Goal: Task Accomplishment & Management: Use online tool/utility

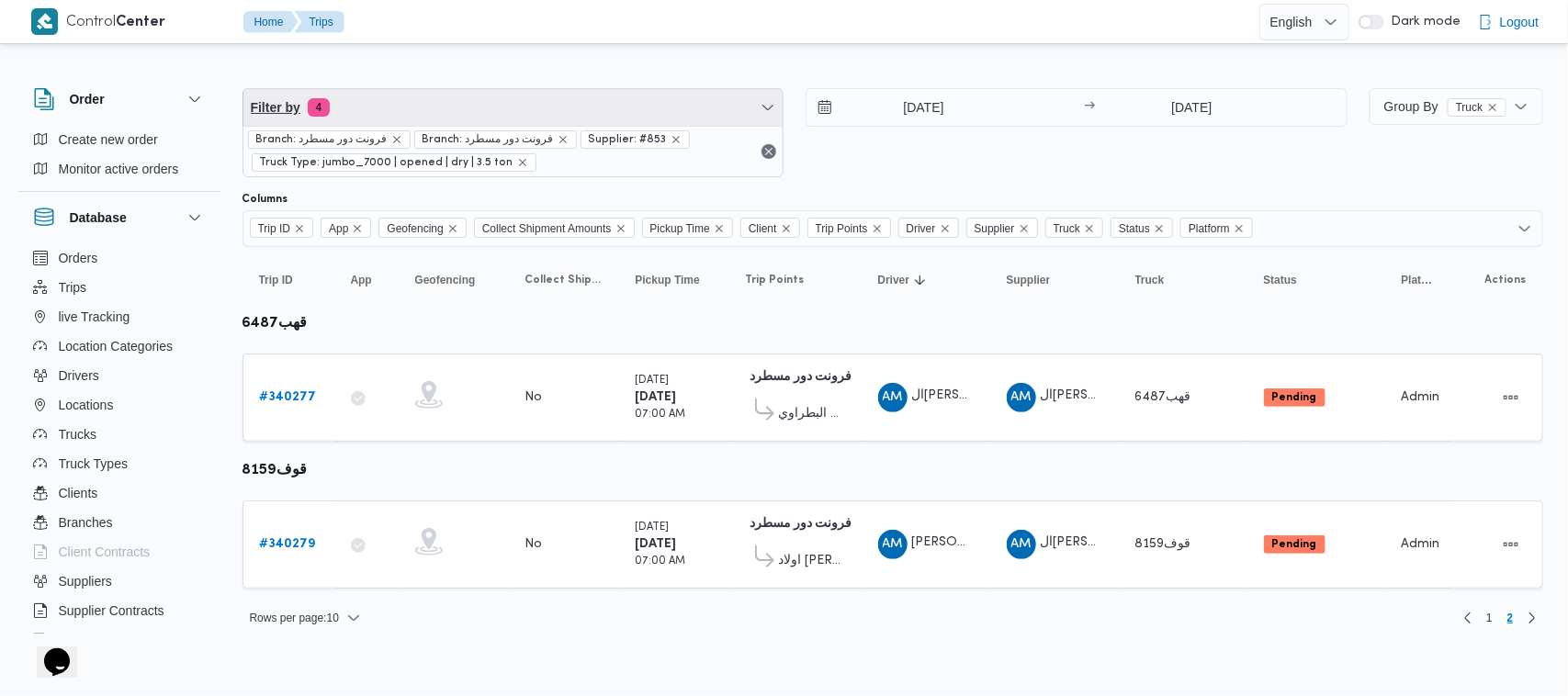
click at [560, 89] on div "Filter by 4 Branch: فرونت دور مسطرد Branch: فرونت دور مسطرد Supplier: #853 Truc…" at bounding box center [513, 133] width 542 height 89
click at [378, 92] on span "Filter by 4" at bounding box center [513, 106] width 540 height 36
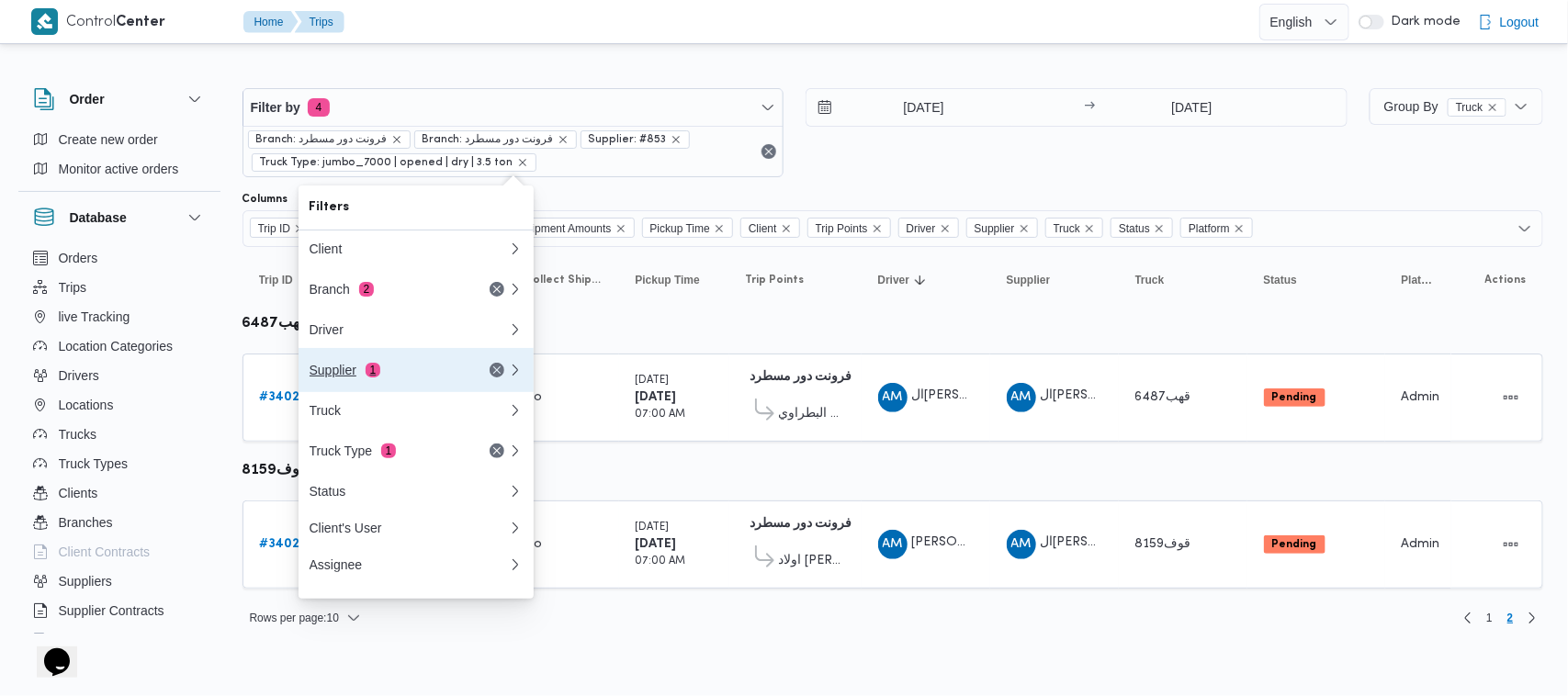
click at [349, 391] on button "Supplier 1" at bounding box center [416, 369] width 235 height 44
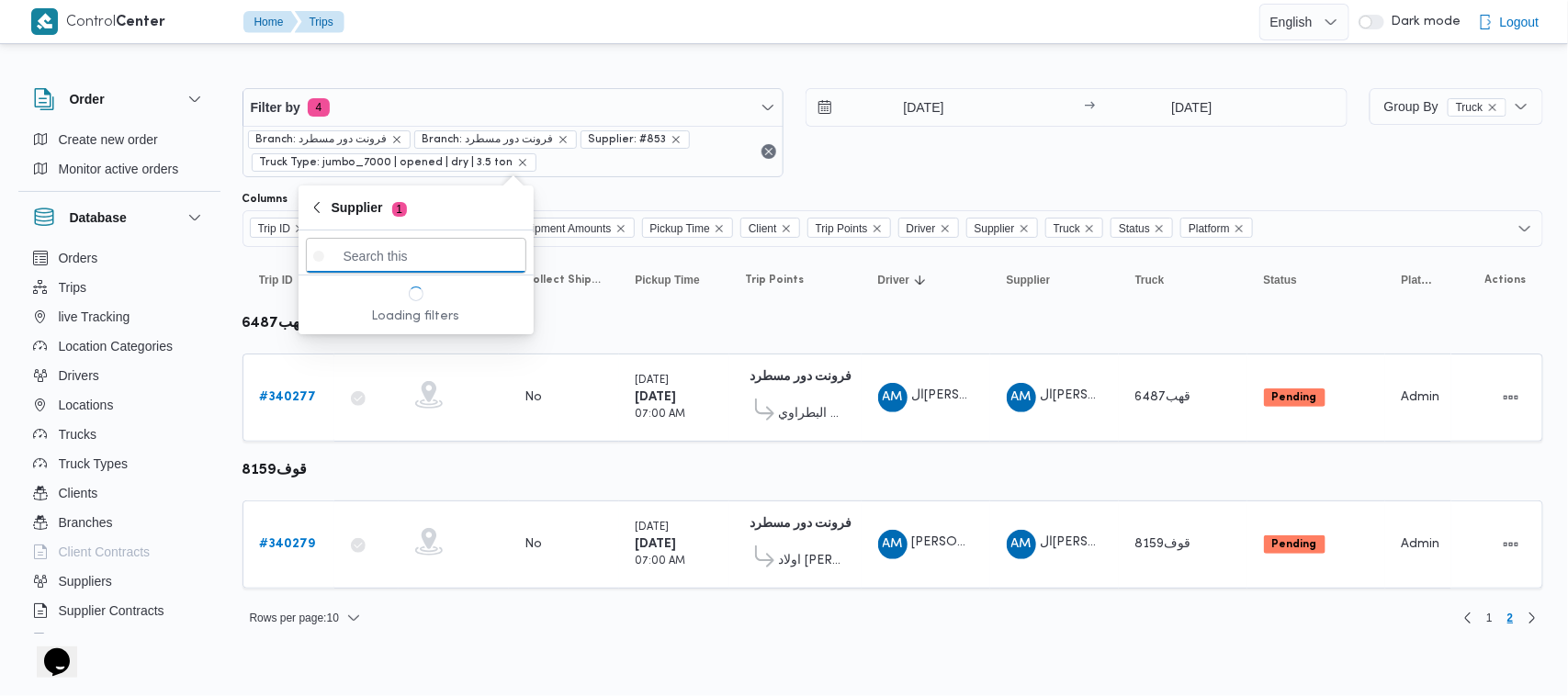
paste input "[PERSON_NAME]"
type input "[PERSON_NAME]"
click at [414, 309] on span "[PERSON_NAME]" at bounding box center [427, 320] width 191 height 22
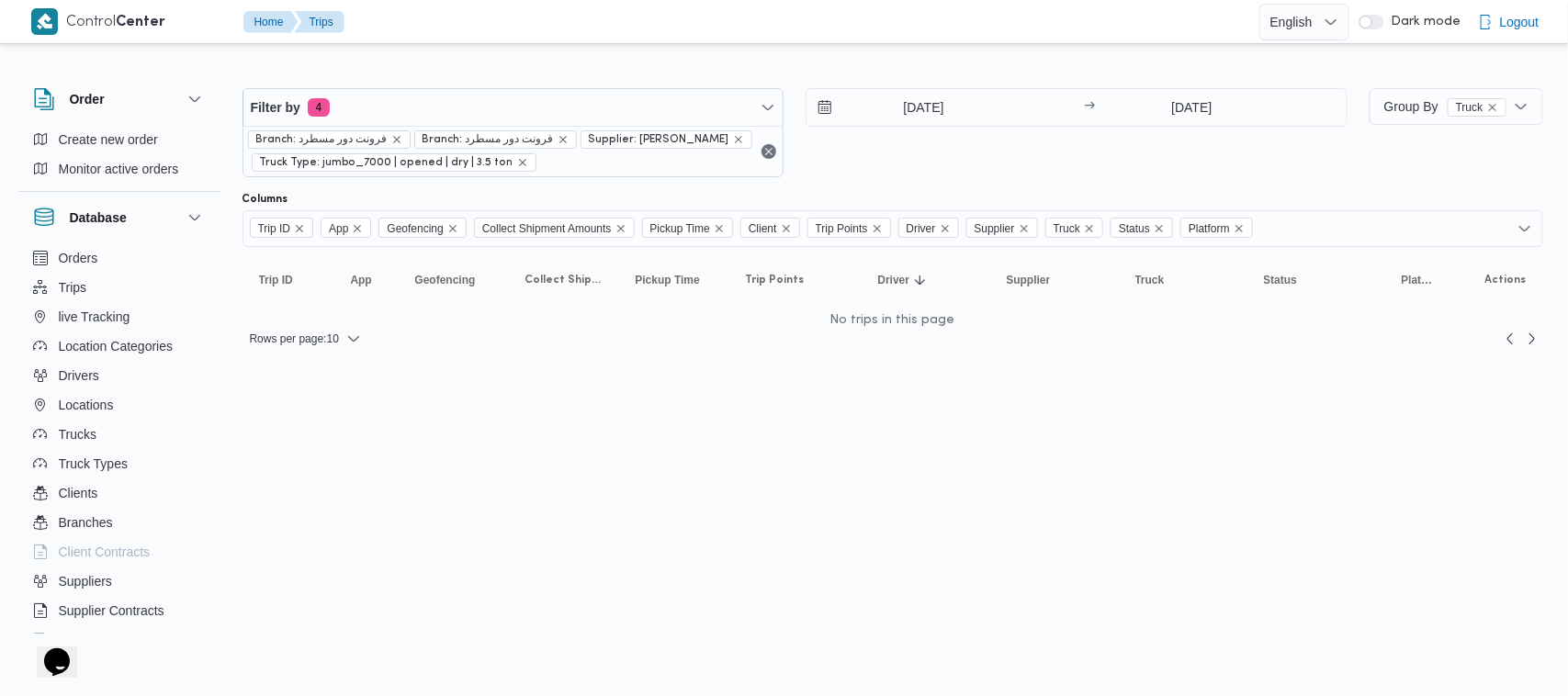
click at [987, 170] on div "1/10/2025 → 1/10/2025" at bounding box center [1077, 133] width 542 height 89
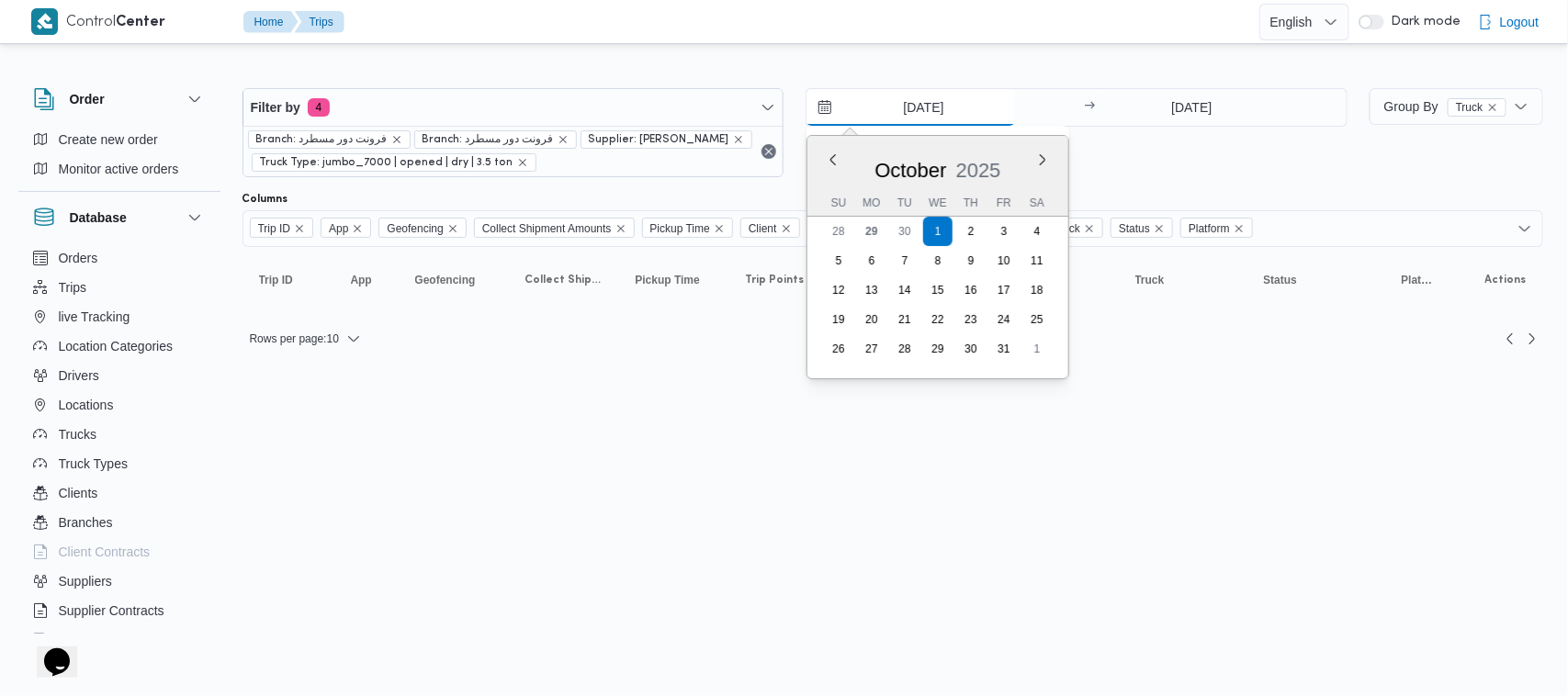
click at [926, 101] on input "1/10/2025" at bounding box center [911, 106] width 209 height 36
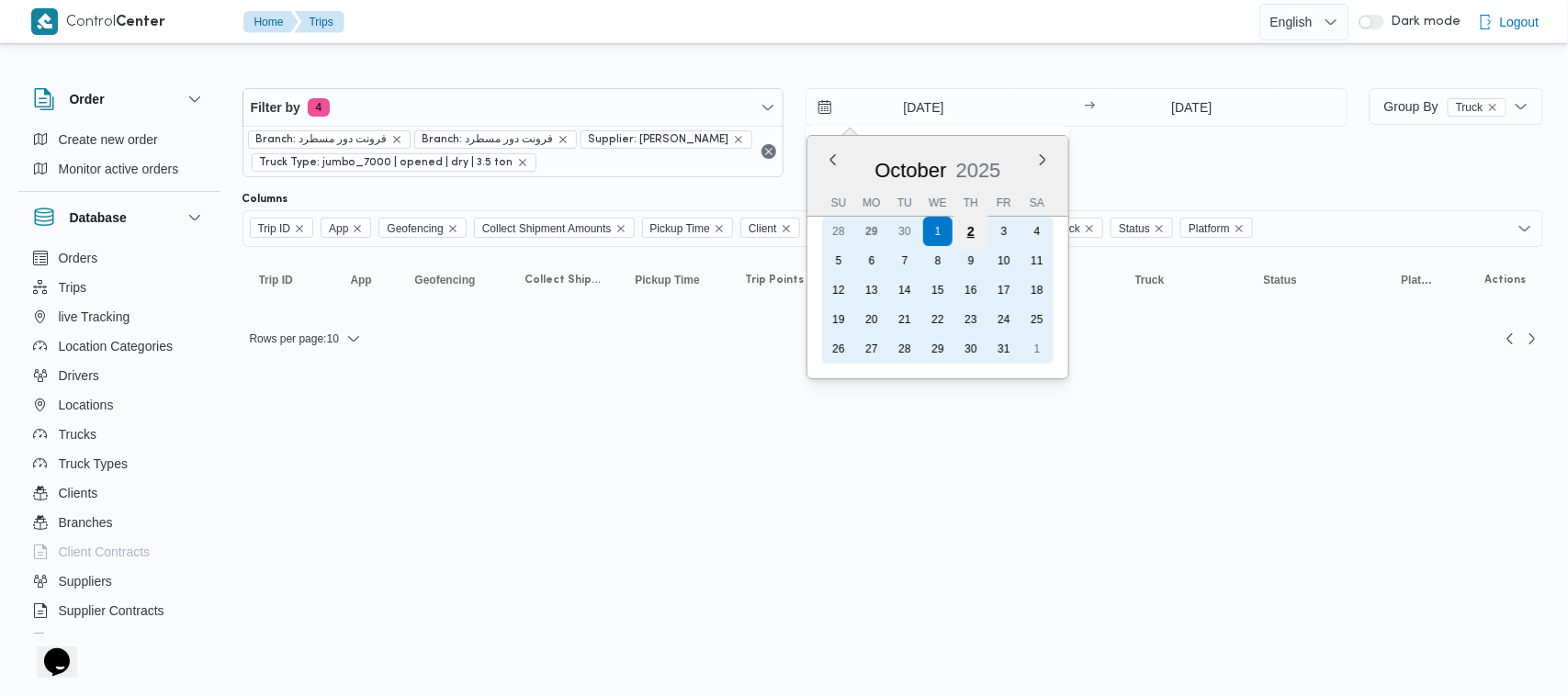
click at [975, 234] on div "2" at bounding box center [970, 230] width 34 height 34
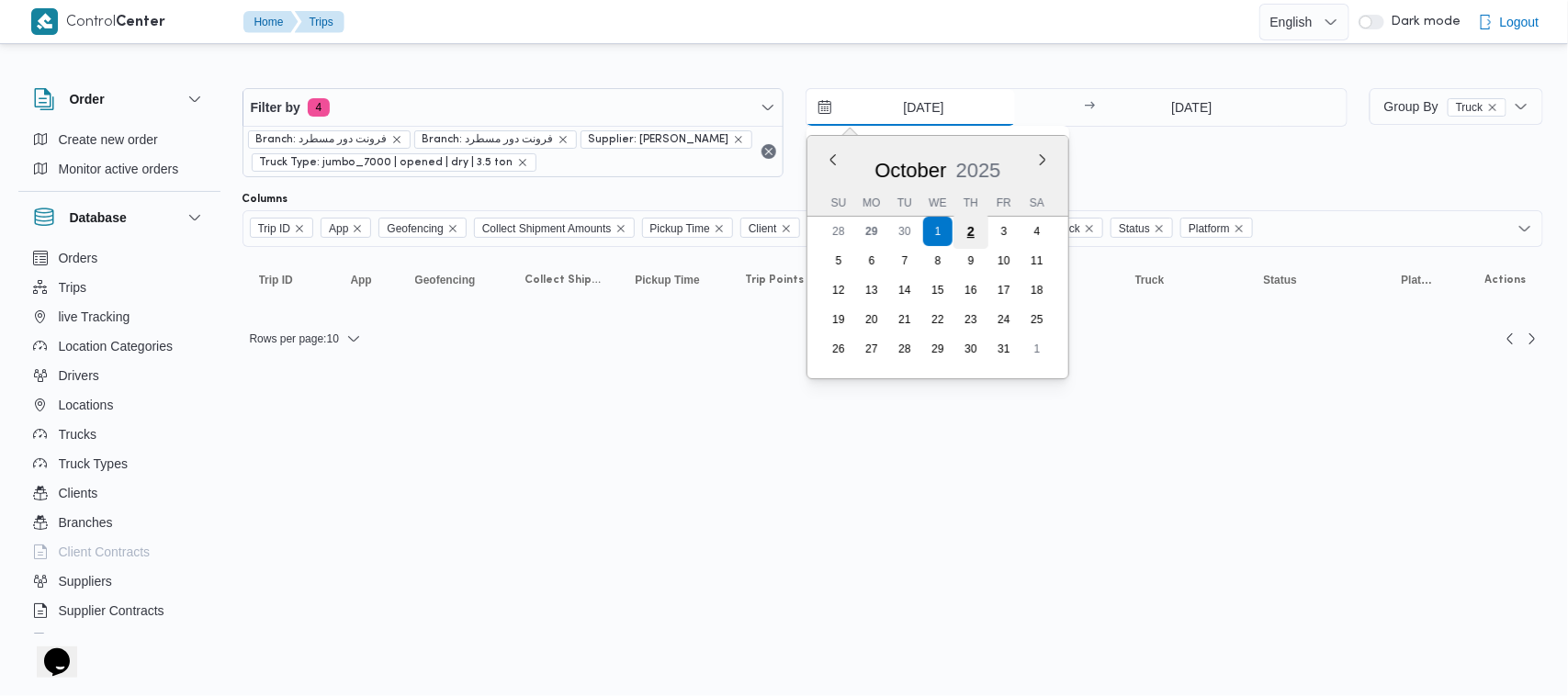
type input "[DATE]"
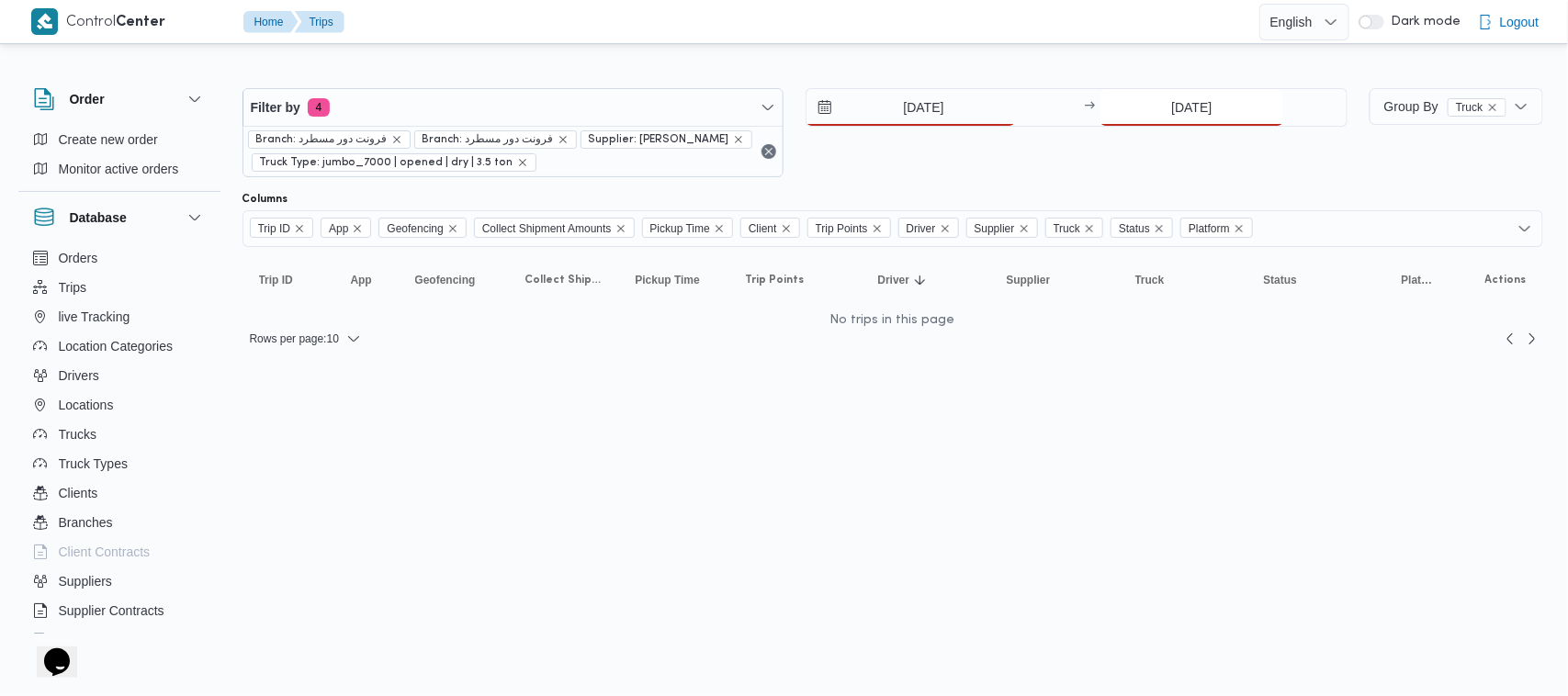
click at [1263, 105] on input "1/10/2025" at bounding box center [1192, 106] width 183 height 36
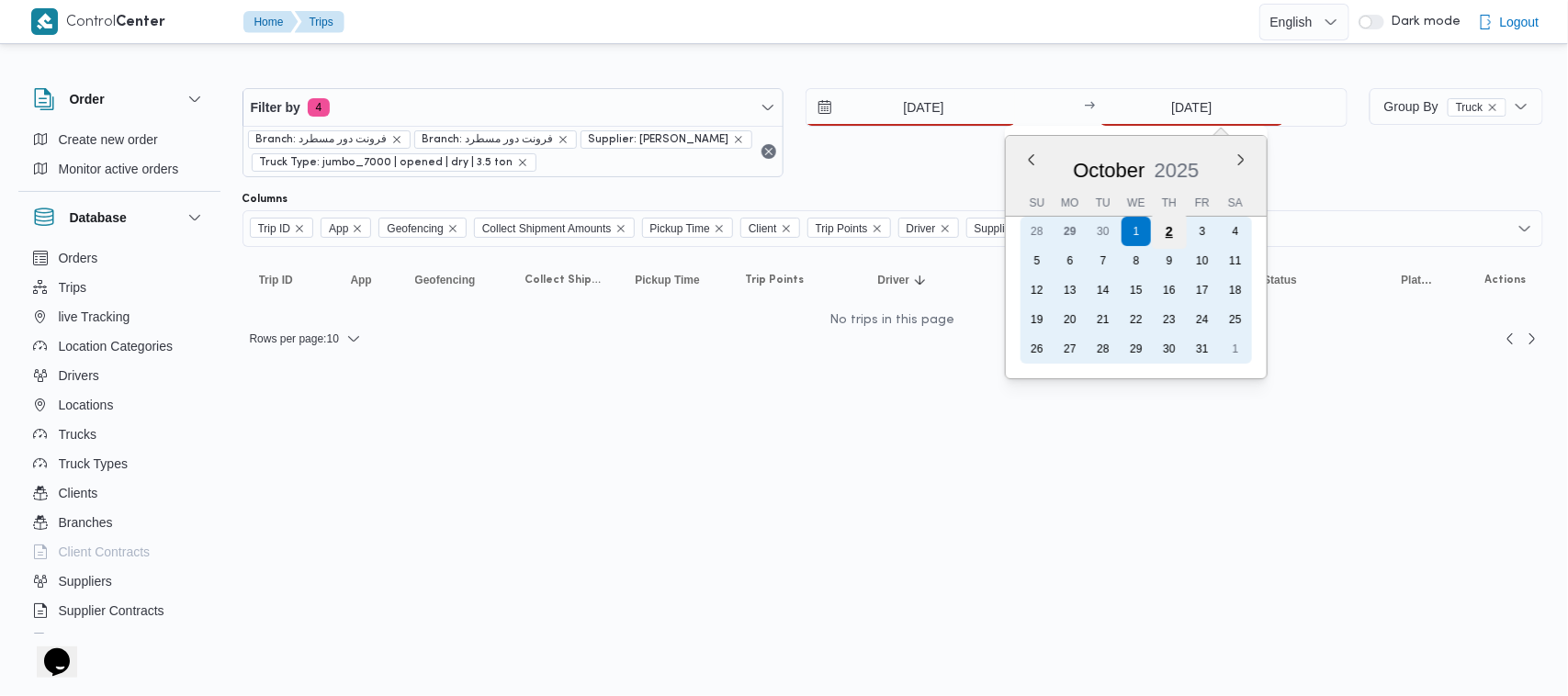
click at [1168, 238] on div "2" at bounding box center [1168, 230] width 34 height 34
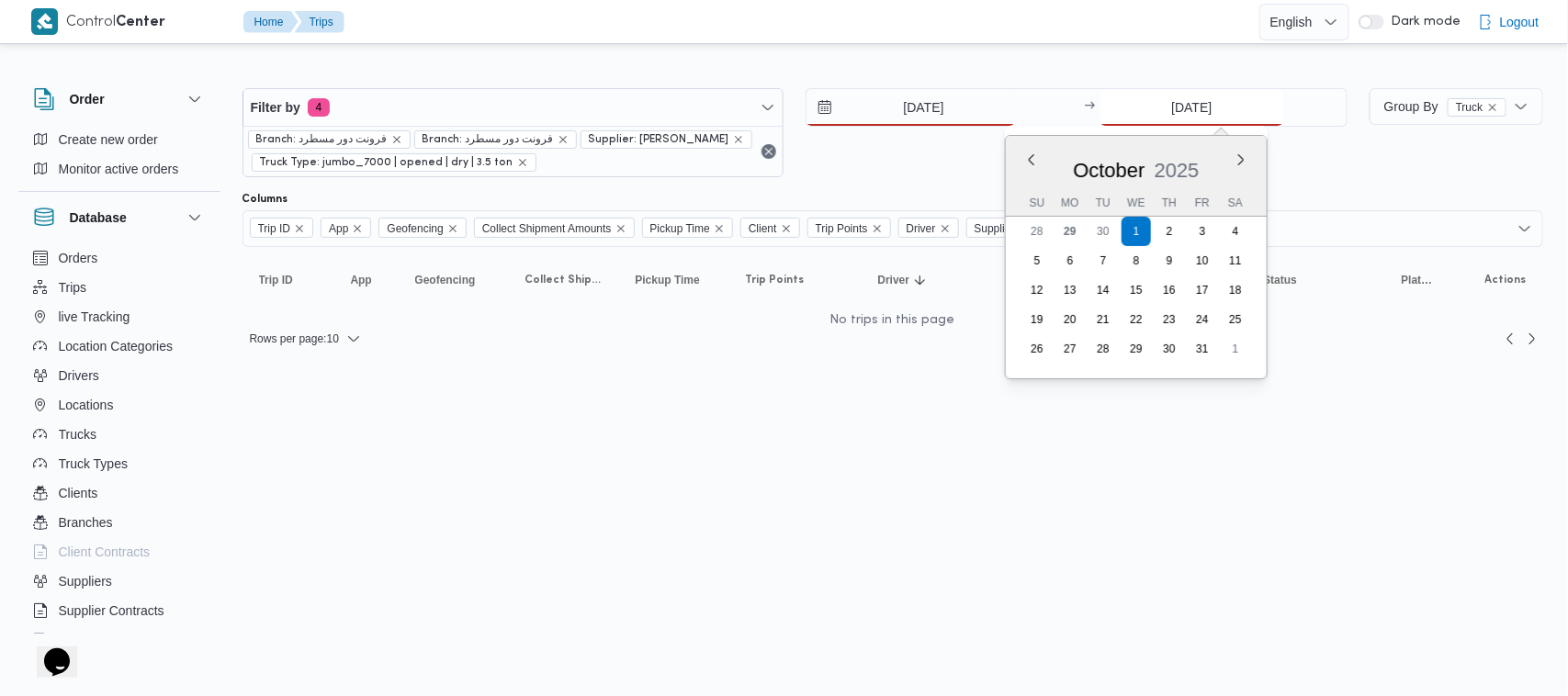
type input "[DATE]"
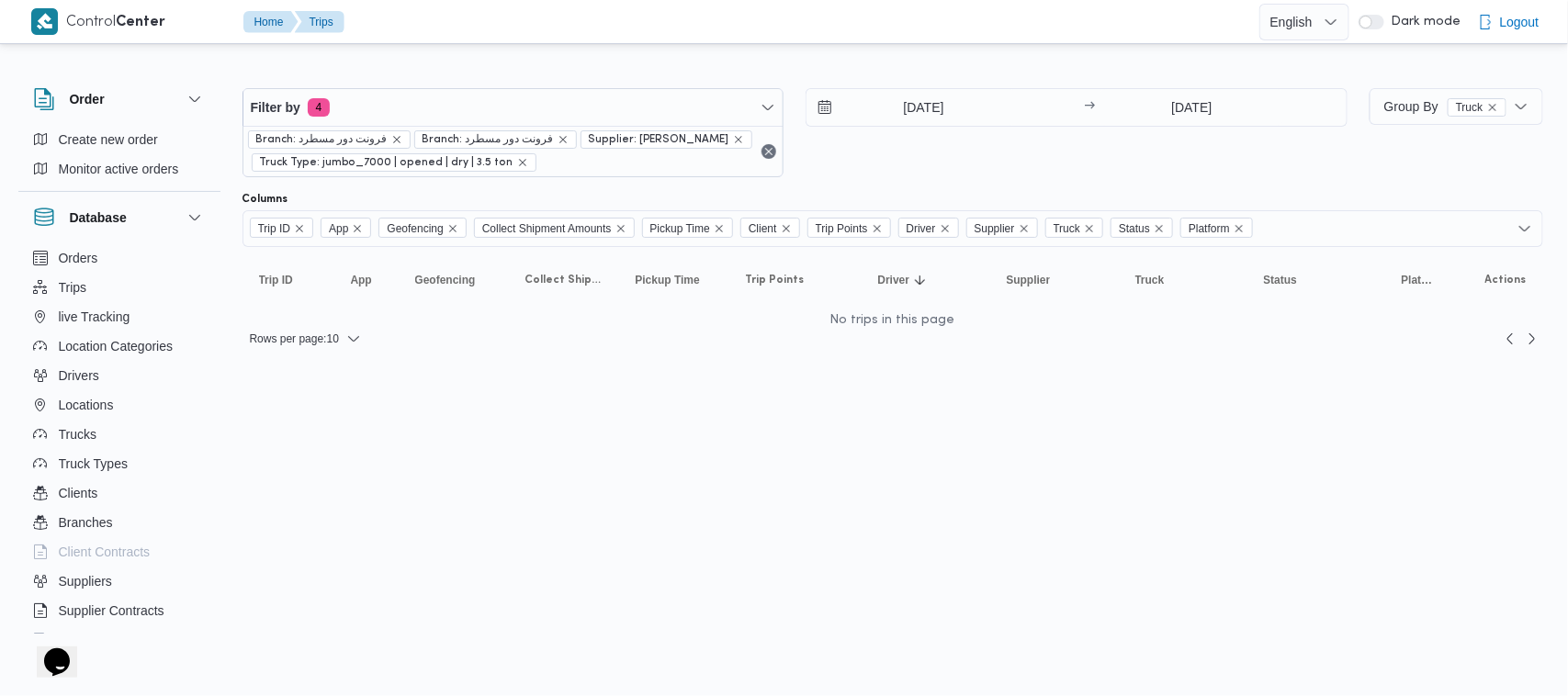
click at [1136, 147] on div "2/10/2025 → 2/10/2025" at bounding box center [1077, 133] width 542 height 89
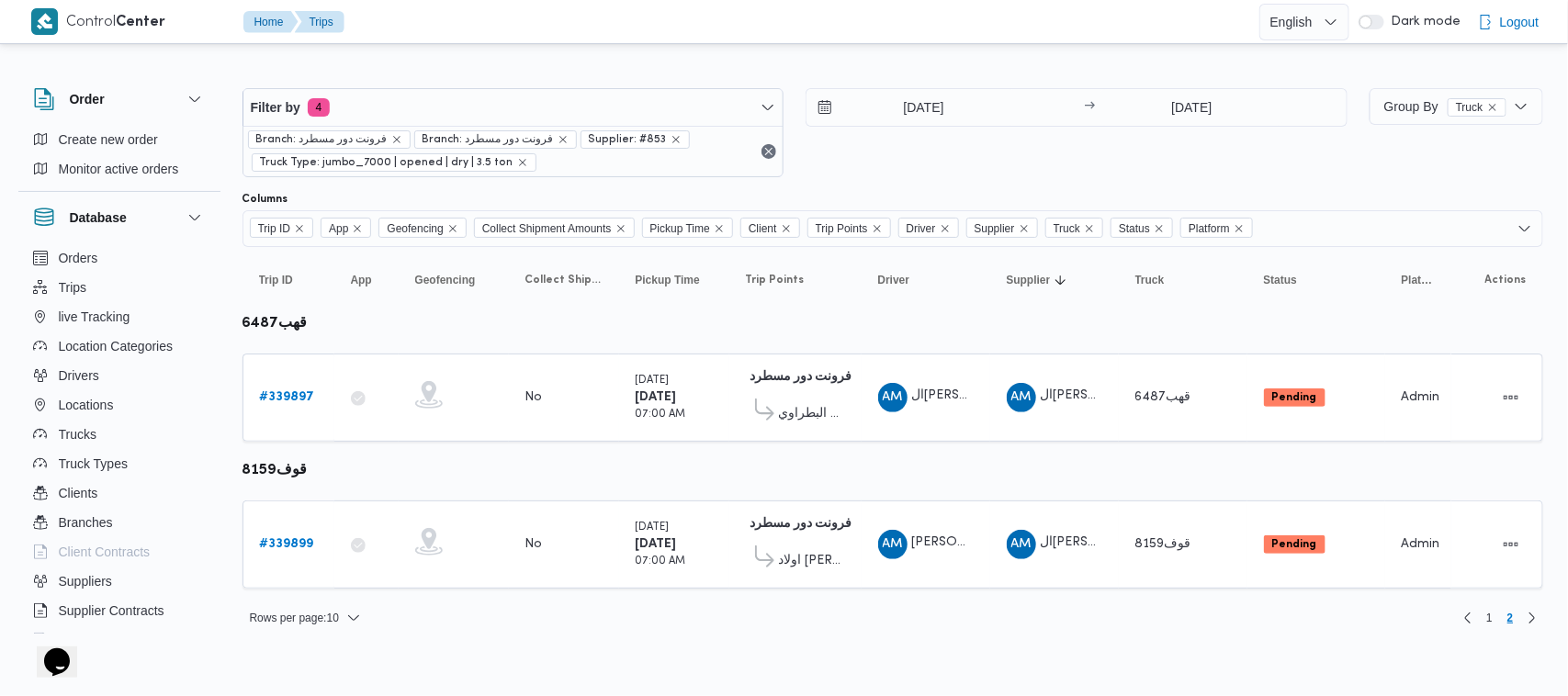
click at [525, 85] on div "Filter by 4 Branch: فرونت دور مسطرد Branch: فرونت دور مسطرد Supplier: #853 Truc…" at bounding box center [795, 132] width 1127 height 111
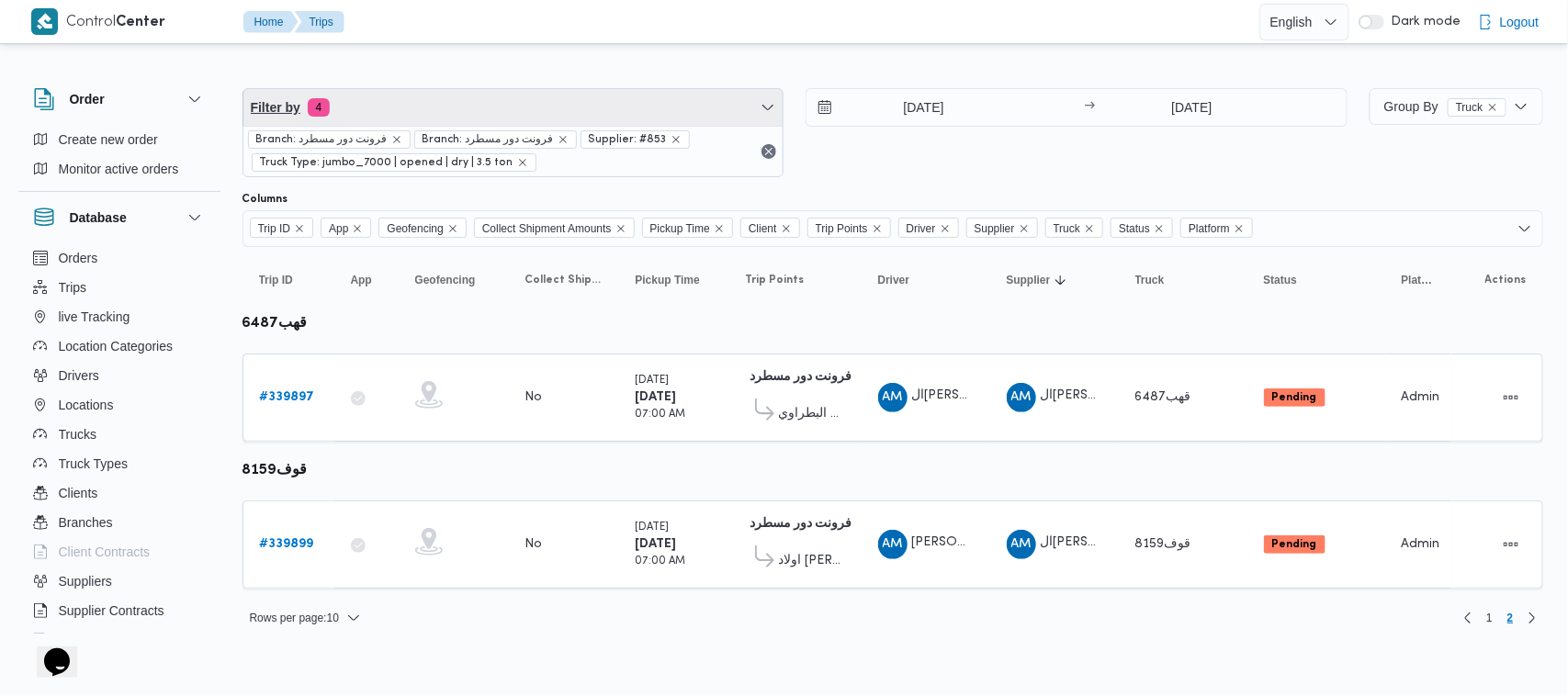
click at [442, 102] on span "Filter by 4" at bounding box center [513, 106] width 540 height 36
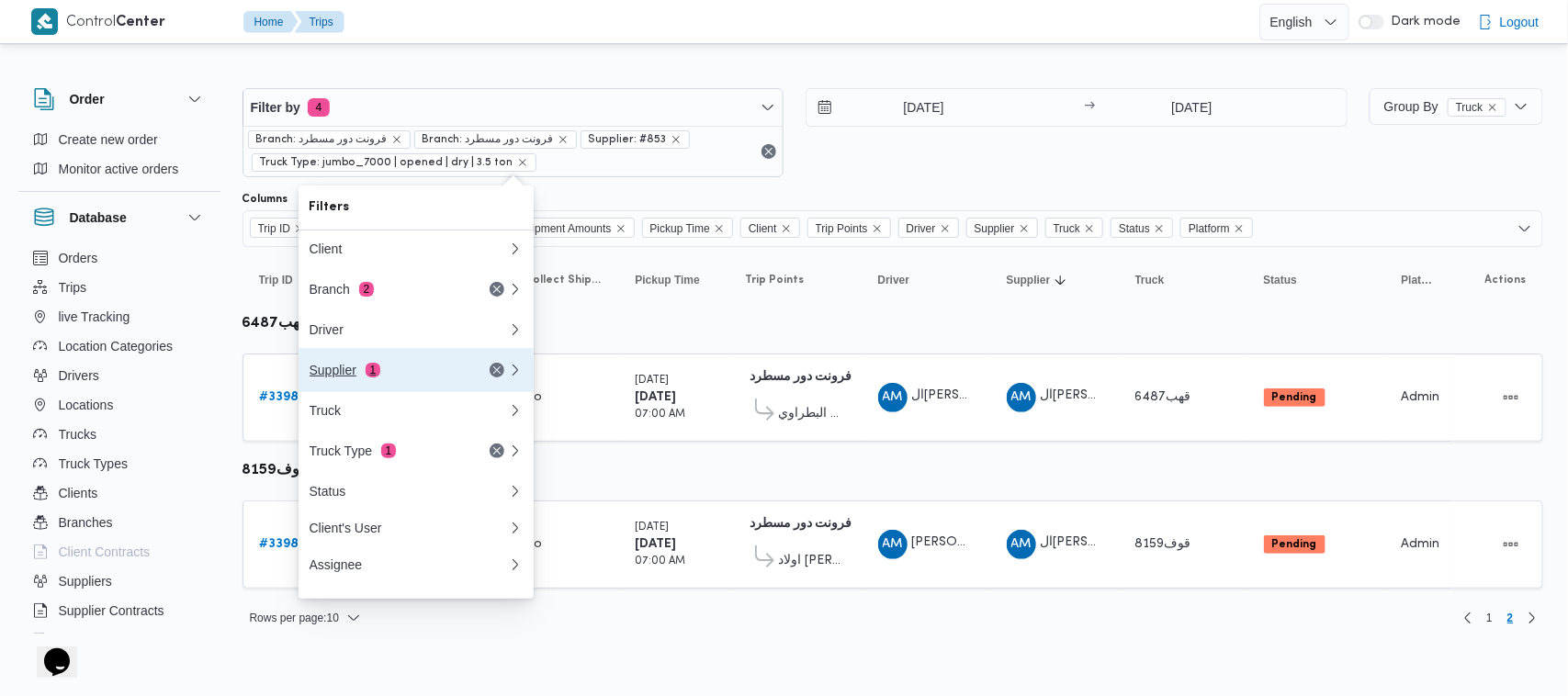
click at [374, 377] on span "1" at bounding box center [372, 369] width 15 height 15
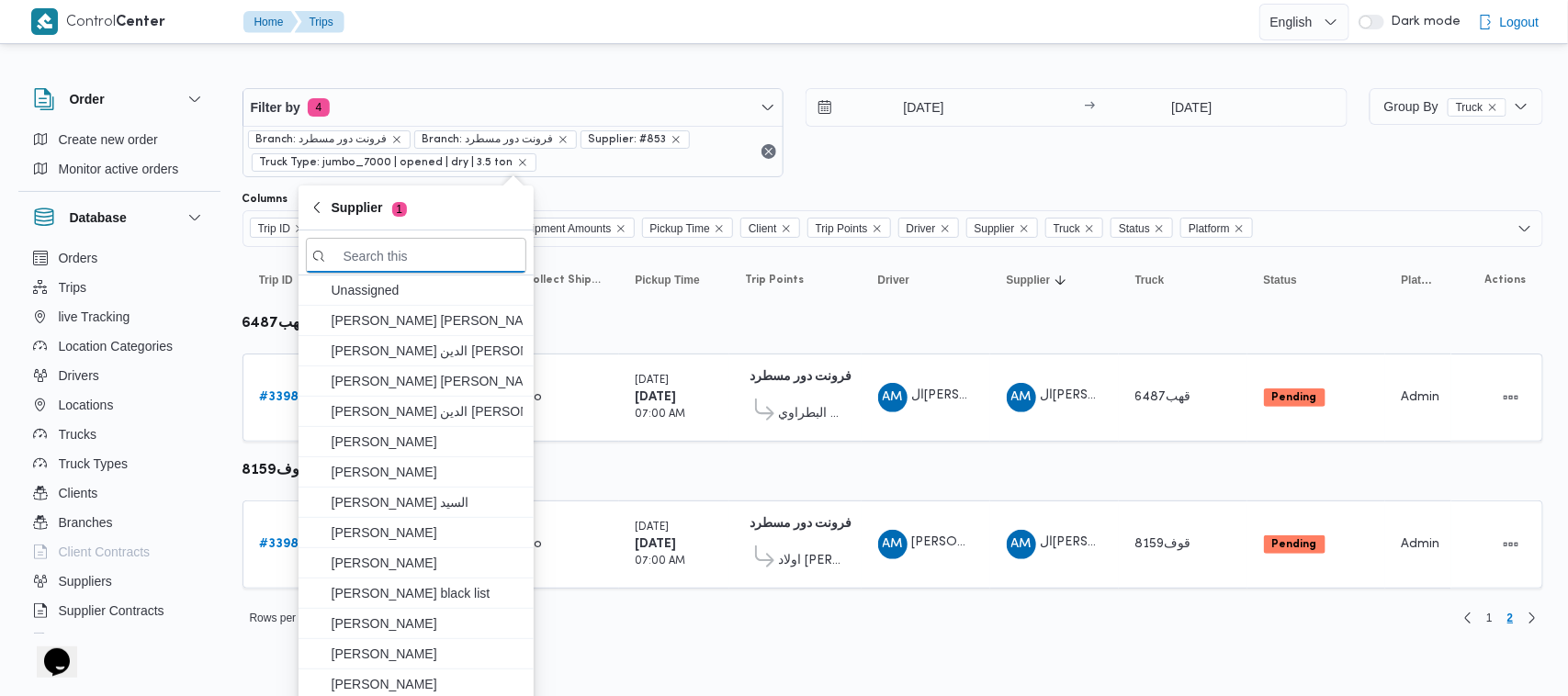
paste input "[PERSON_NAME]"
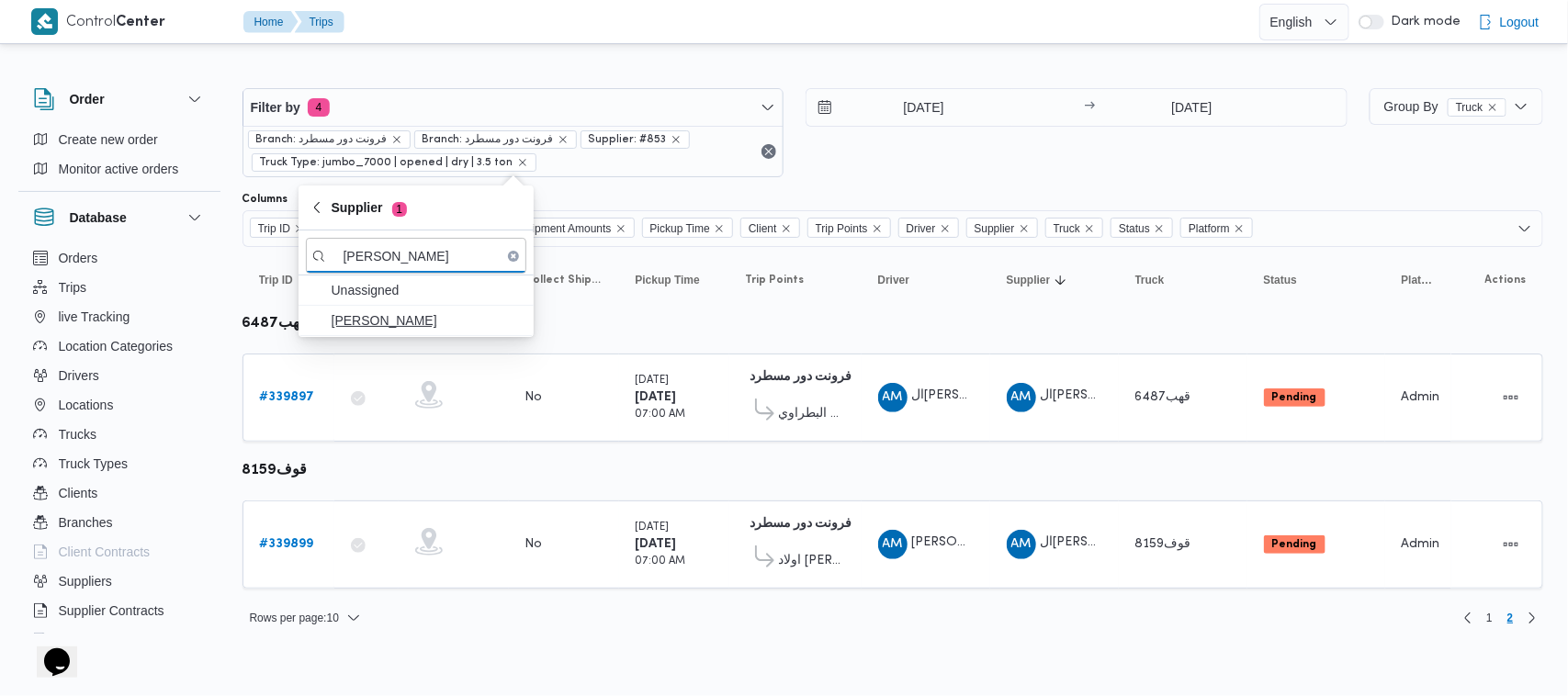
type input "[PERSON_NAME]"
click at [404, 327] on span "[PERSON_NAME]" at bounding box center [427, 320] width 191 height 22
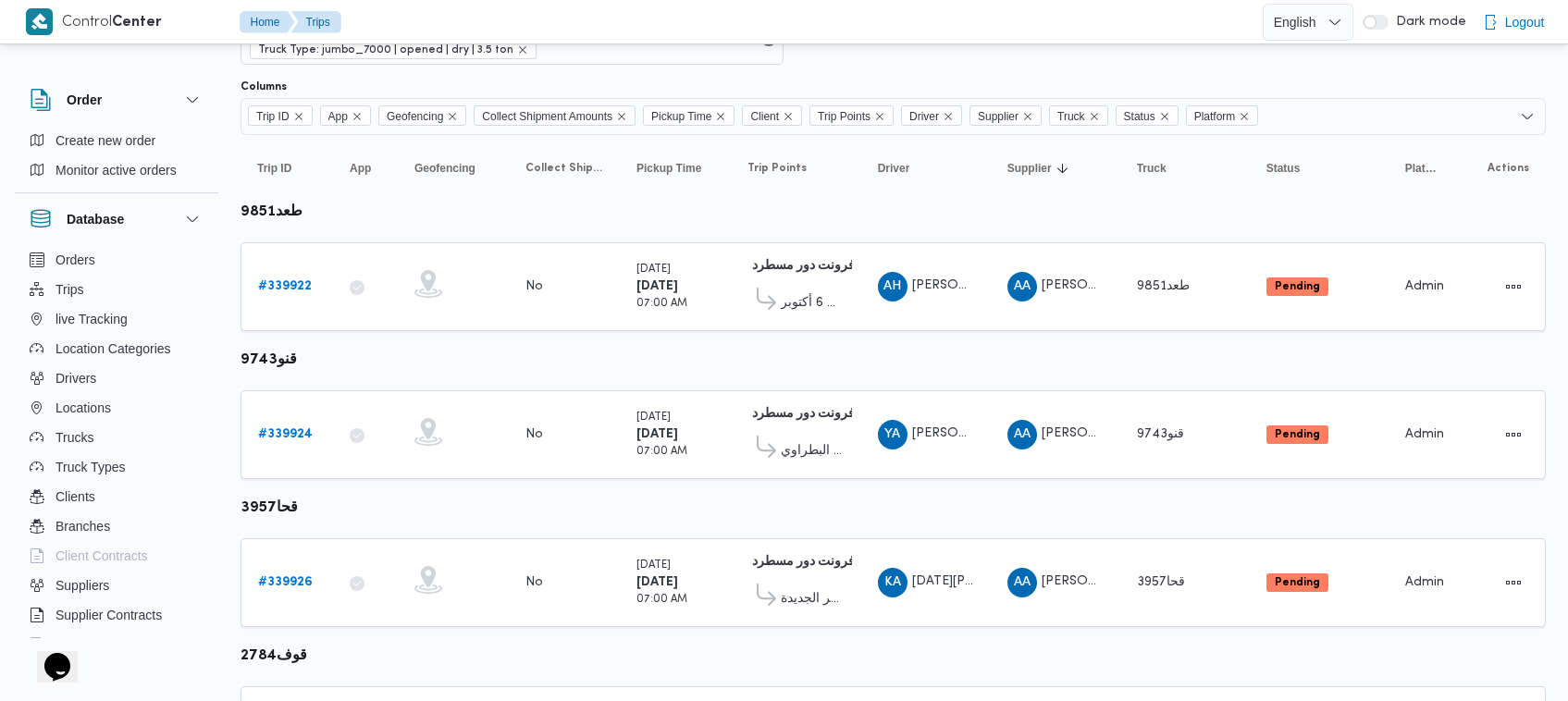
scroll to position [62, 0]
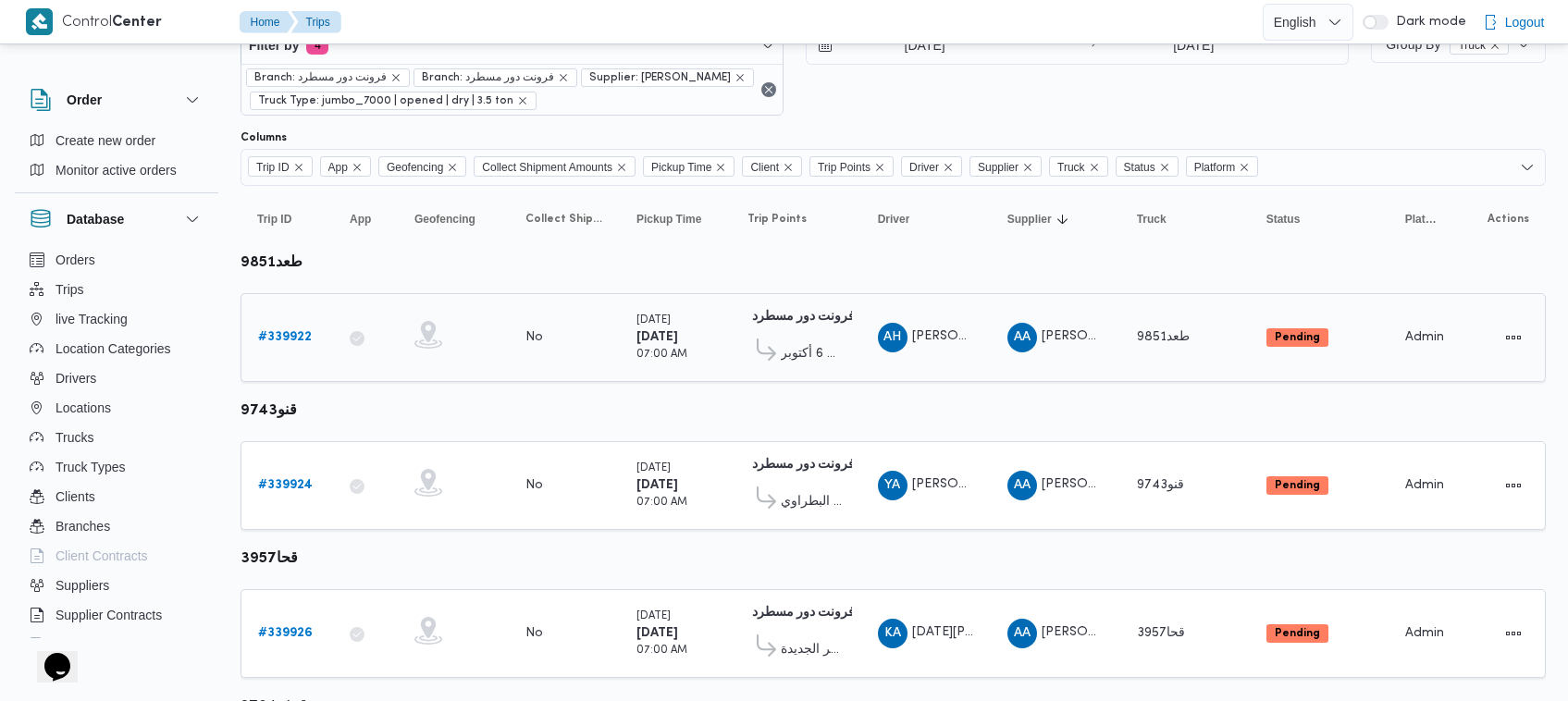
click at [294, 343] on b "# 339922" at bounding box center [285, 337] width 54 height 12
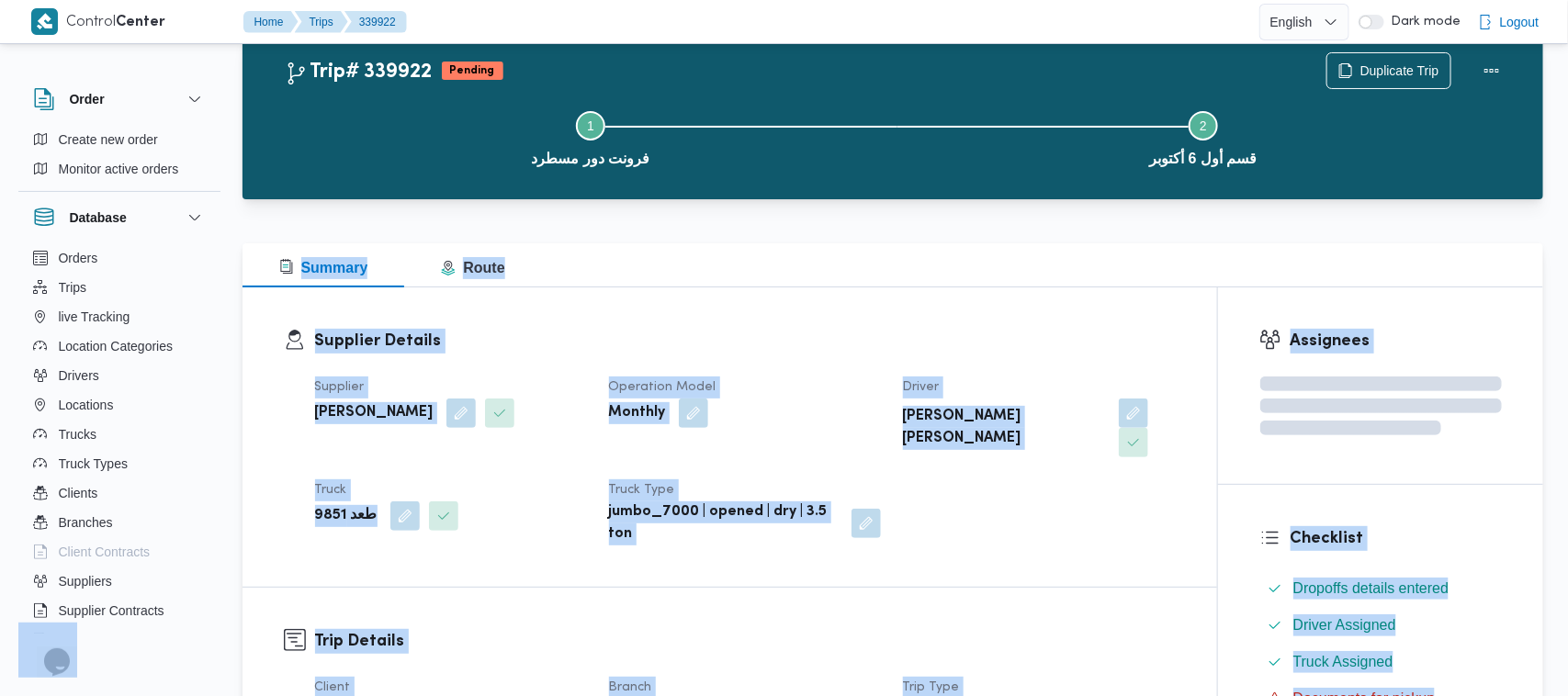
scroll to position [62, 0]
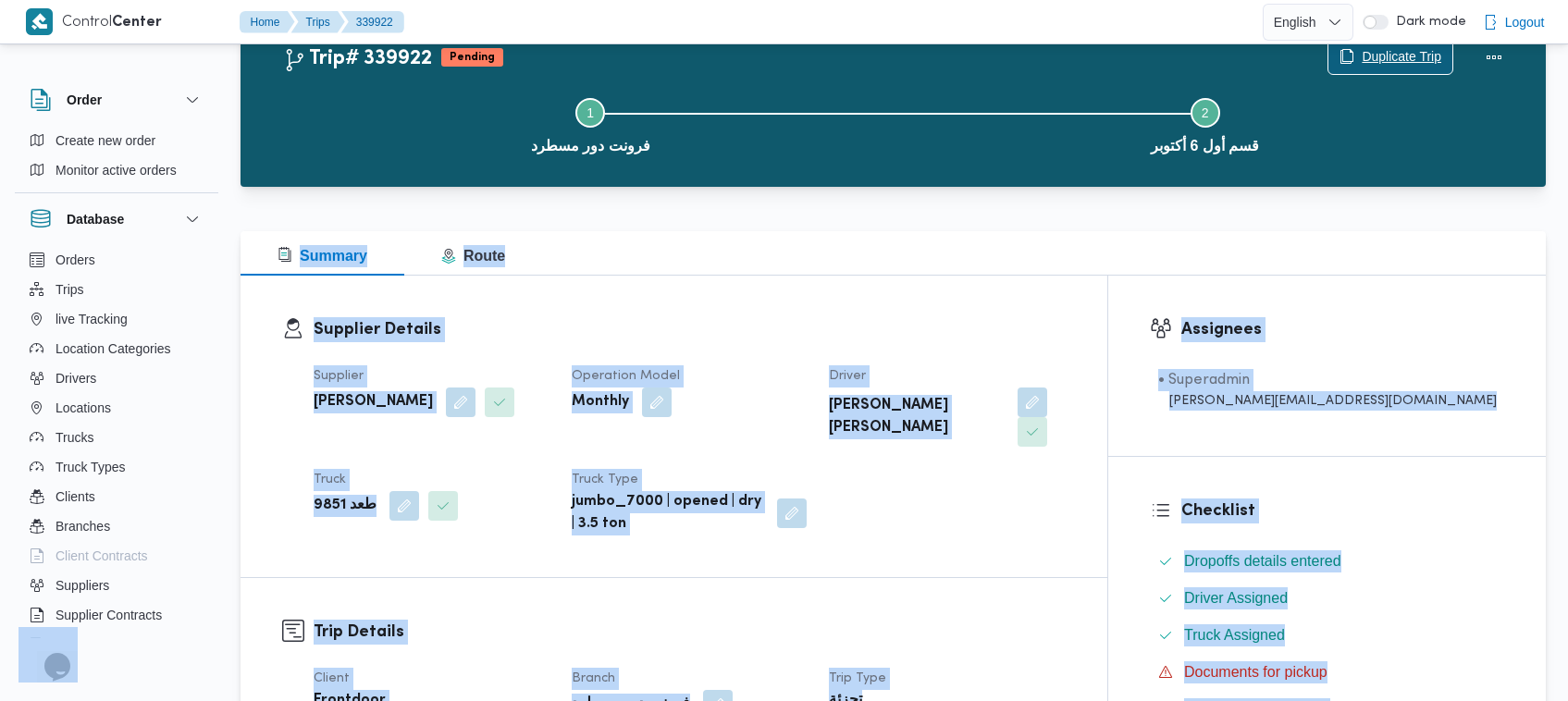
click at [1374, 72] on span "Duplicate Trip" at bounding box center [1389, 56] width 124 height 35
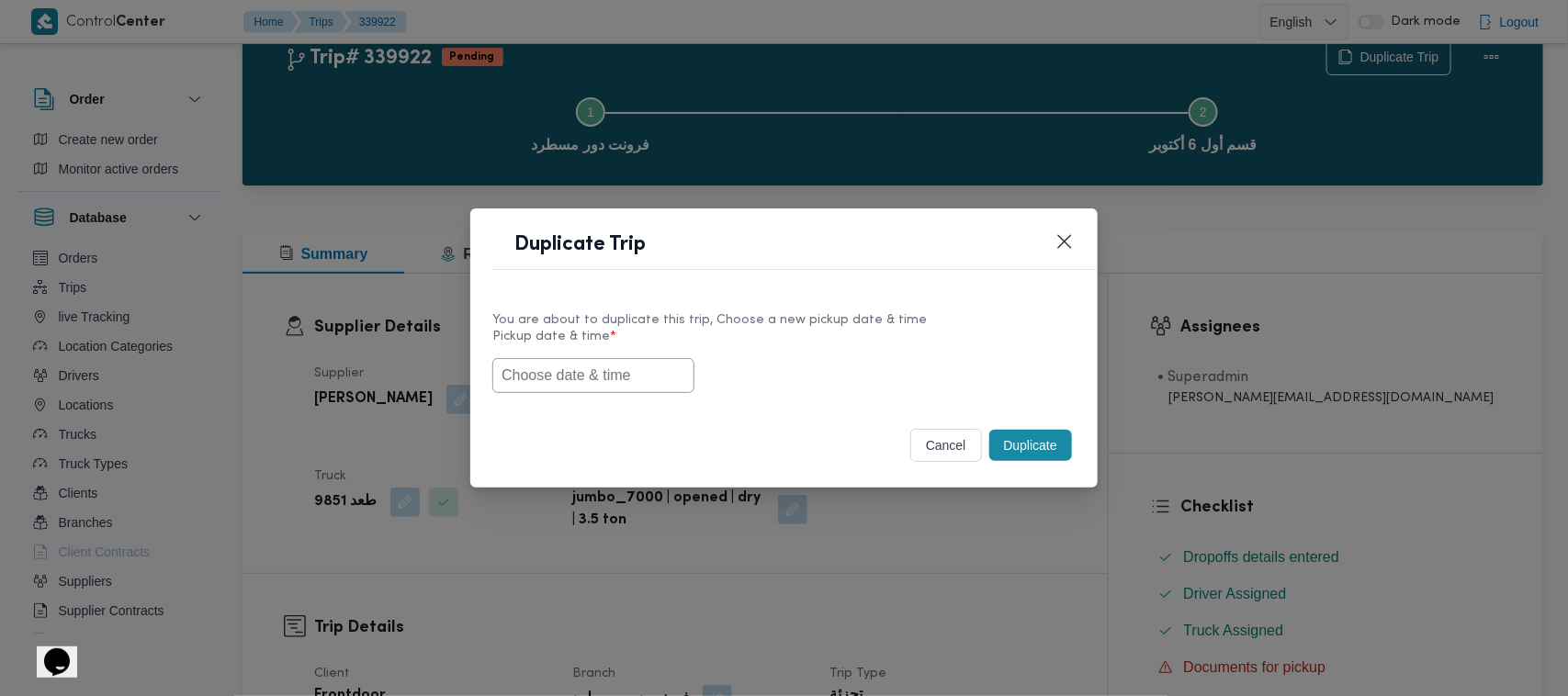
click at [584, 368] on input "text" at bounding box center [593, 375] width 202 height 34
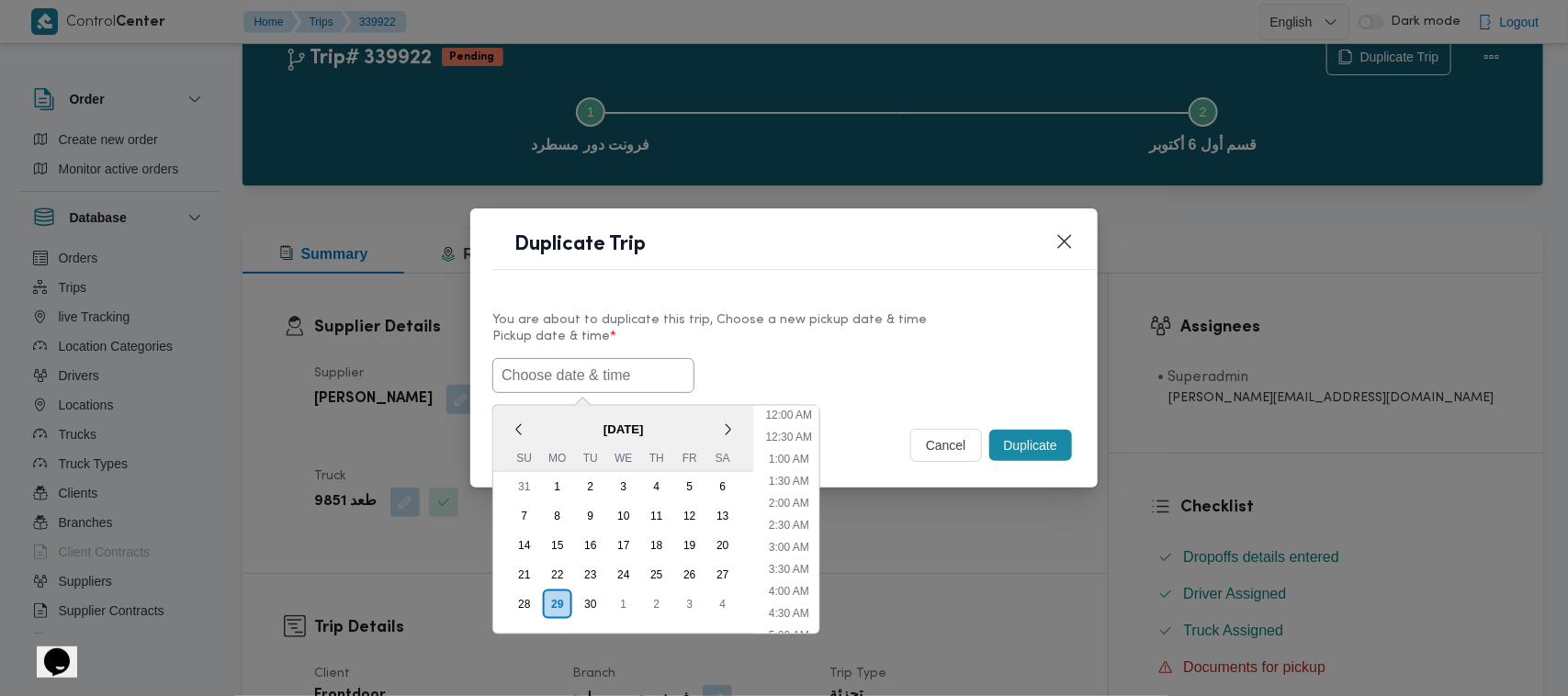
paste input "01/10/2025 7:00AM"
type input "01/10/2025 7:00AM"
drag, startPoint x: 822, startPoint y: 337, endPoint x: 840, endPoint y: 337, distance: 18.0
click at [823, 337] on label "Pickup date & time *" at bounding box center [784, 344] width 583 height 29
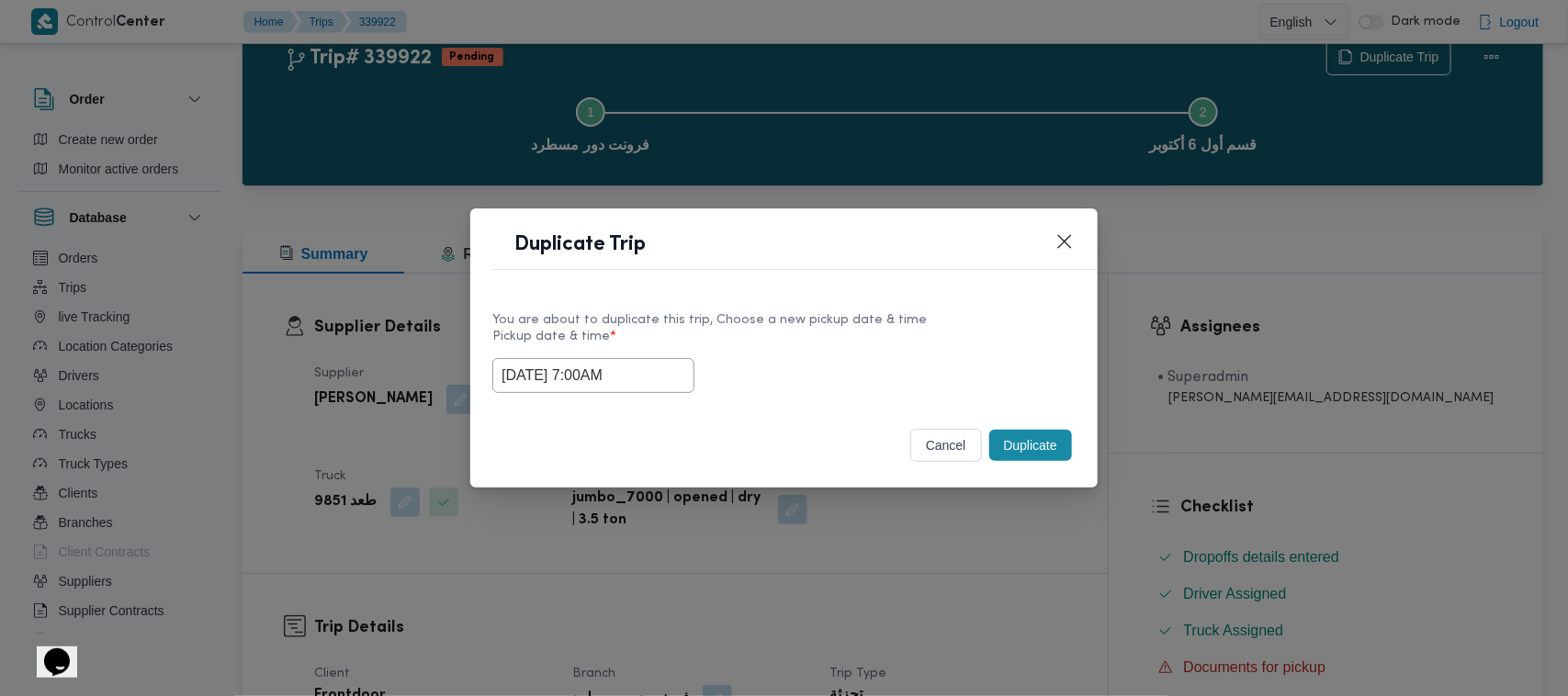
click at [1048, 461] on button "Duplicate" at bounding box center [1030, 445] width 83 height 32
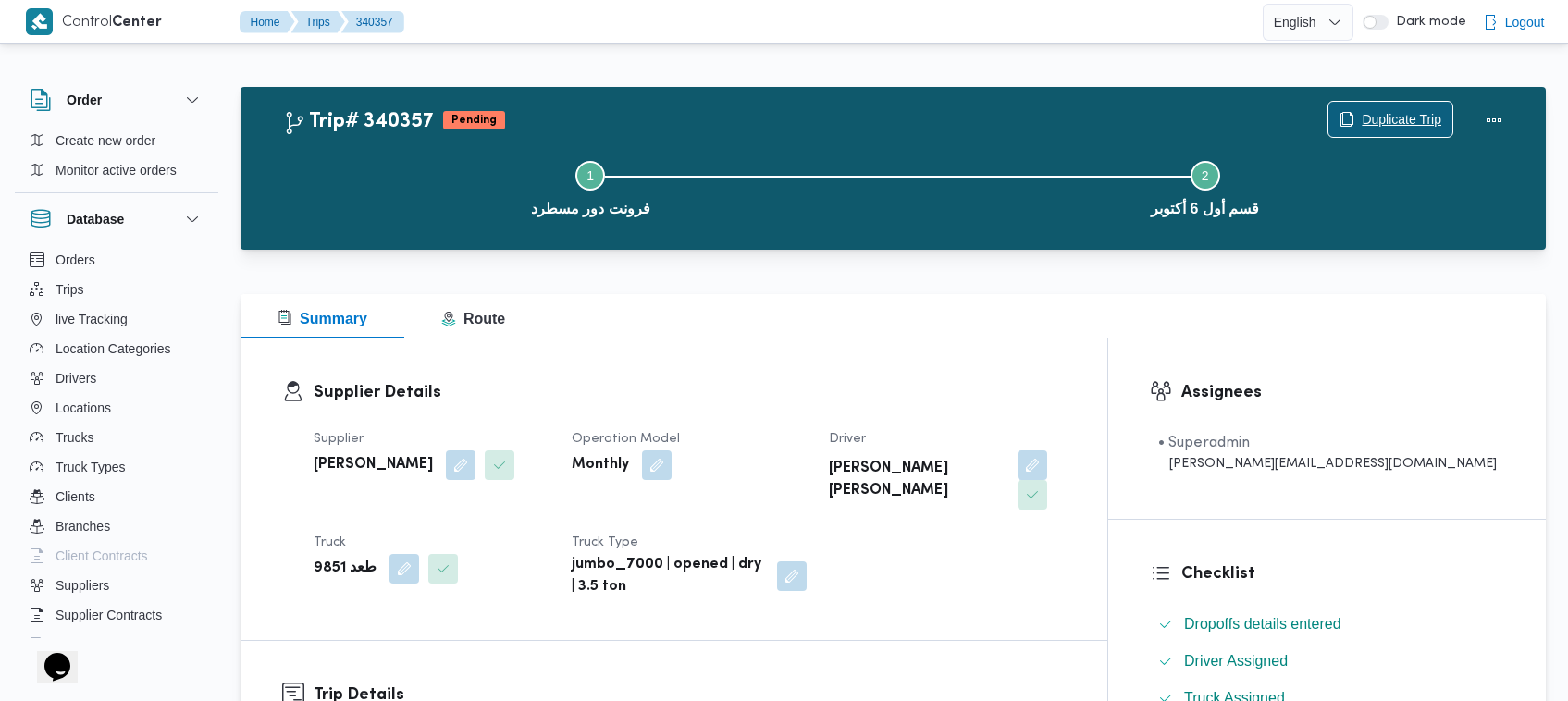
click at [1401, 118] on span "Duplicate Trip" at bounding box center [1401, 119] width 79 height 22
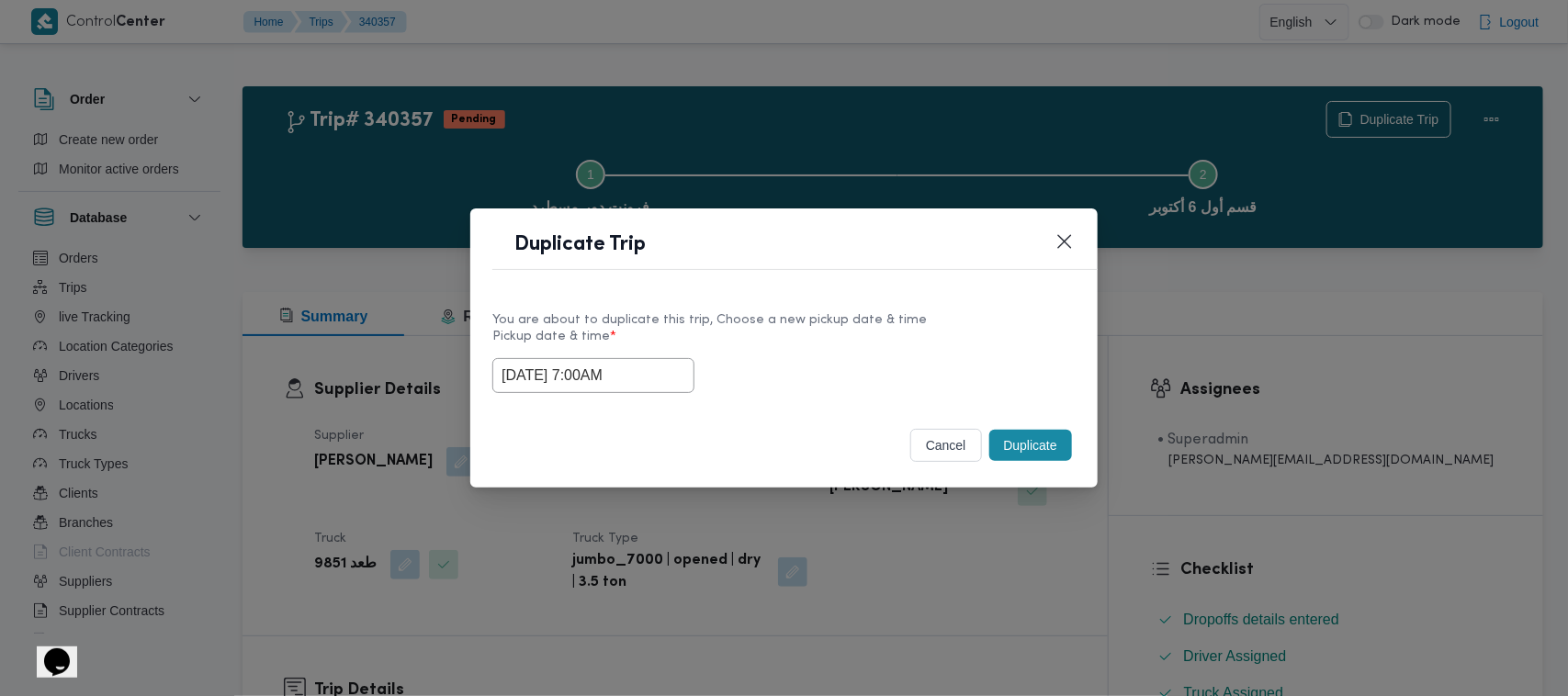
click at [677, 374] on input "01/10/2025 7:00AM" at bounding box center [593, 375] width 202 height 34
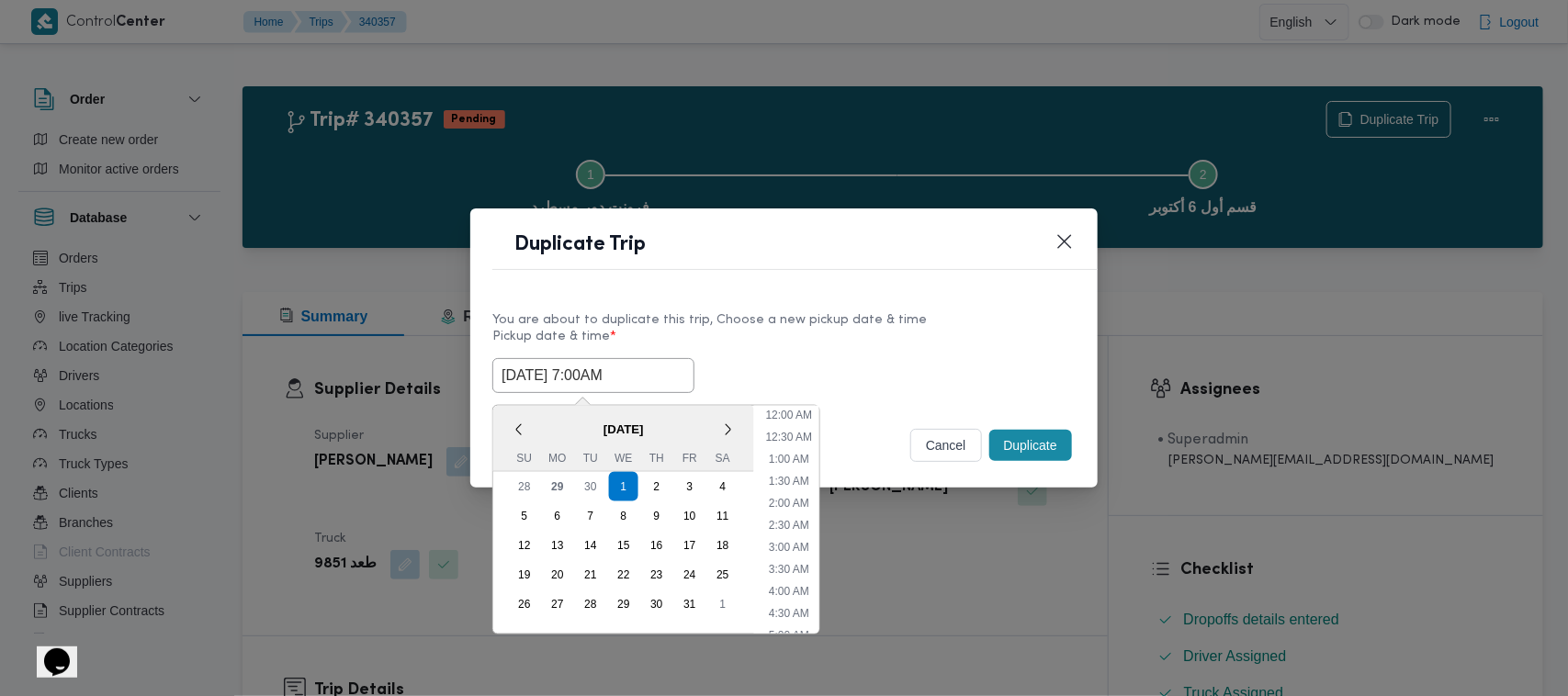
scroll to position [205, 0]
click at [659, 484] on div "2" at bounding box center [656, 486] width 34 height 34
type input "02/10/2025 7:00AM"
click at [873, 259] on header "Duplicate Trip" at bounding box center [806, 250] width 627 height 39
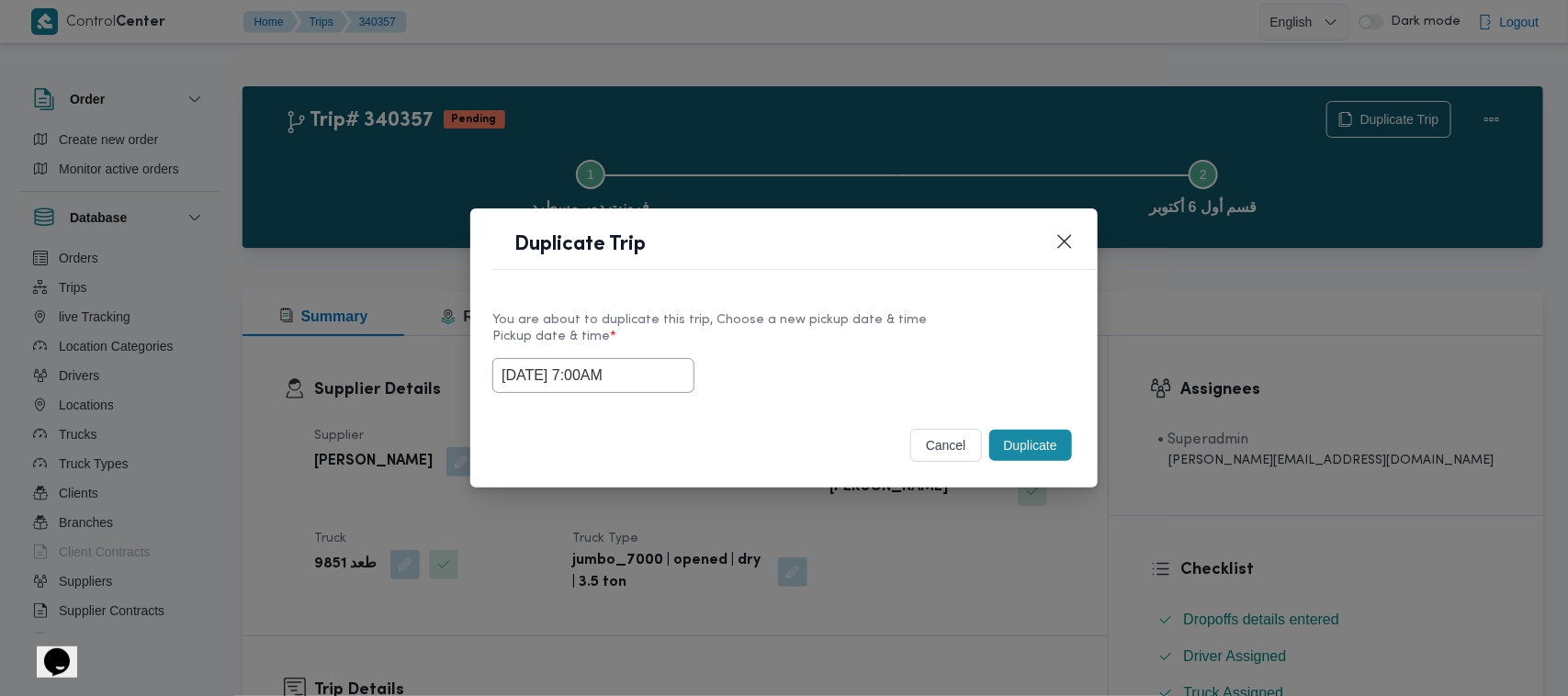
click at [1049, 448] on button "Duplicate" at bounding box center [1030, 445] width 83 height 32
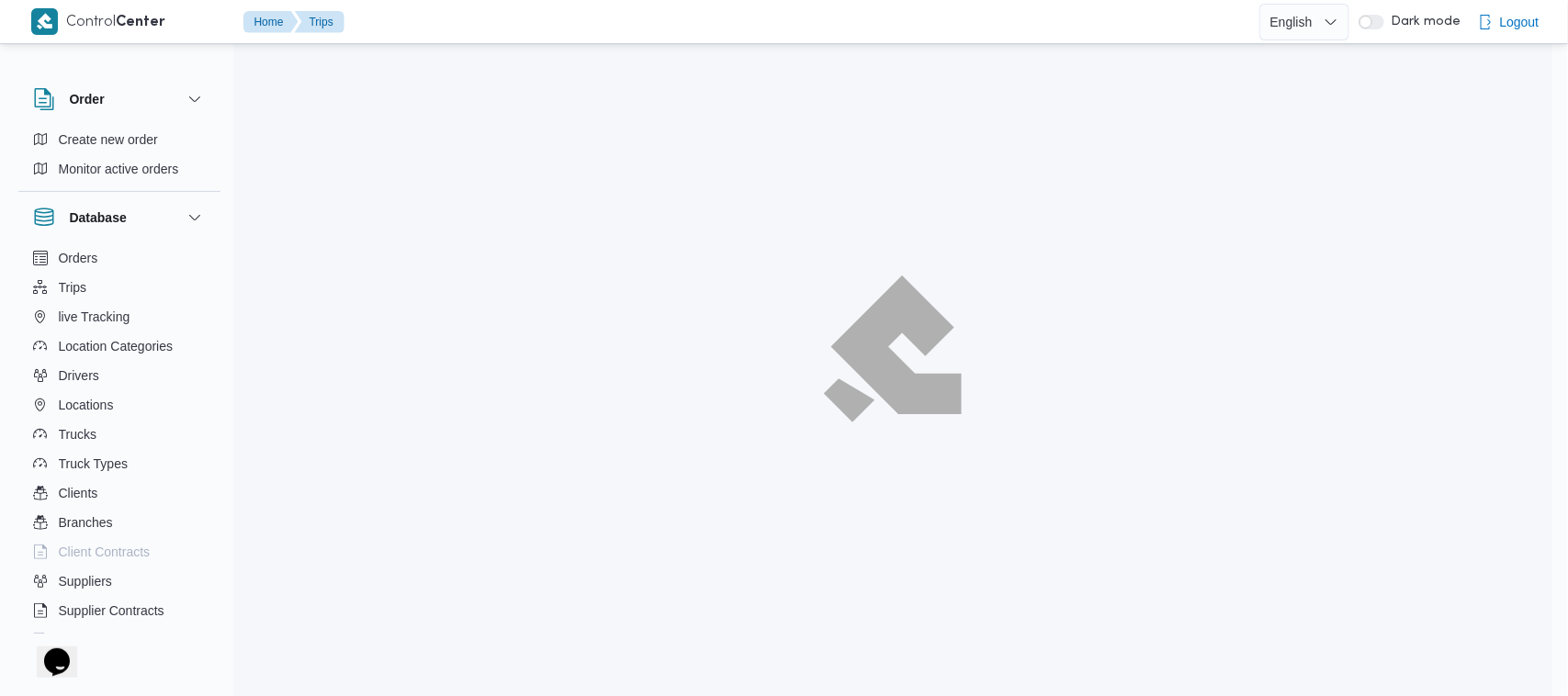
scroll to position [62, 0]
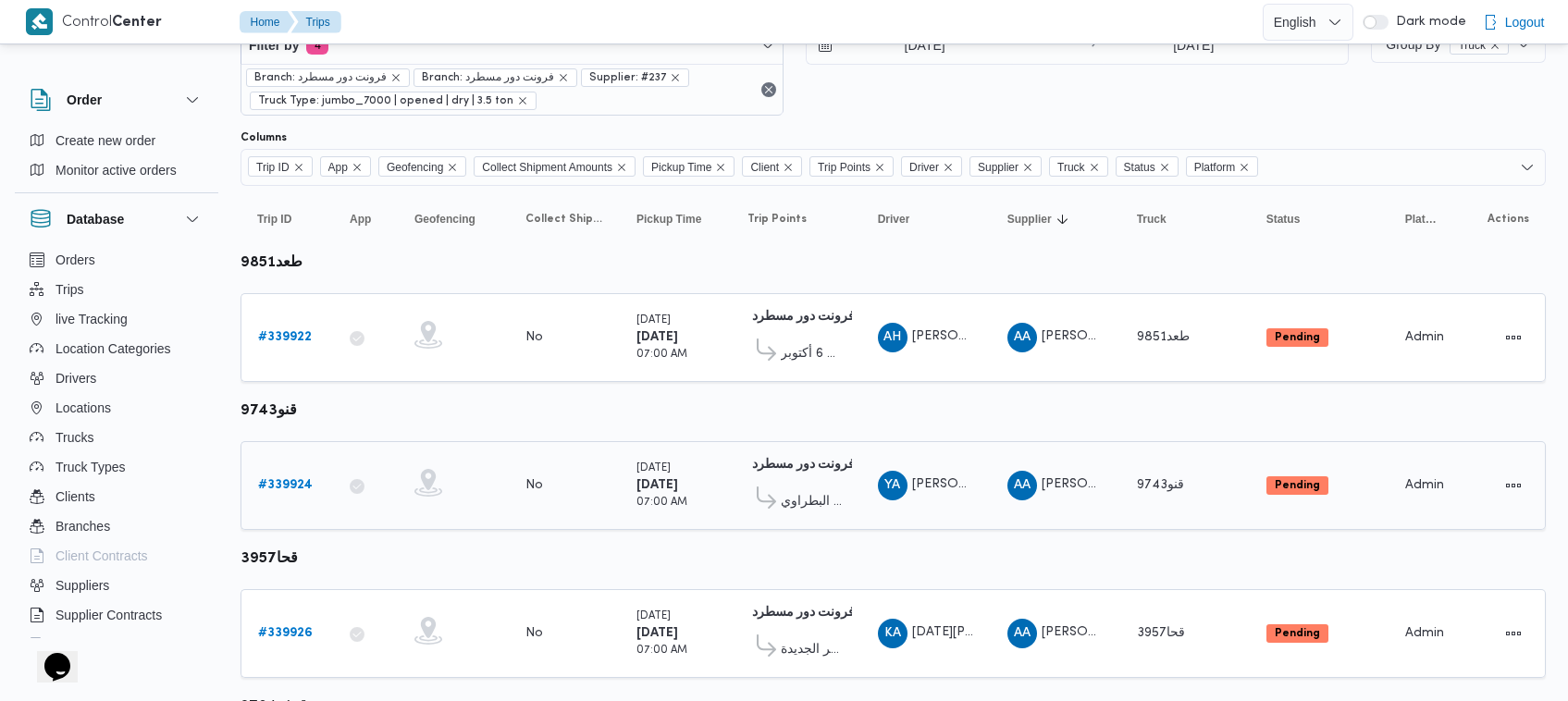
click at [301, 482] on b "# 339924" at bounding box center [285, 485] width 55 height 12
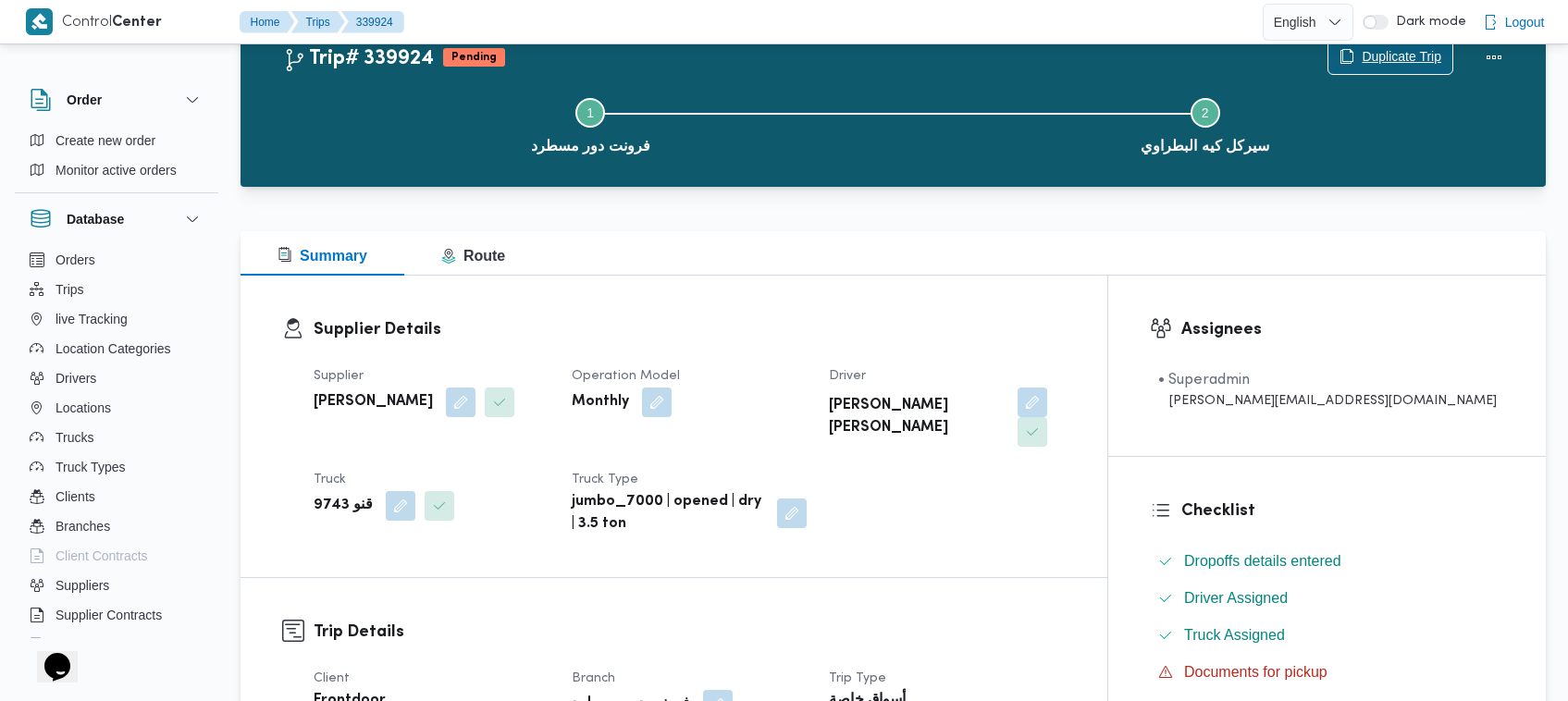
click at [1408, 61] on span "Duplicate Trip" at bounding box center [1401, 57] width 79 height 22
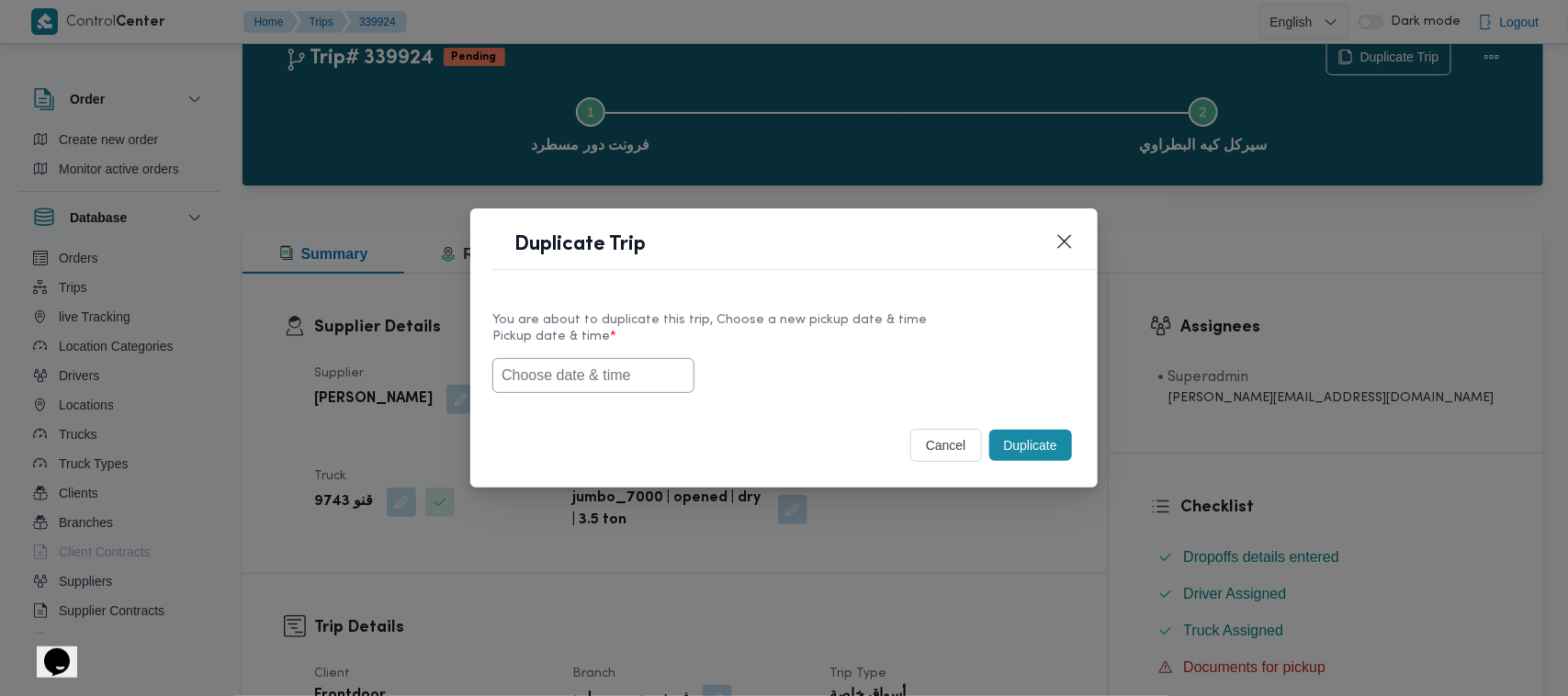
click at [576, 376] on input "text" at bounding box center [593, 375] width 202 height 34
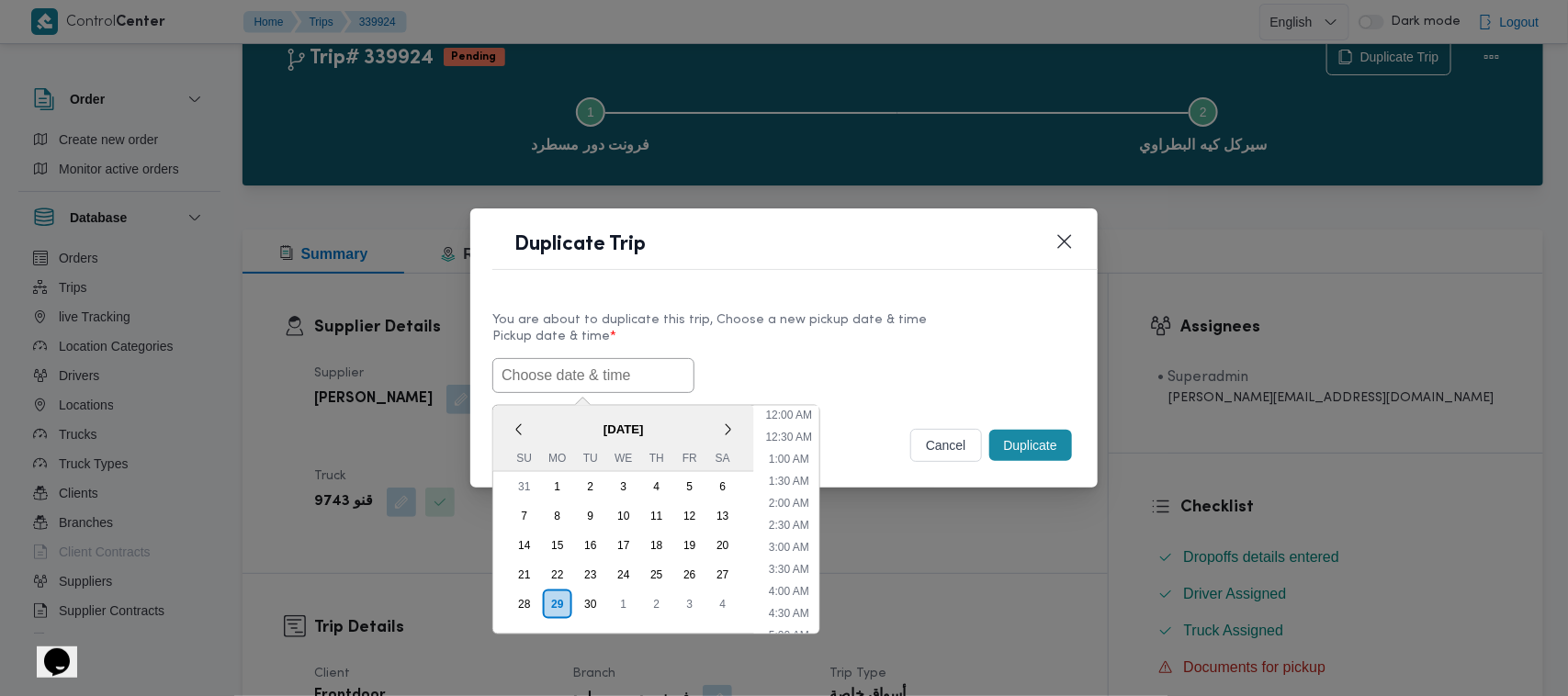
scroll to position [557, 0]
paste input "01/10/2025 7:00AM"
type input "01/10/2025 7:00AM"
click at [866, 362] on div "01/10/2025 7:00AM October 2025 < October 2025 > Su Mo Tu We Th Fr Sa 28 29 30 1…" at bounding box center [784, 375] width 583 height 34
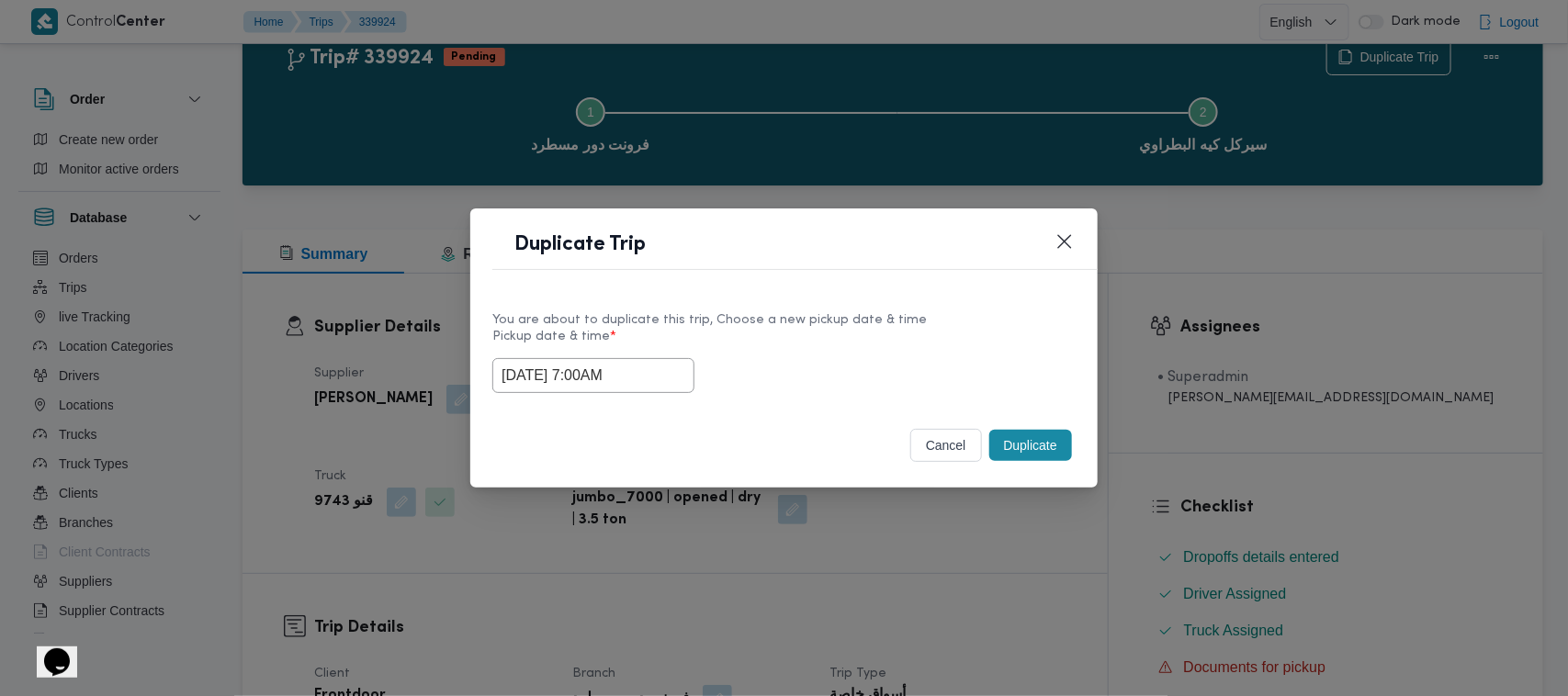
click at [866, 362] on div "01/10/2025 7:00AM" at bounding box center [784, 375] width 583 height 34
click at [1058, 447] on button "Duplicate" at bounding box center [1030, 445] width 83 height 32
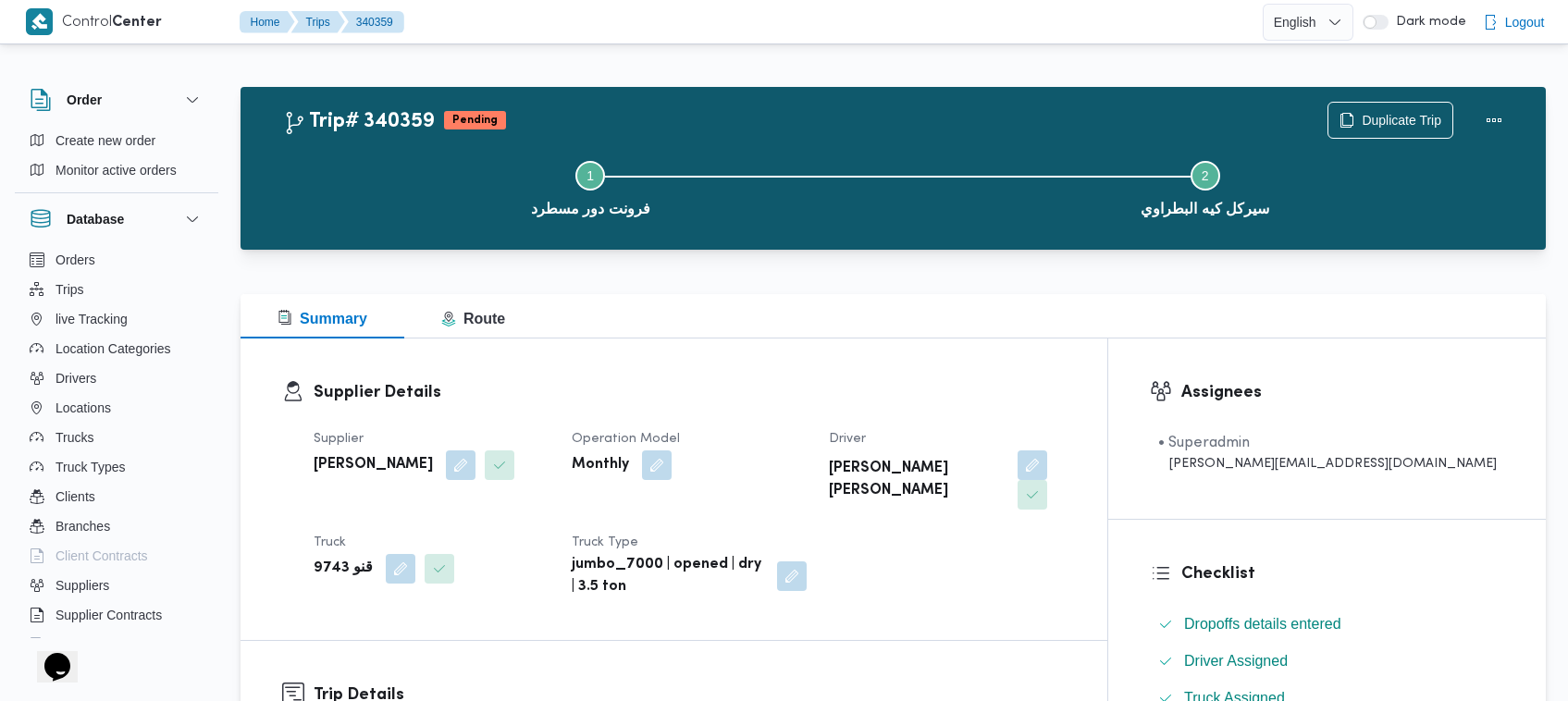
click at [1397, 117] on span "Duplicate Trip" at bounding box center [1401, 119] width 79 height 22
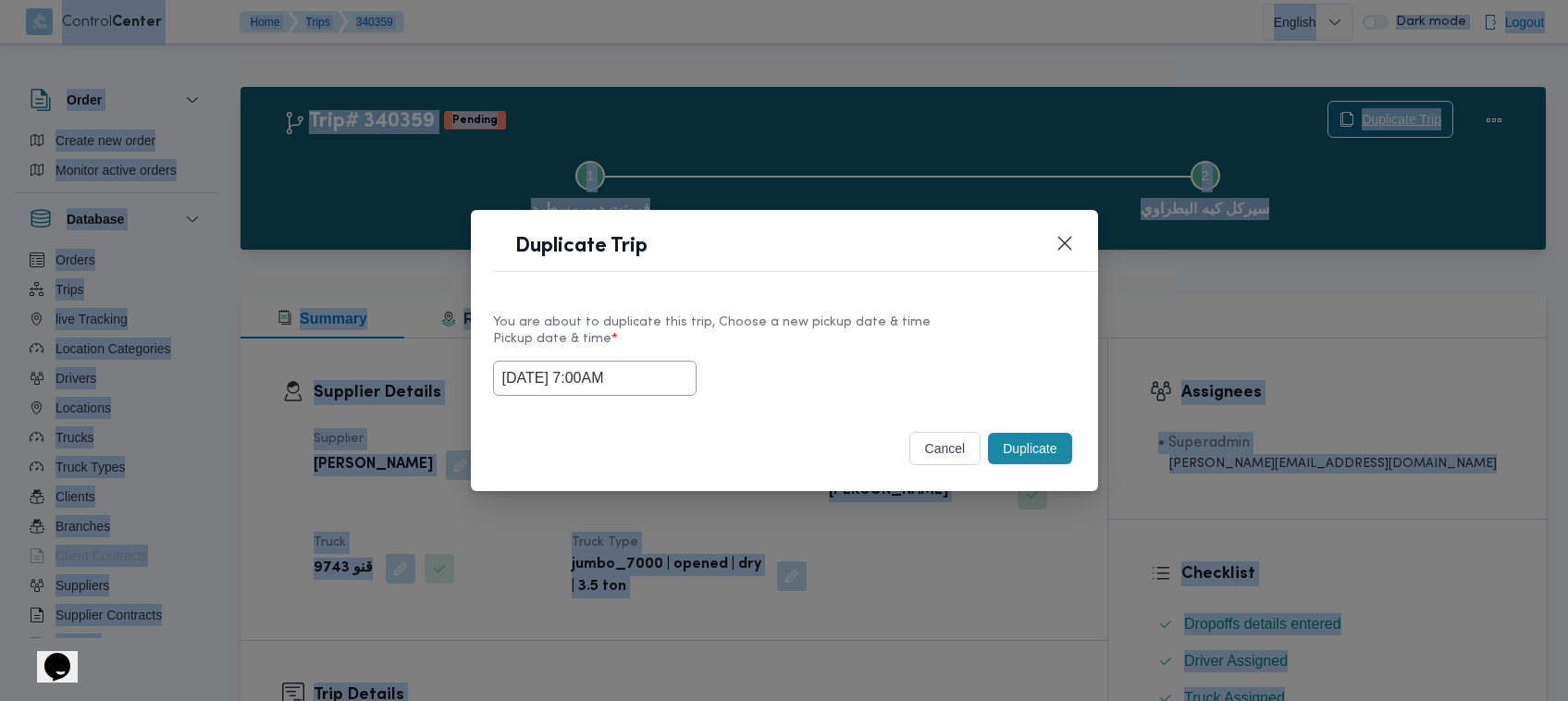
click at [1397, 120] on div "Duplicate Trip You are about to duplicate this trip, Choose a new pickup date &…" at bounding box center [784, 350] width 1568 height 701
click at [664, 366] on input "01/10/2025 7:00AM" at bounding box center [597, 378] width 203 height 35
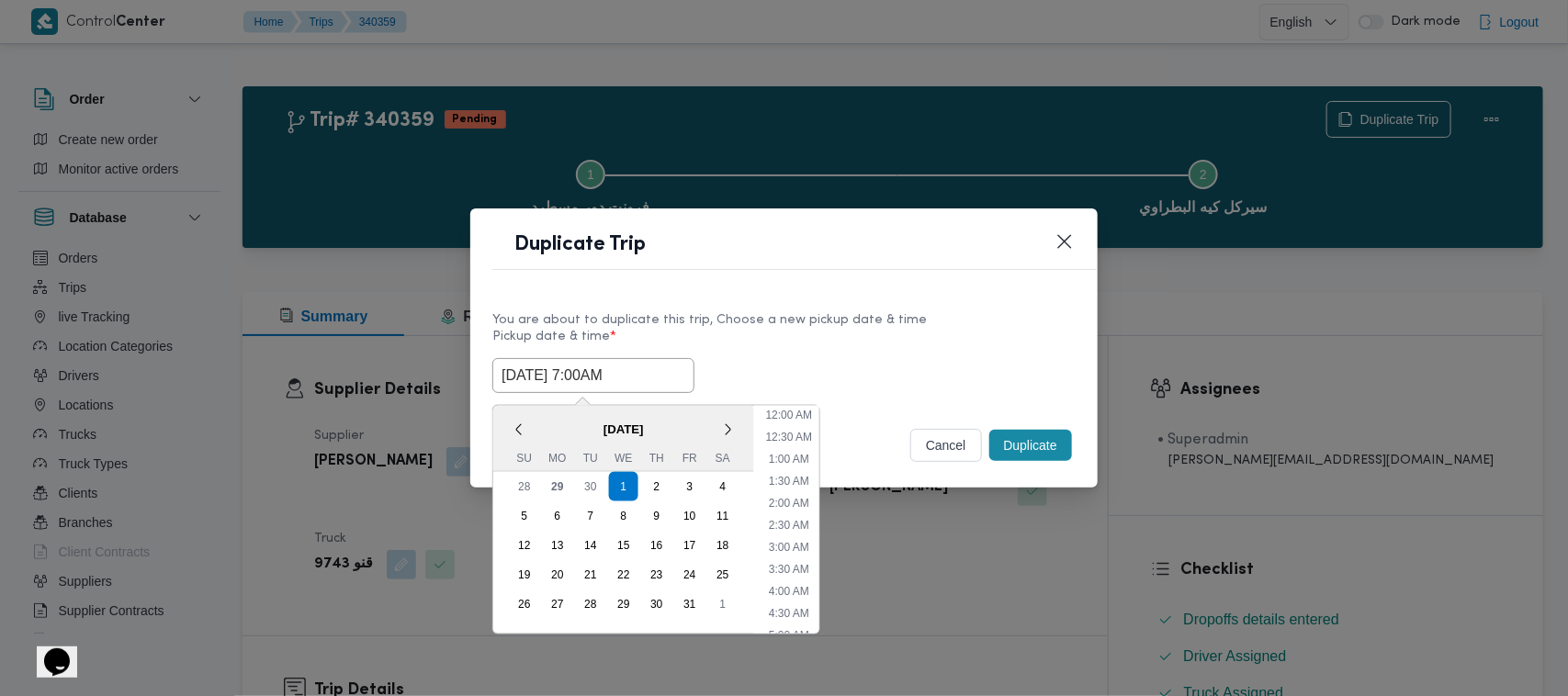
scroll to position [205, 0]
click at [657, 483] on div "2" at bounding box center [656, 486] width 34 height 34
type input "02/10/2025 7:00AM"
click at [869, 343] on label "Pickup date & time *" at bounding box center [784, 344] width 583 height 29
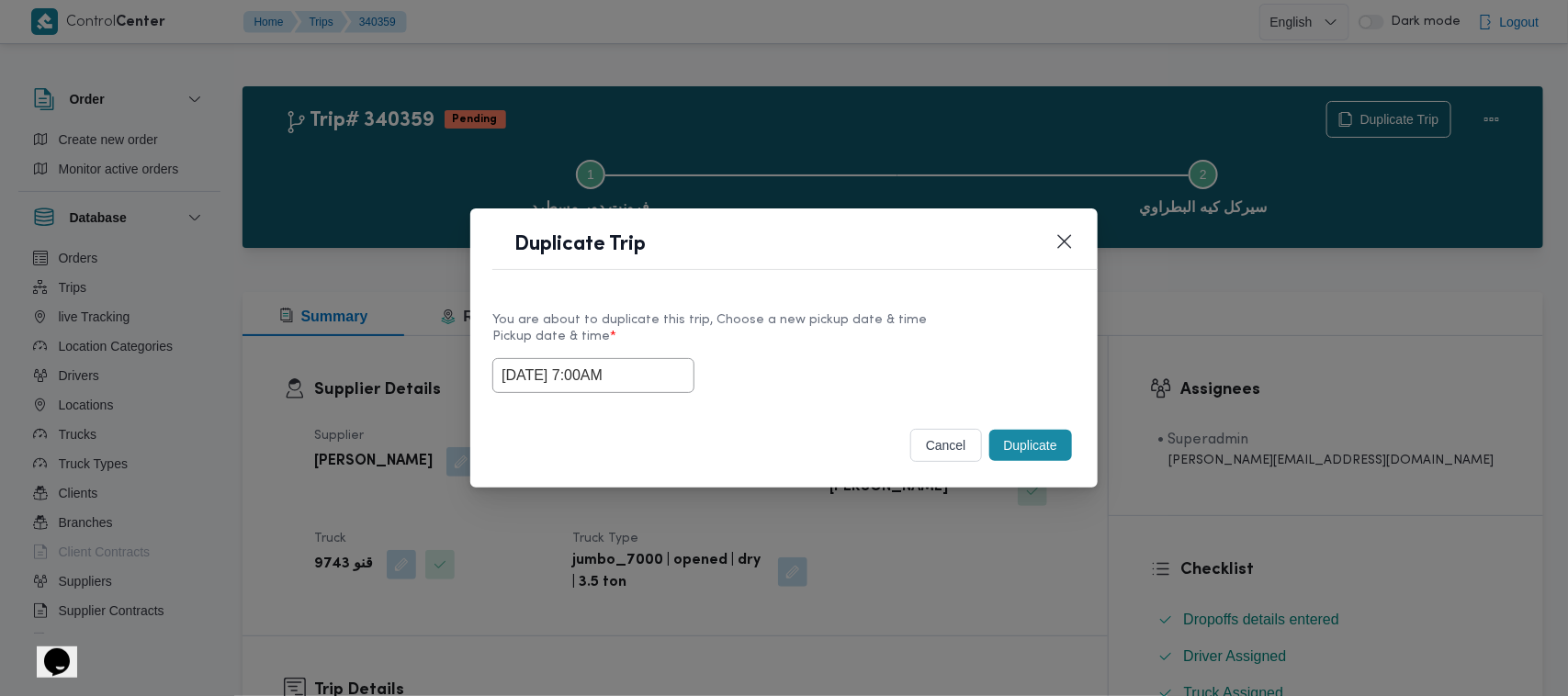
click at [1036, 450] on button "Duplicate" at bounding box center [1030, 445] width 83 height 32
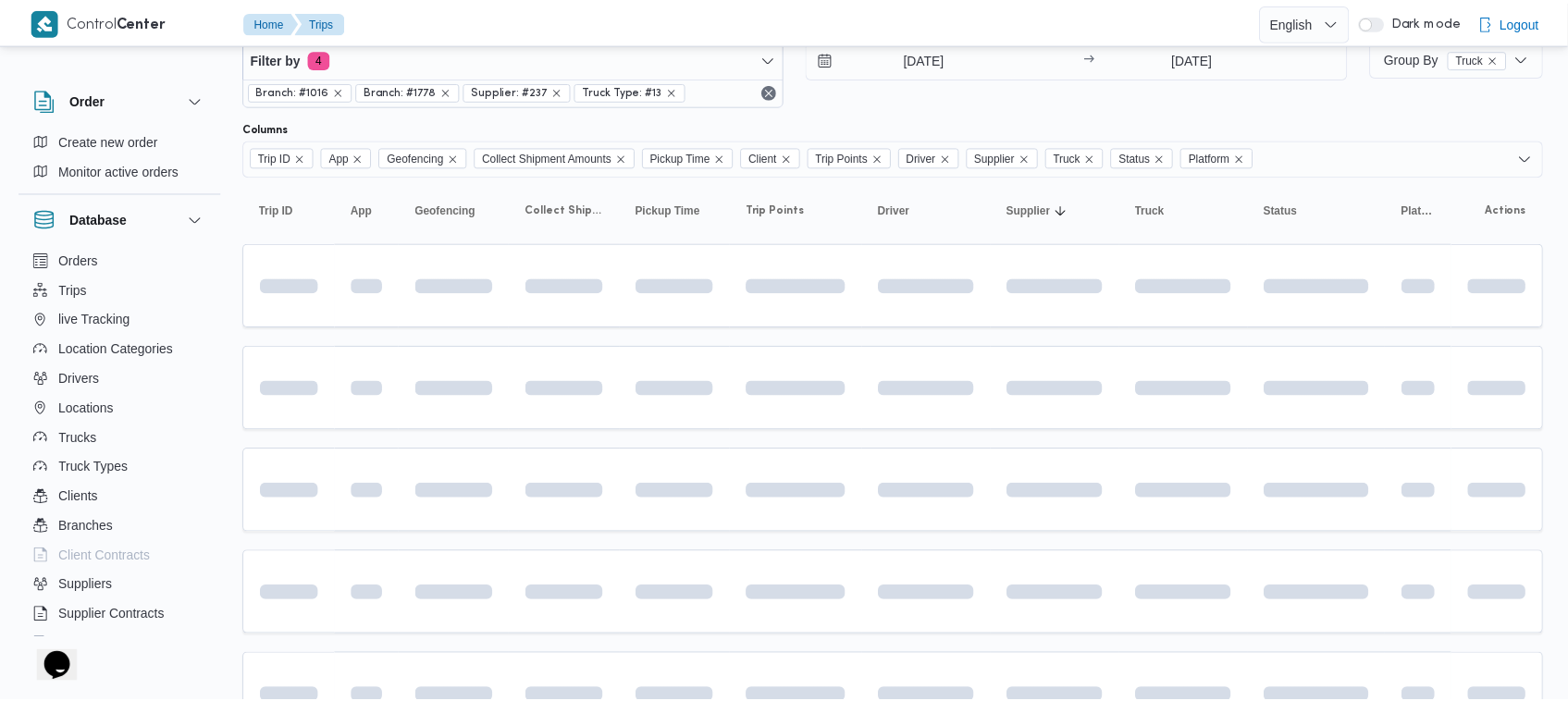
scroll to position [62, 0]
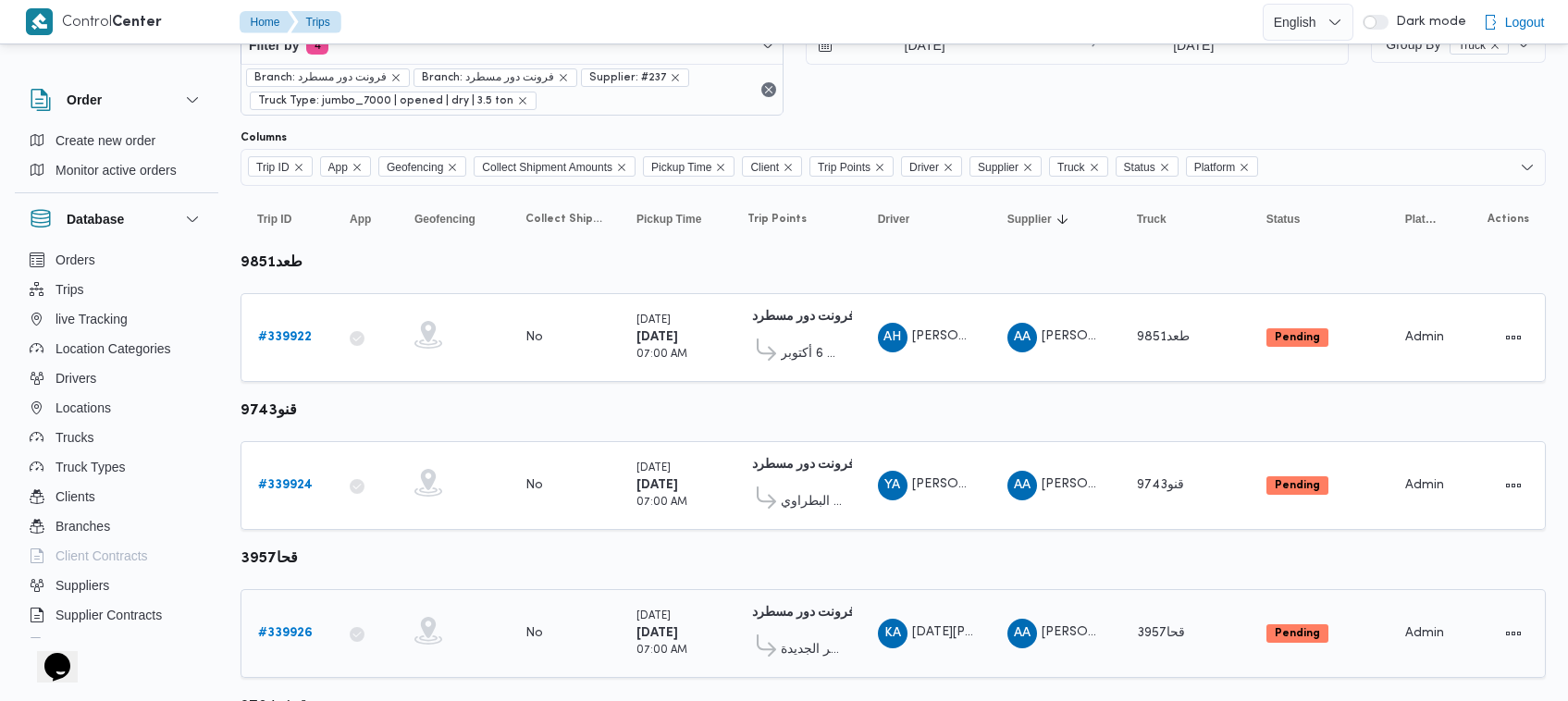
click at [281, 632] on b "# 339926" at bounding box center [285, 633] width 55 height 12
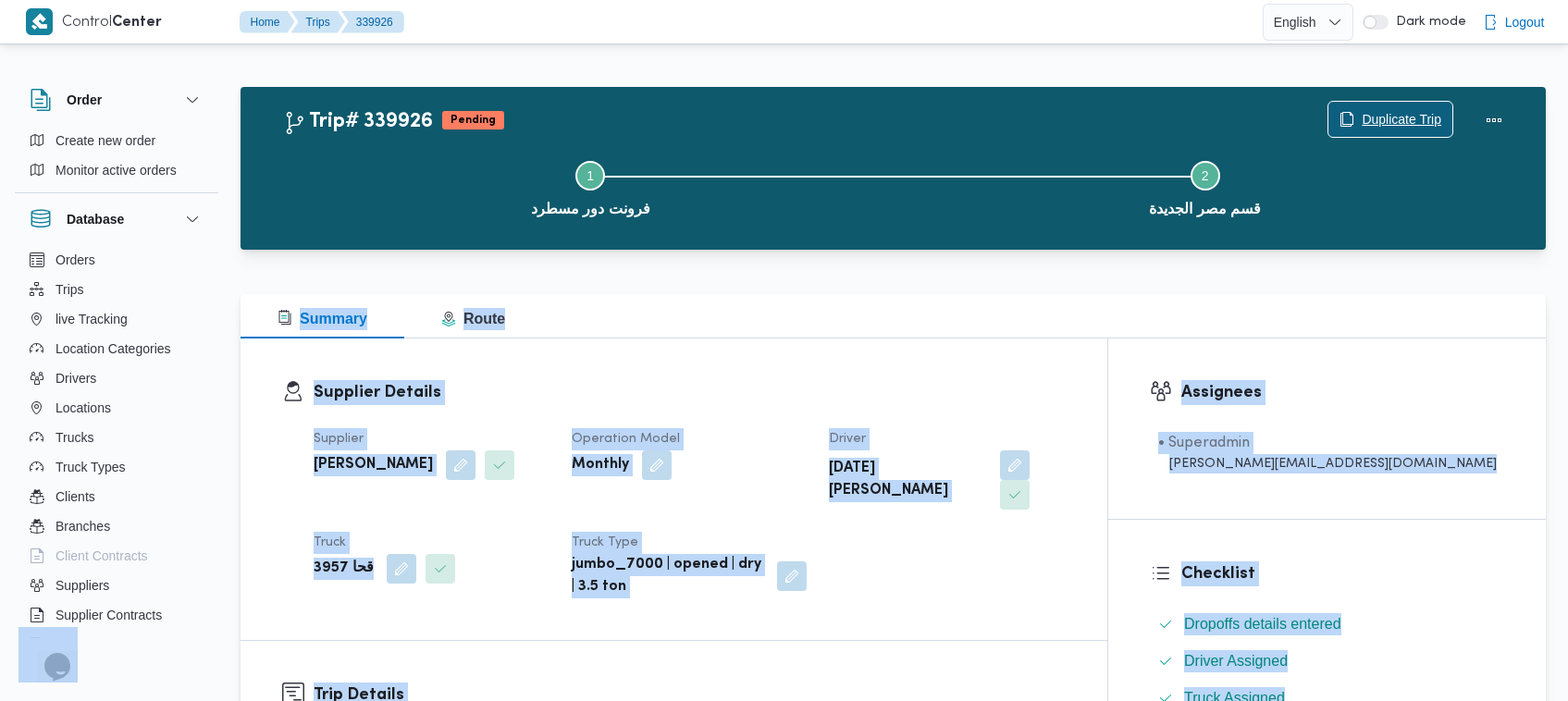
click at [1427, 113] on span "Duplicate Trip" at bounding box center [1401, 119] width 79 height 22
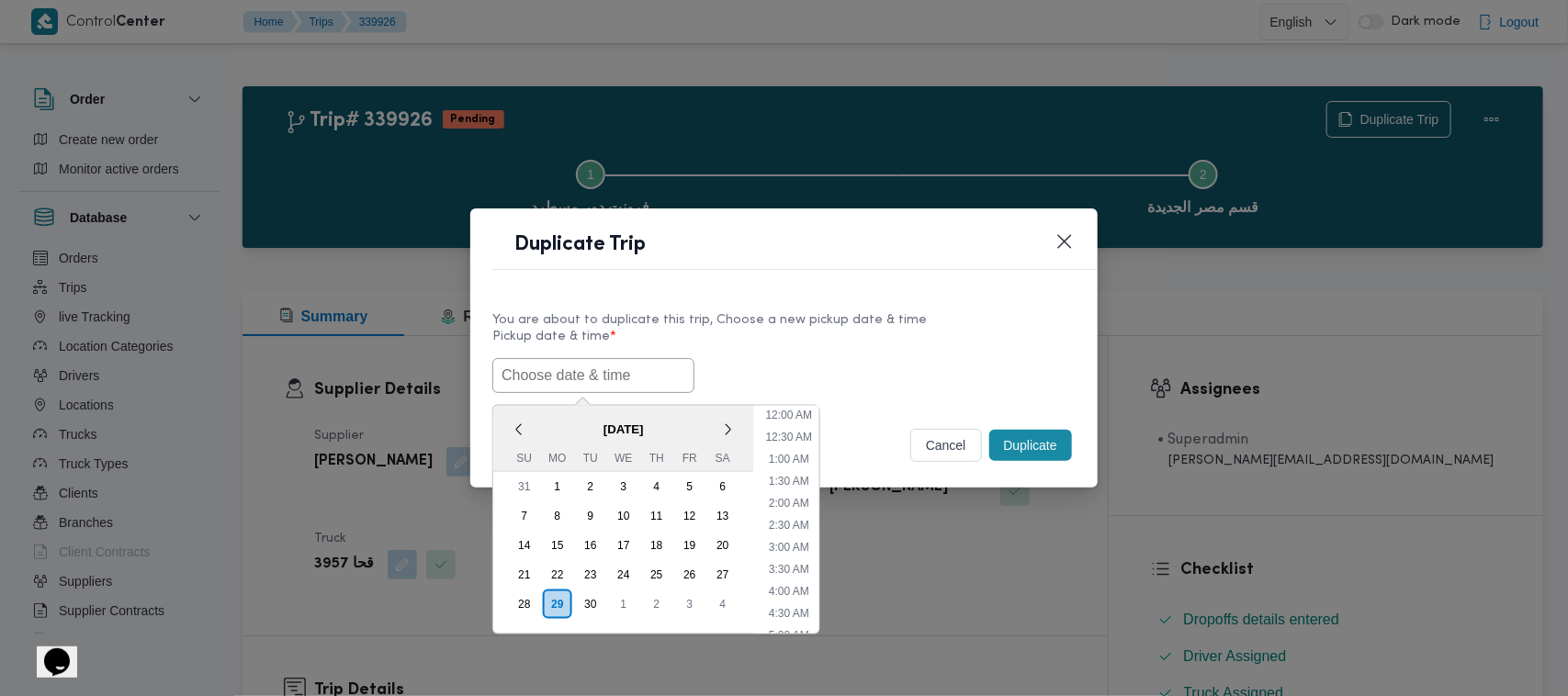
drag, startPoint x: 540, startPoint y: 374, endPoint x: 639, endPoint y: 374, distance: 99.0
click at [540, 374] on input "text" at bounding box center [593, 375] width 202 height 34
paste input "01/10/2025 7:00AM"
type input "01/10/2025 7:00AM"
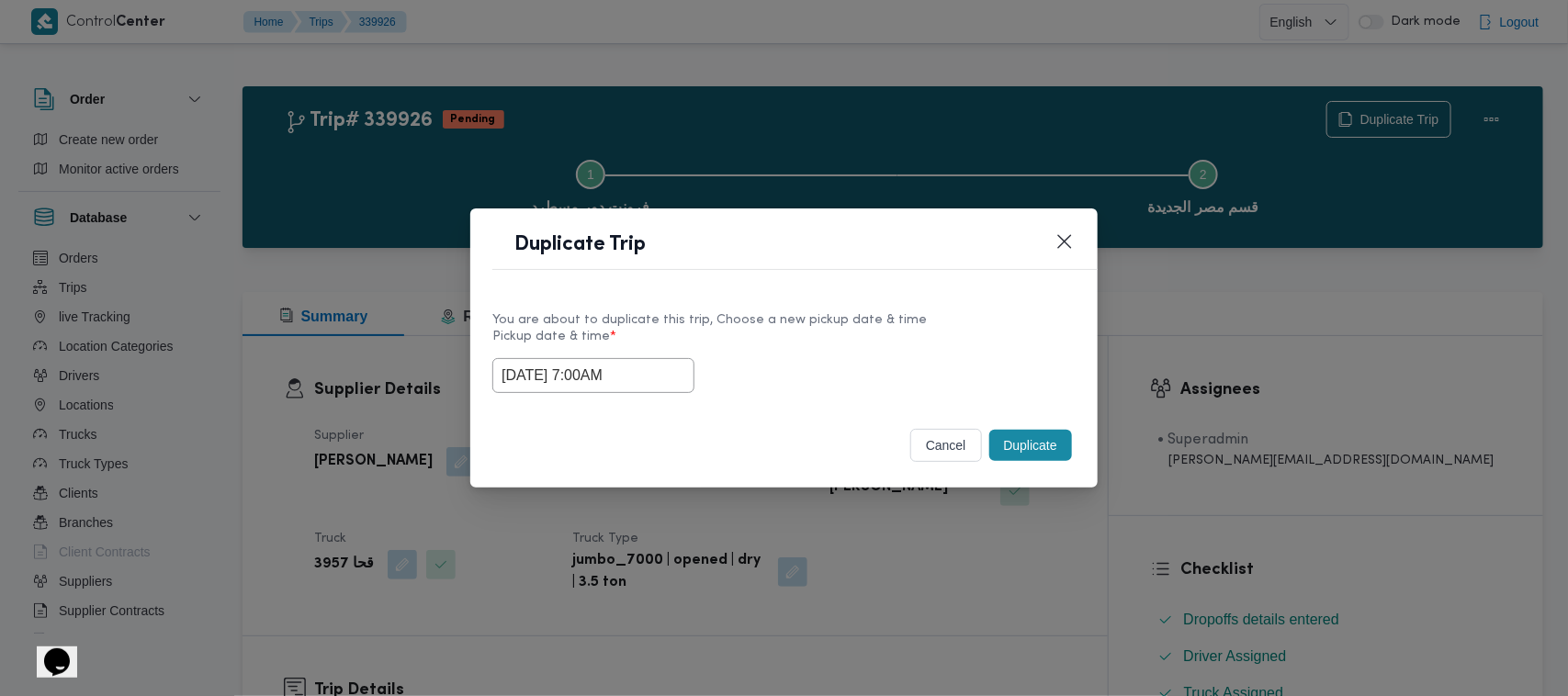
drag, startPoint x: 929, startPoint y: 342, endPoint x: 1104, endPoint y: 424, distance: 193.3
click at [930, 342] on label "Pickup date & time *" at bounding box center [784, 344] width 583 height 29
click at [1031, 453] on button "Duplicate" at bounding box center [1030, 445] width 83 height 32
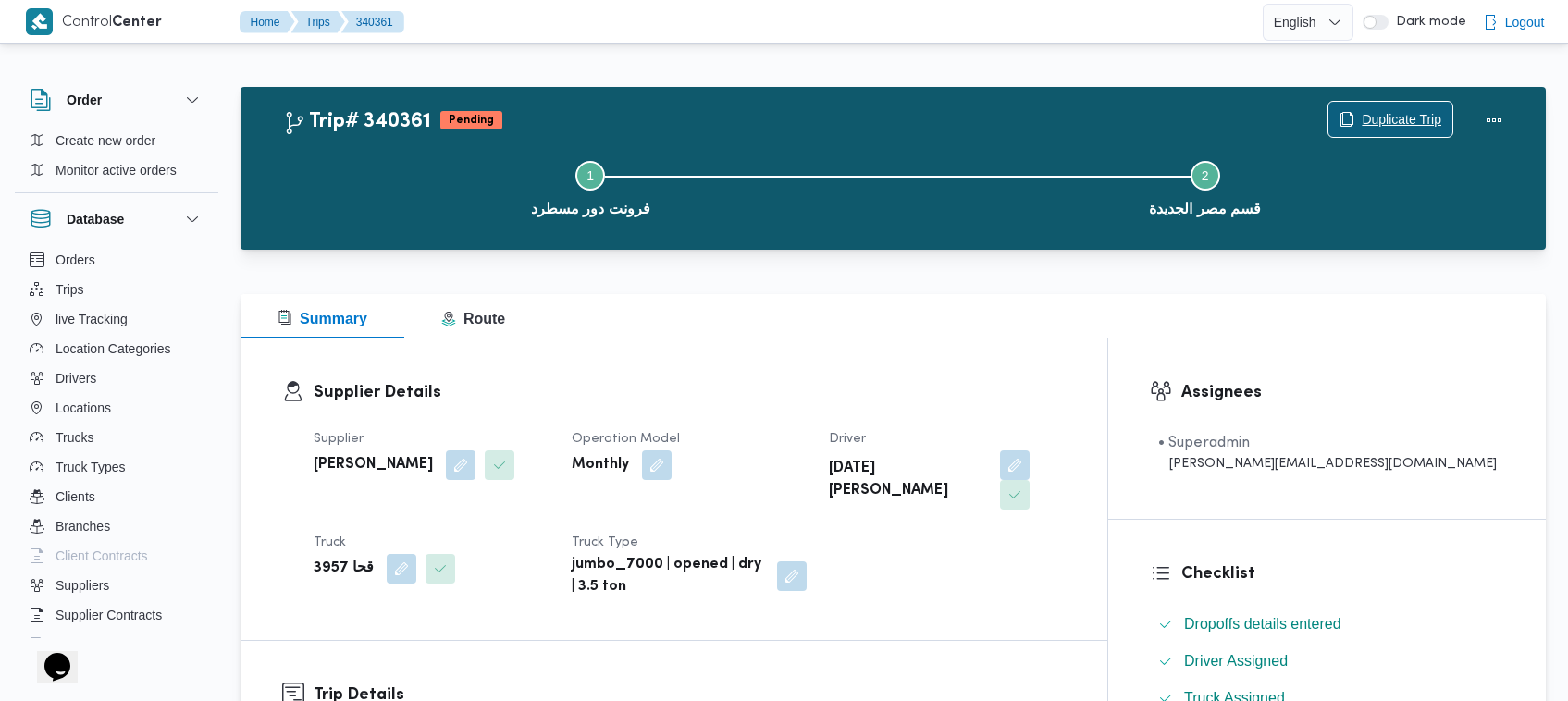
click at [1412, 116] on span "Duplicate Trip" at bounding box center [1401, 119] width 79 height 22
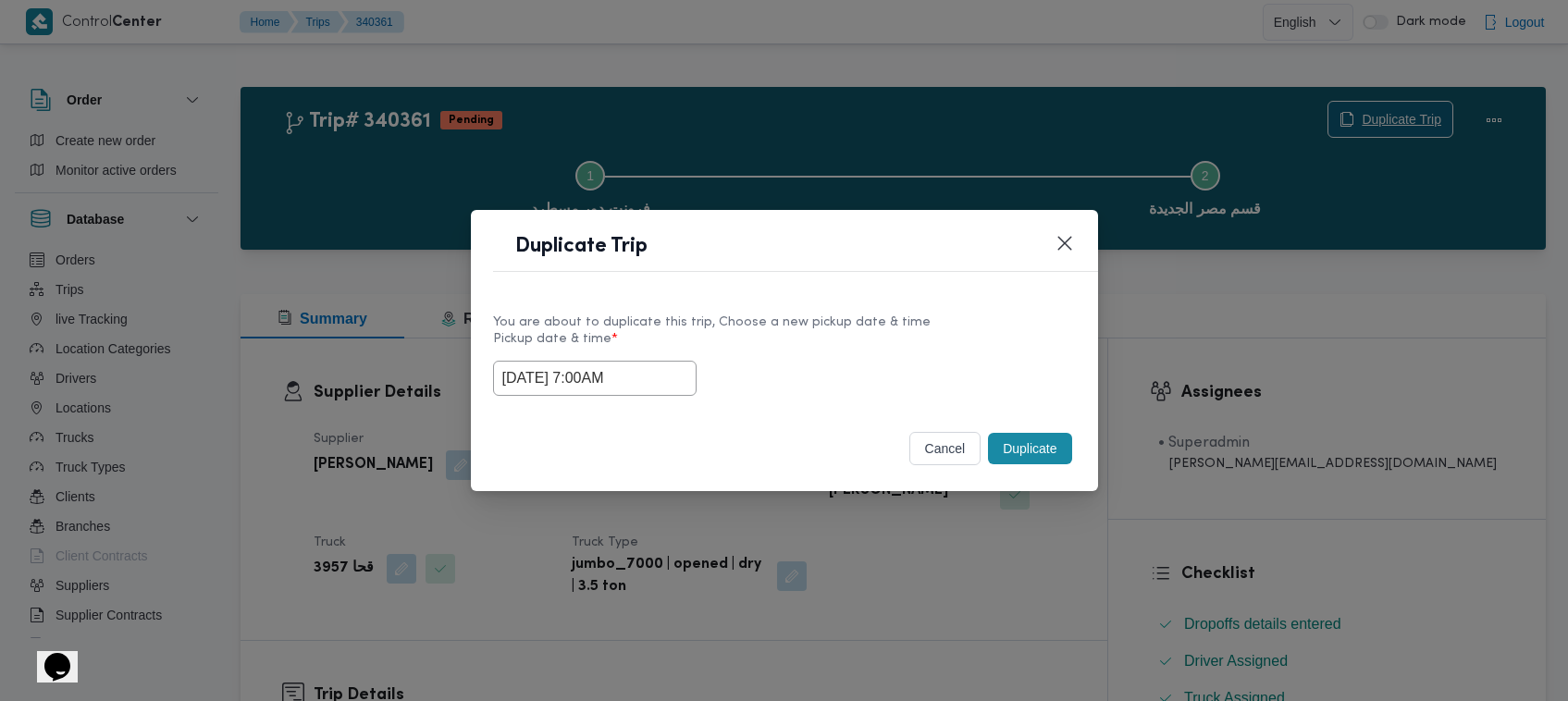
click at [1412, 116] on div "Duplicate Trip You are about to duplicate this trip, Choose a new pickup date &…" at bounding box center [784, 350] width 1568 height 701
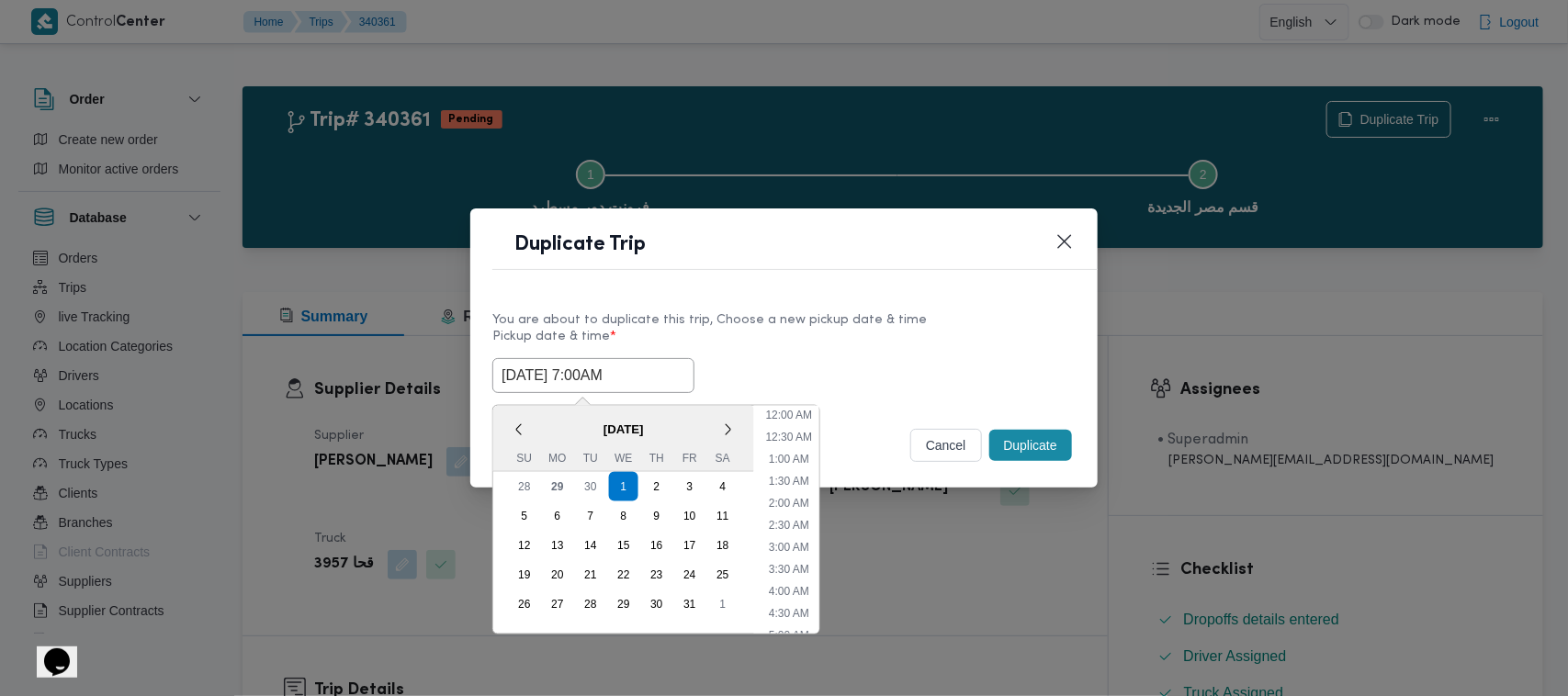
click at [663, 379] on input "01/10/2025 7:00AM" at bounding box center [593, 375] width 202 height 34
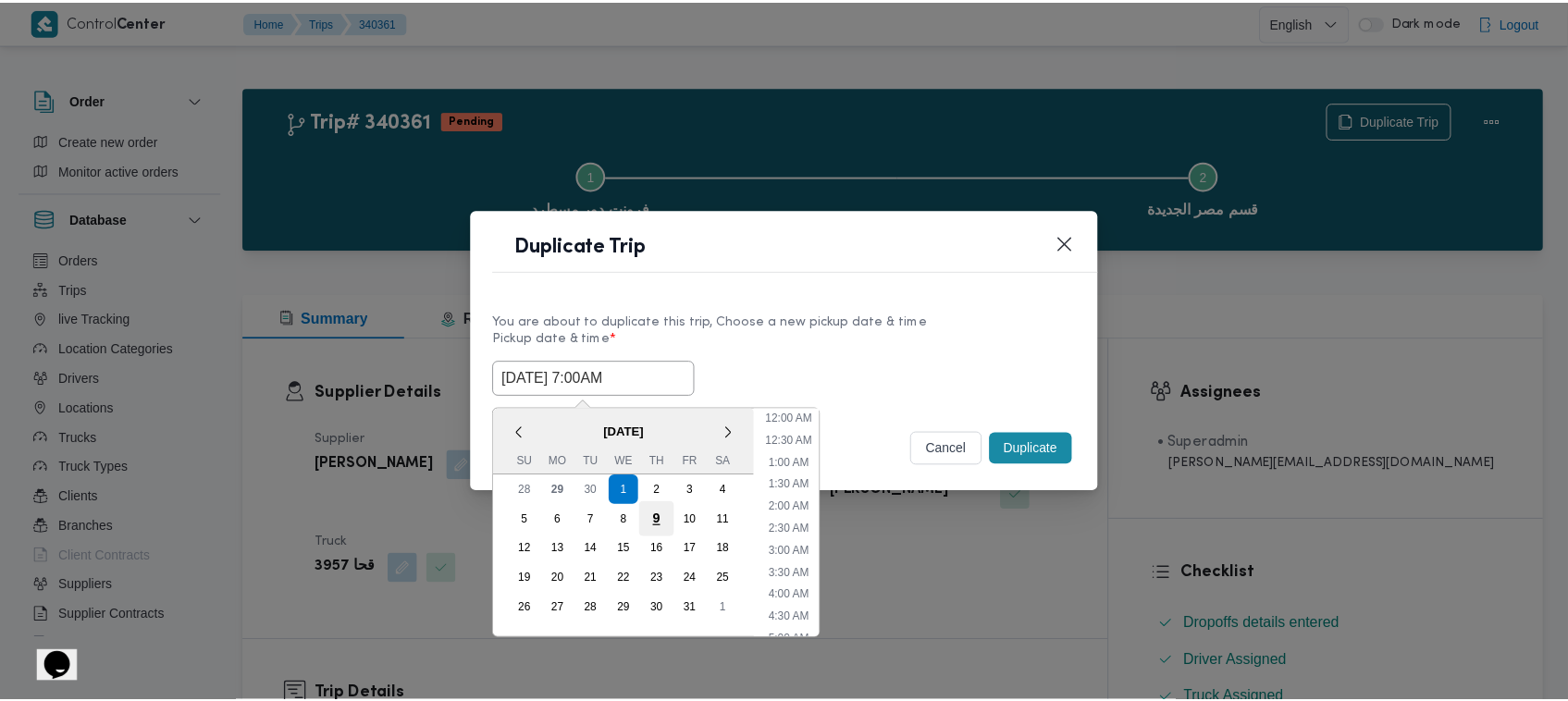
scroll to position [206, 0]
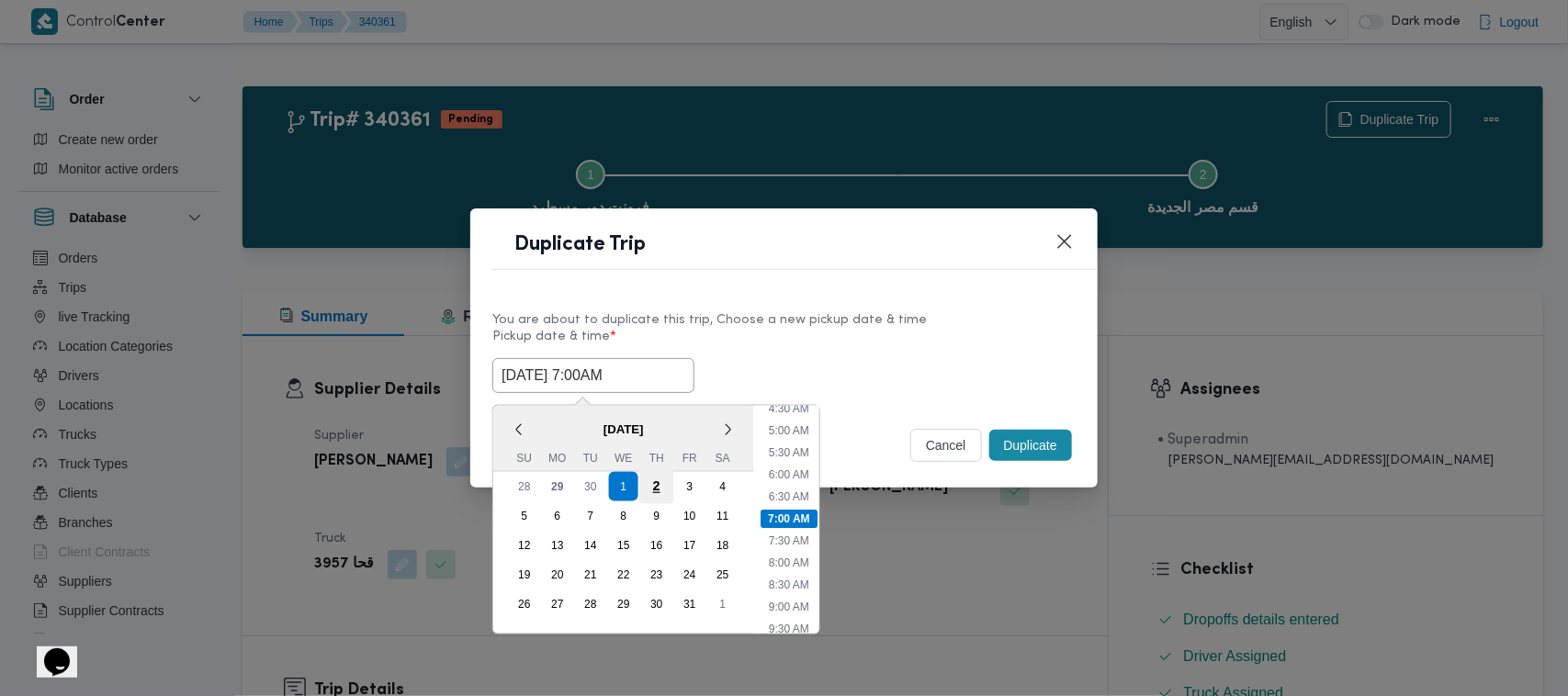
drag, startPoint x: 650, startPoint y: 489, endPoint x: 661, endPoint y: 471, distance: 21.1
click at [652, 488] on div "2" at bounding box center [656, 486] width 34 height 34
type input "02/10/2025 7:00AM"
drag, startPoint x: 807, startPoint y: 331, endPoint x: 907, endPoint y: 396, distance: 119.3
click at [810, 330] on label "Pickup date & time *" at bounding box center [784, 344] width 583 height 29
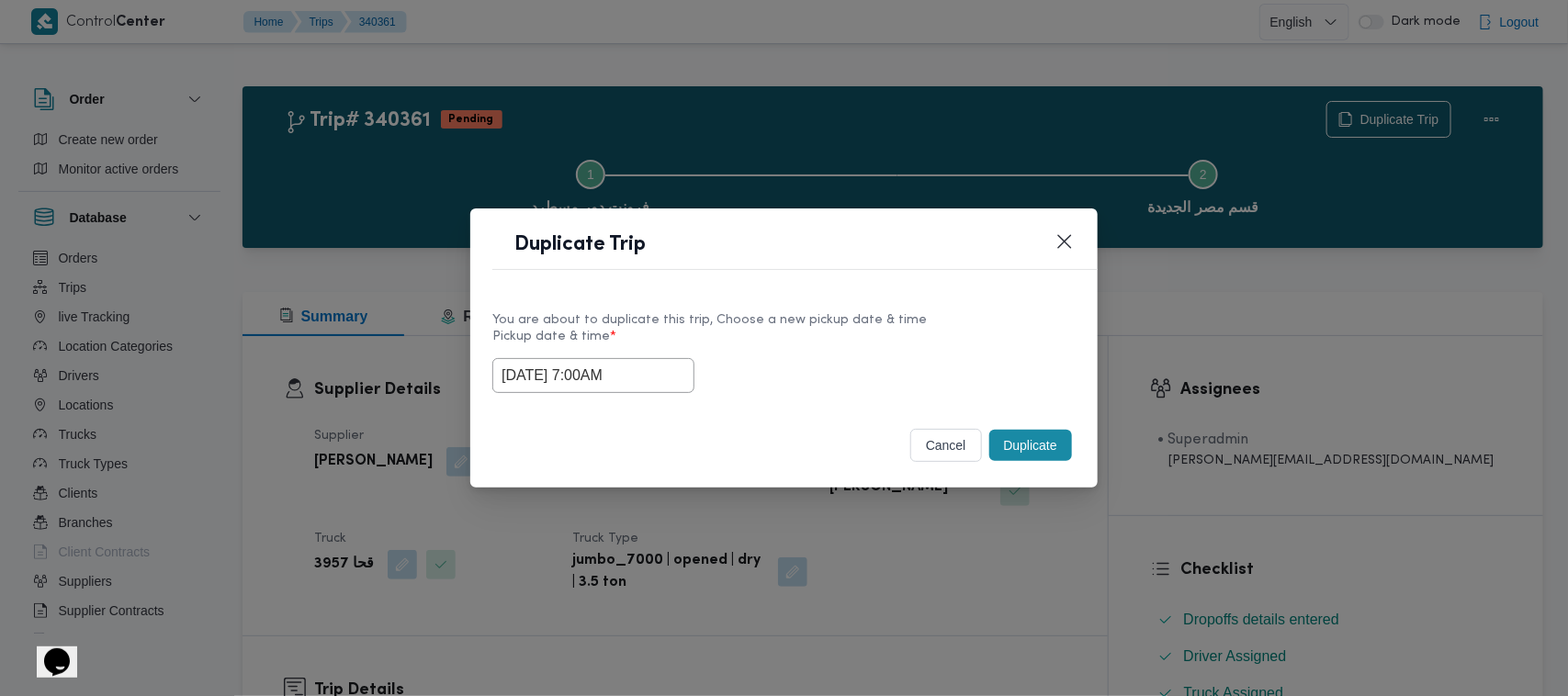
click at [1026, 442] on button "Duplicate" at bounding box center [1030, 445] width 83 height 32
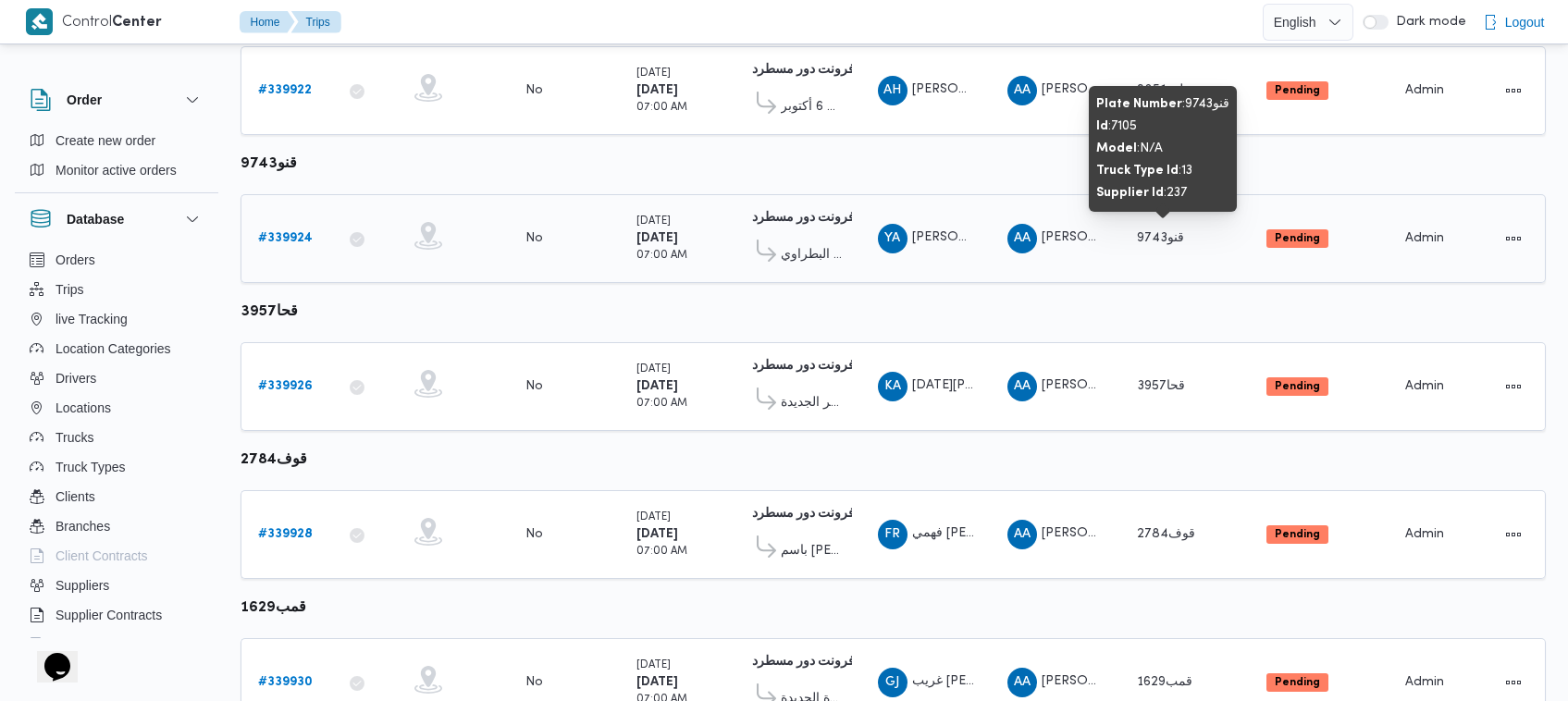
scroll to position [391, 0]
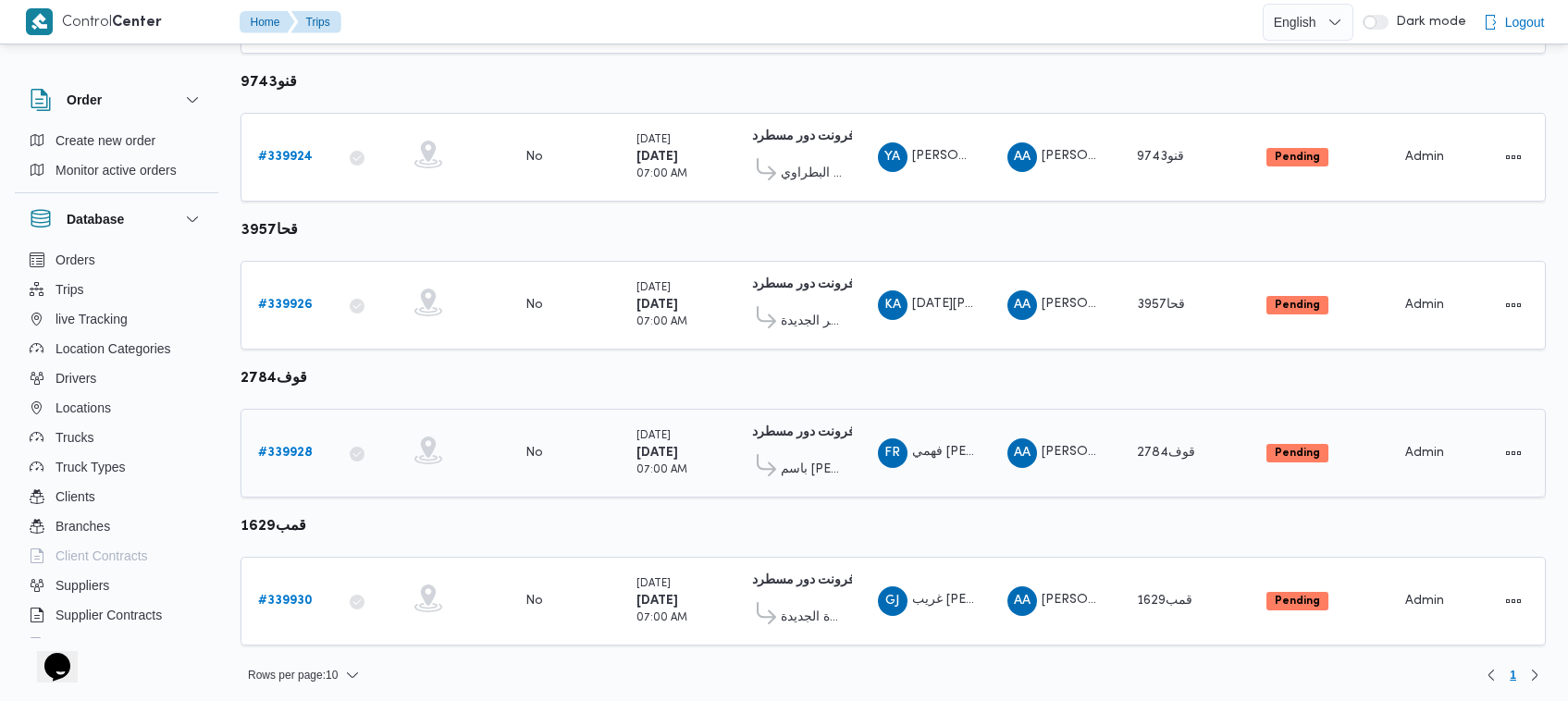
click at [281, 446] on b "# 339928" at bounding box center [285, 452] width 55 height 12
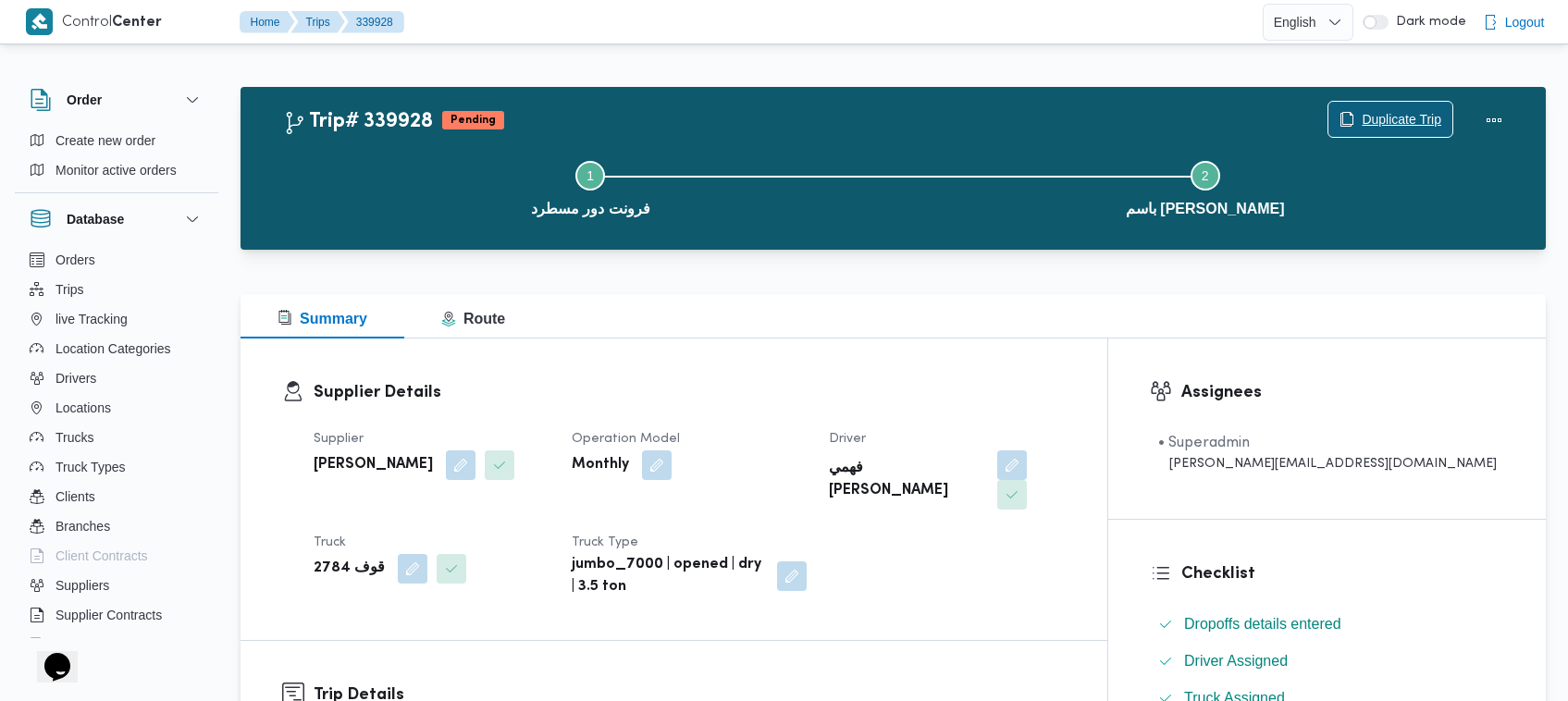
click at [1391, 103] on span "Duplicate Trip" at bounding box center [1389, 119] width 124 height 35
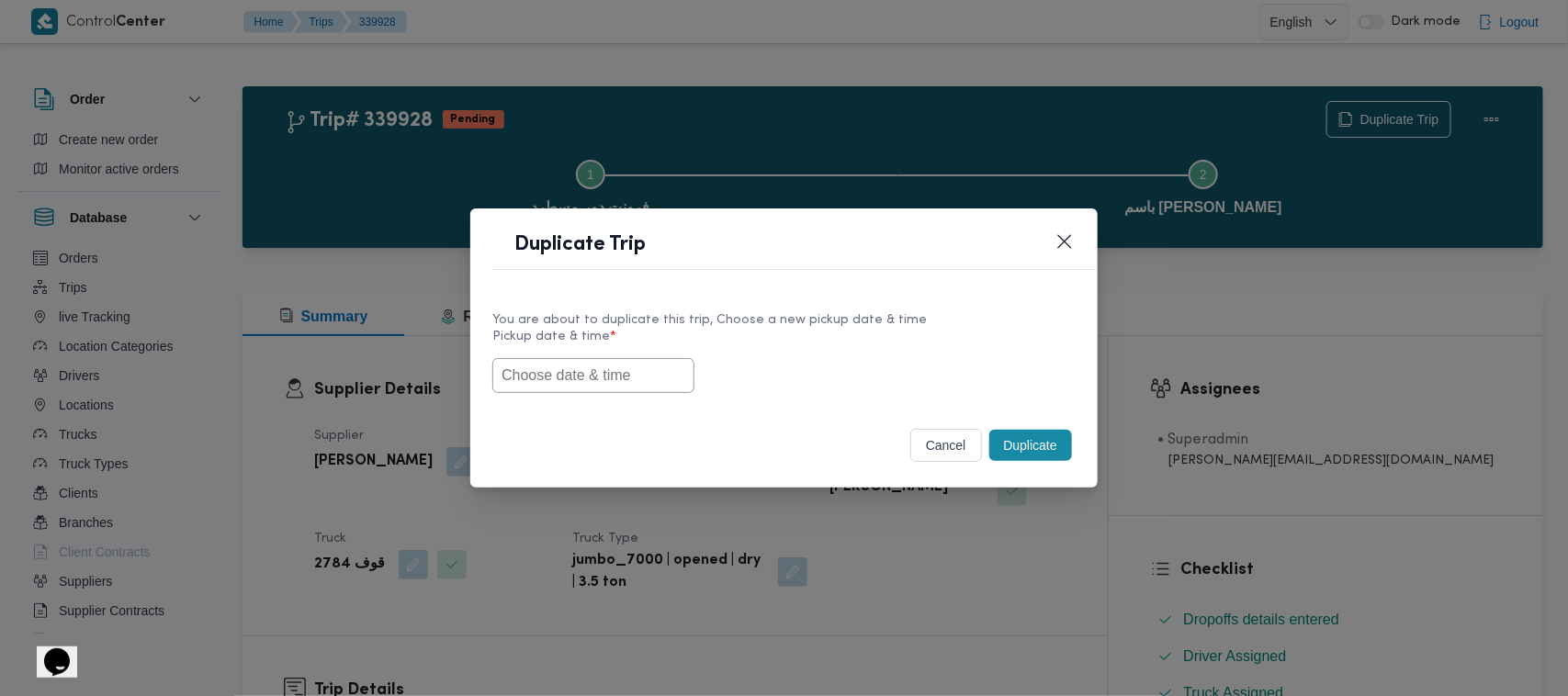
click at [567, 362] on input "text" at bounding box center [593, 375] width 202 height 34
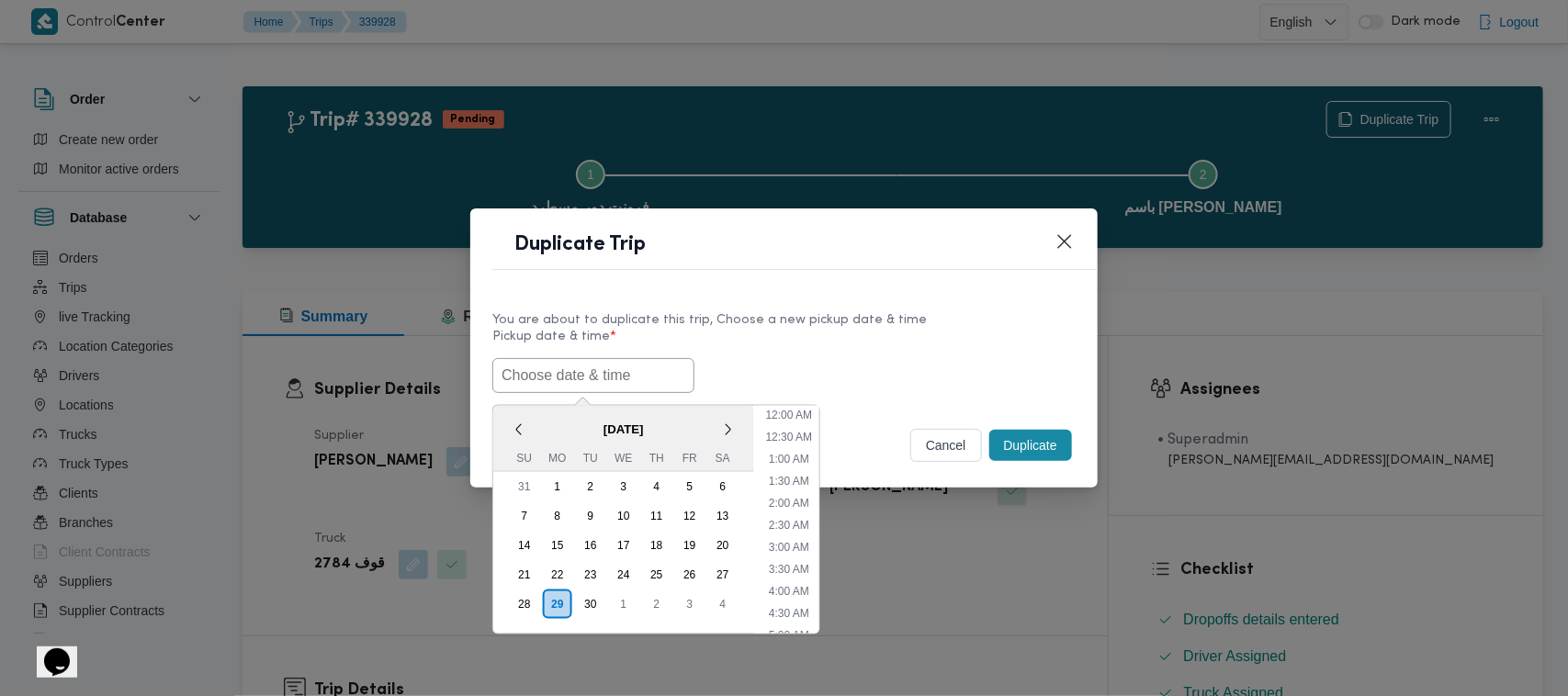
paste input "01/10/2025 7:00AM"
type input "01/10/2025 7:00AM"
click at [916, 333] on label "Pickup date & time *" at bounding box center [784, 344] width 583 height 29
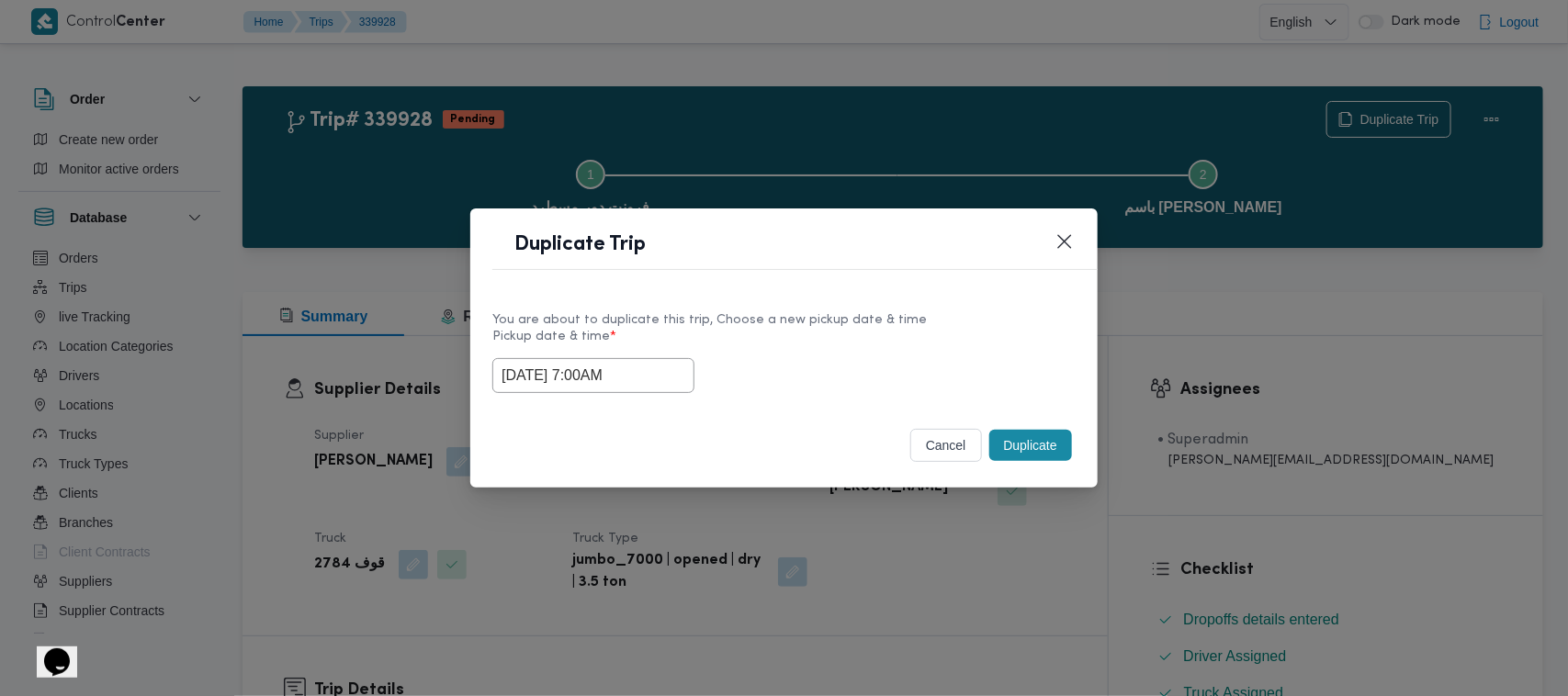
click at [1033, 434] on button "Duplicate" at bounding box center [1030, 445] width 83 height 32
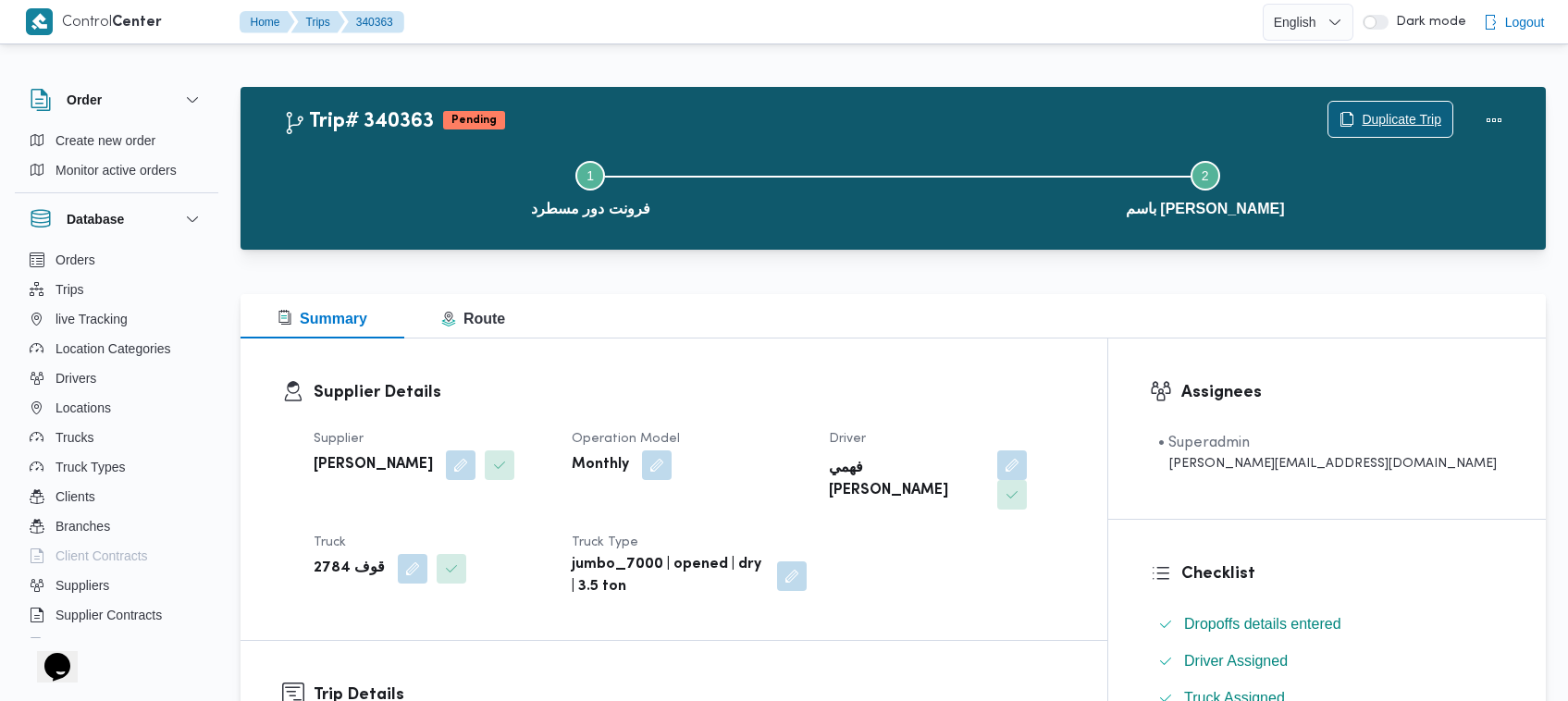
click at [1398, 118] on span "Duplicate Trip" at bounding box center [1401, 119] width 79 height 22
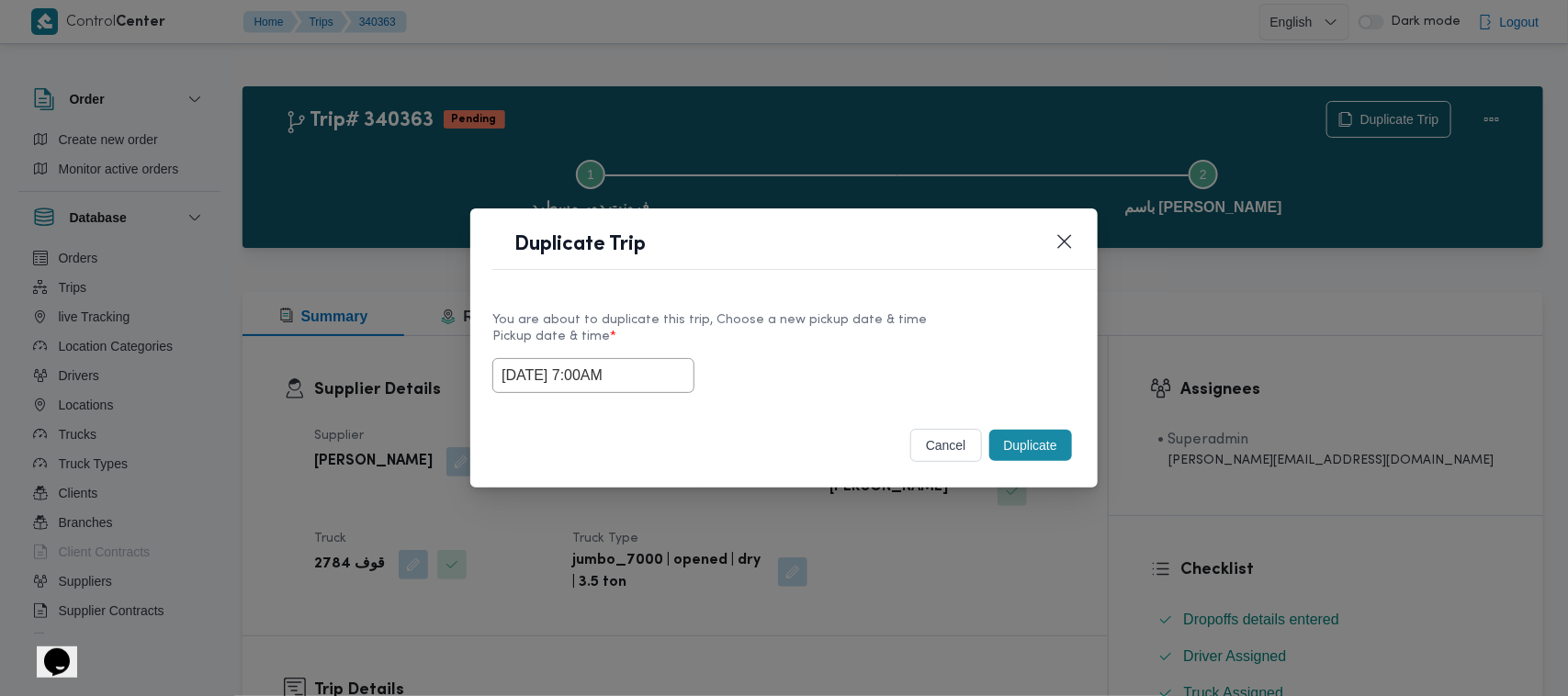
click at [678, 379] on input "01/10/2025 7:00AM" at bounding box center [593, 375] width 202 height 34
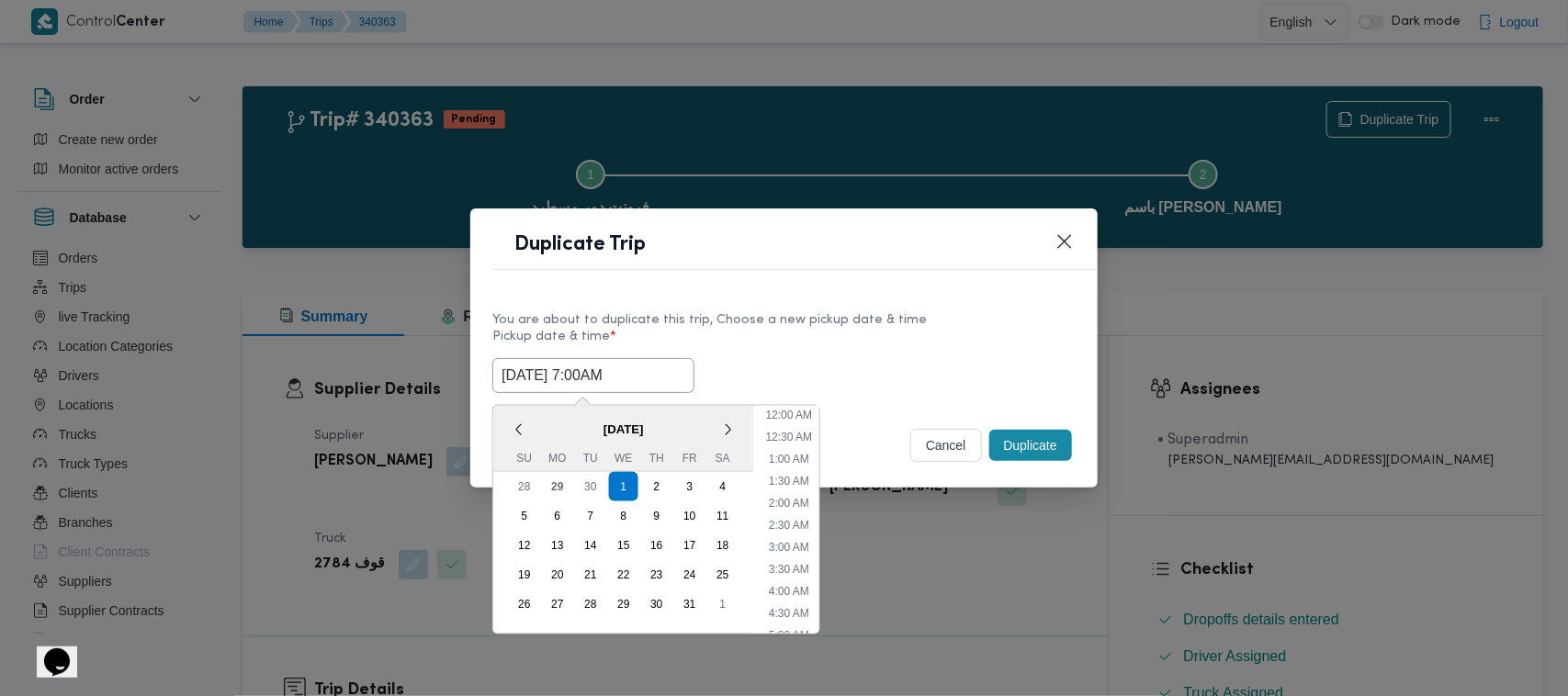
scroll to position [205, 0]
drag, startPoint x: 655, startPoint y: 487, endPoint x: 773, endPoint y: 378, distance: 160.6
click at [655, 486] on div "2" at bounding box center [657, 486] width 30 height 30
type input "02/10/2025 7:00AM"
click at [933, 278] on div "Duplicate Trip" at bounding box center [783, 250] width 627 height 84
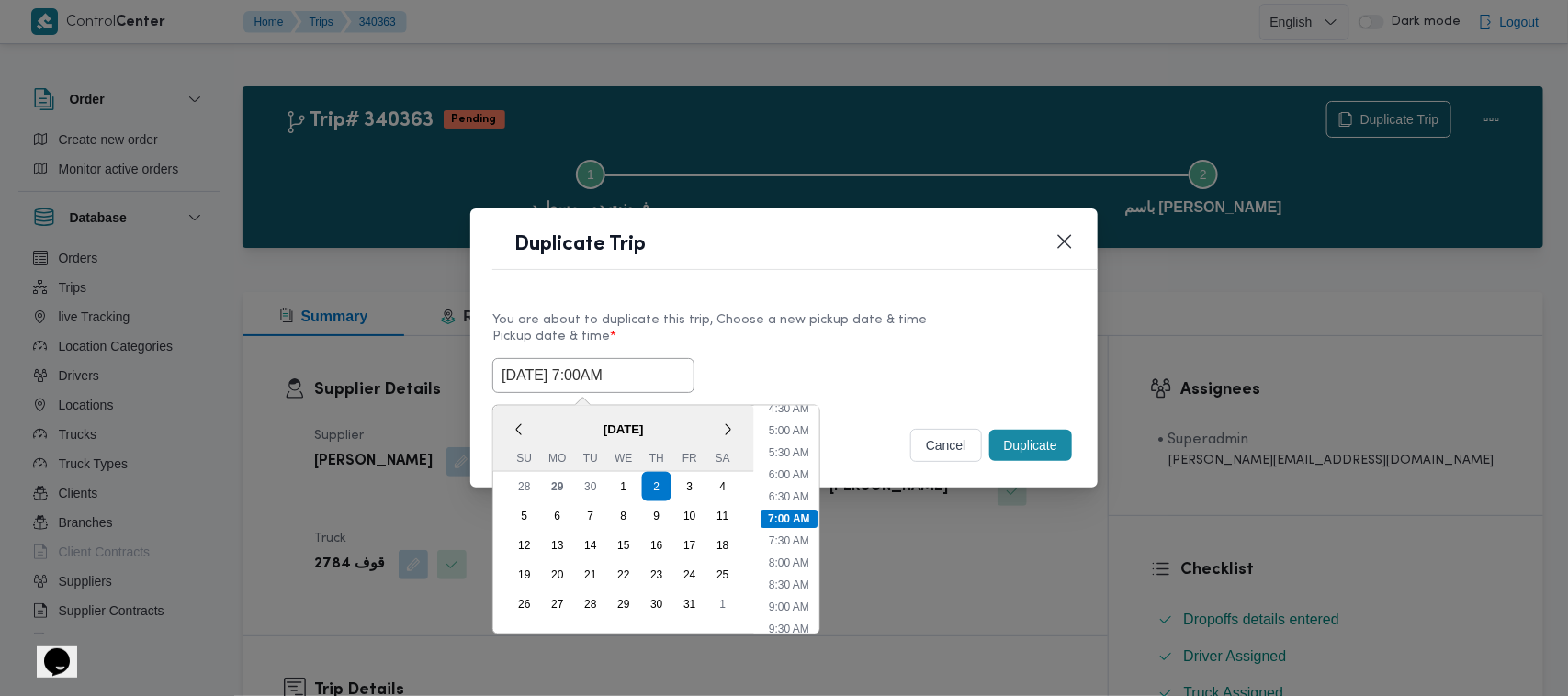
click at [933, 278] on div "Duplicate Trip" at bounding box center [783, 250] width 627 height 84
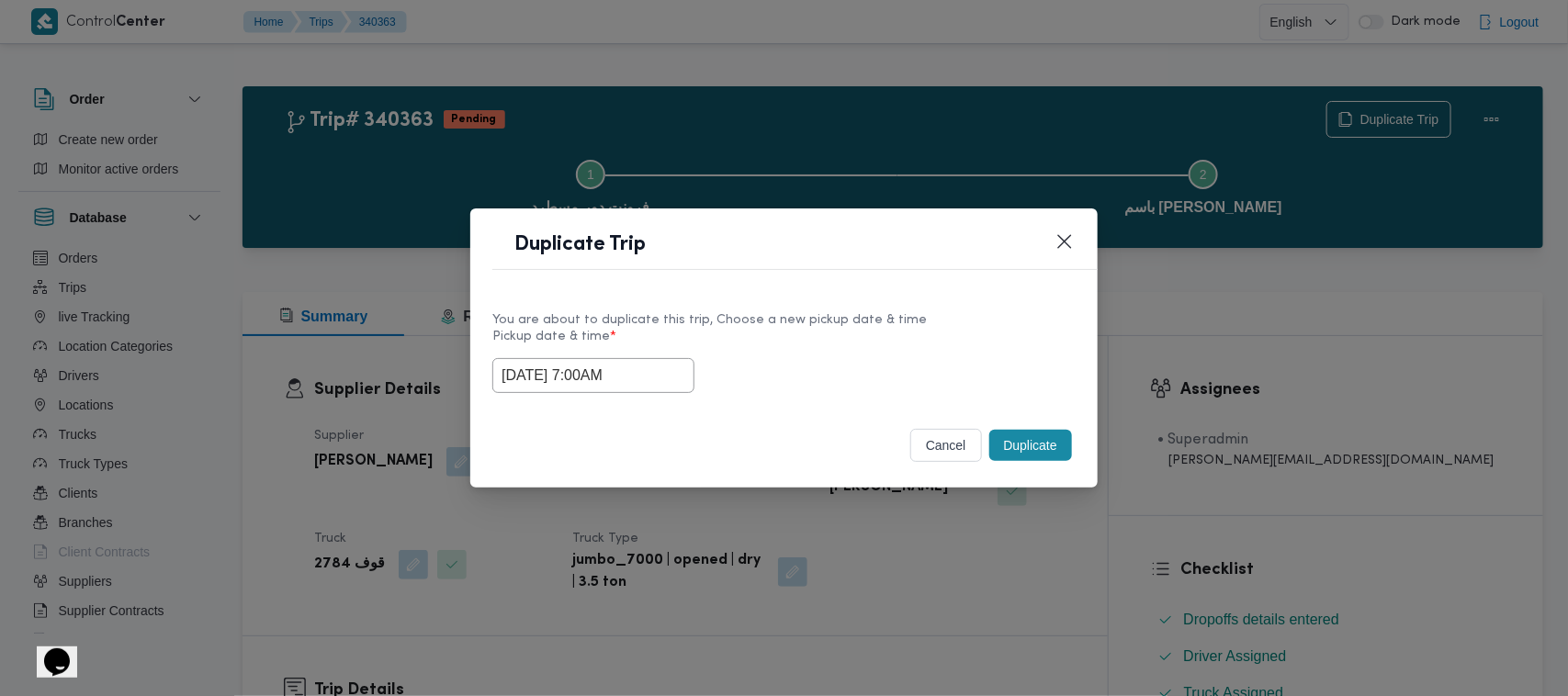
click at [1039, 448] on button "Duplicate" at bounding box center [1030, 445] width 83 height 32
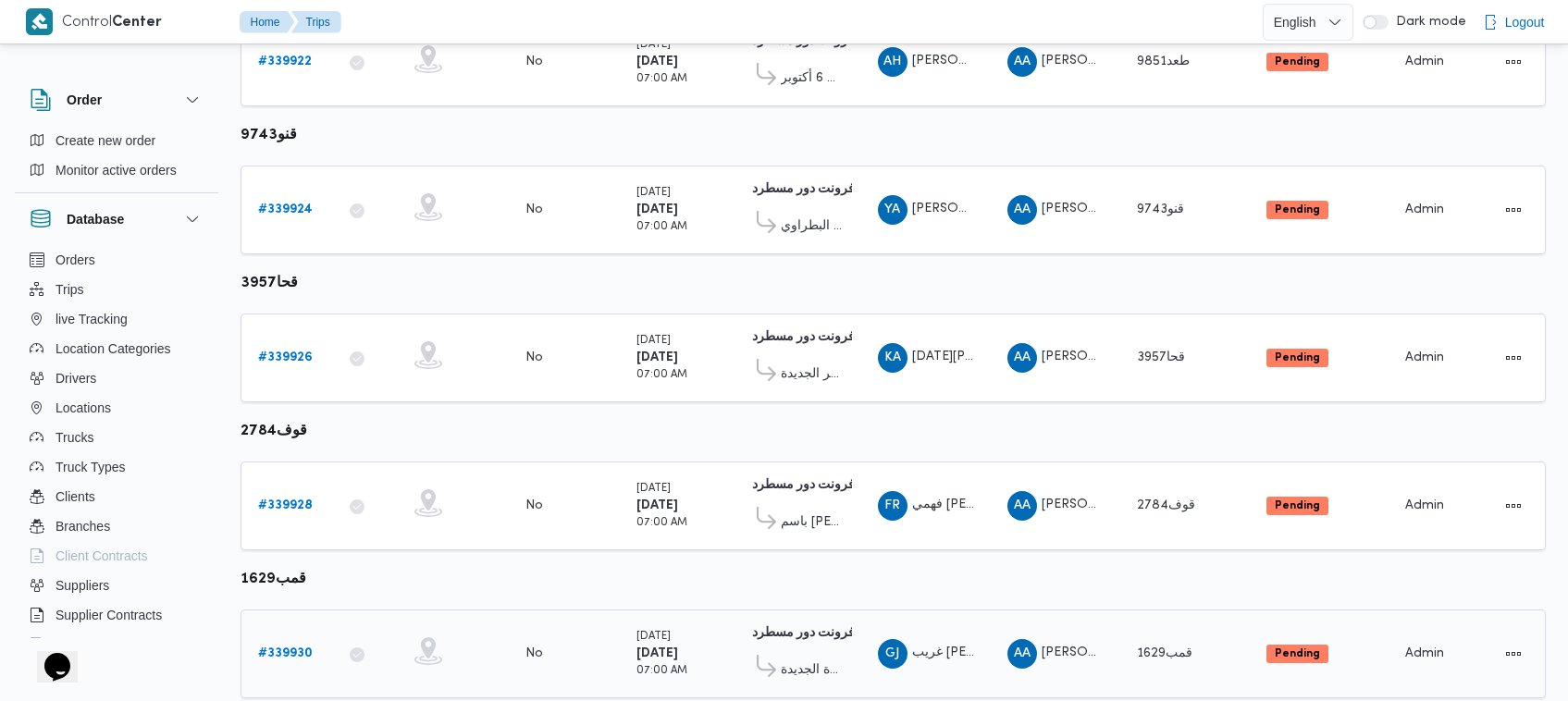
scroll to position [391, 0]
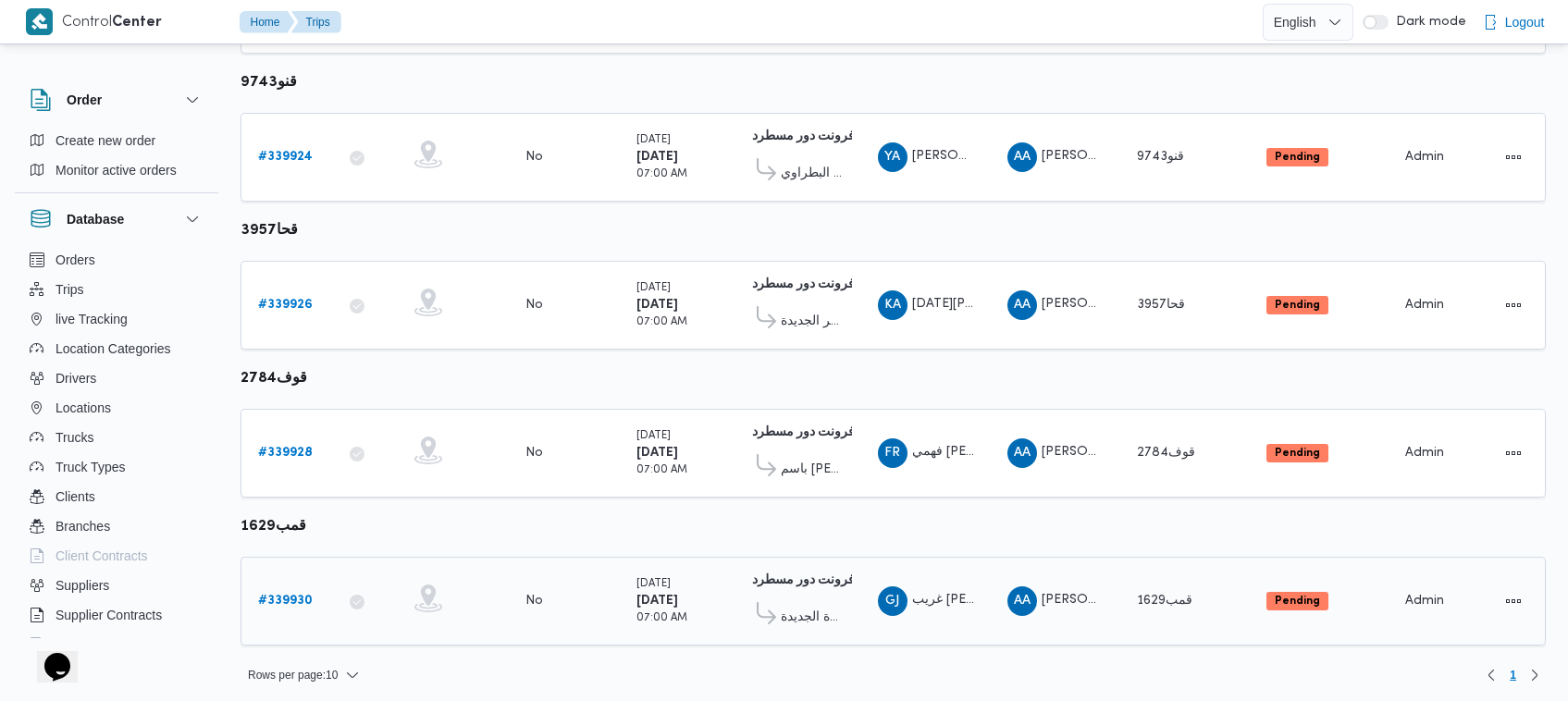
click at [283, 595] on b "# 339930" at bounding box center [285, 601] width 55 height 12
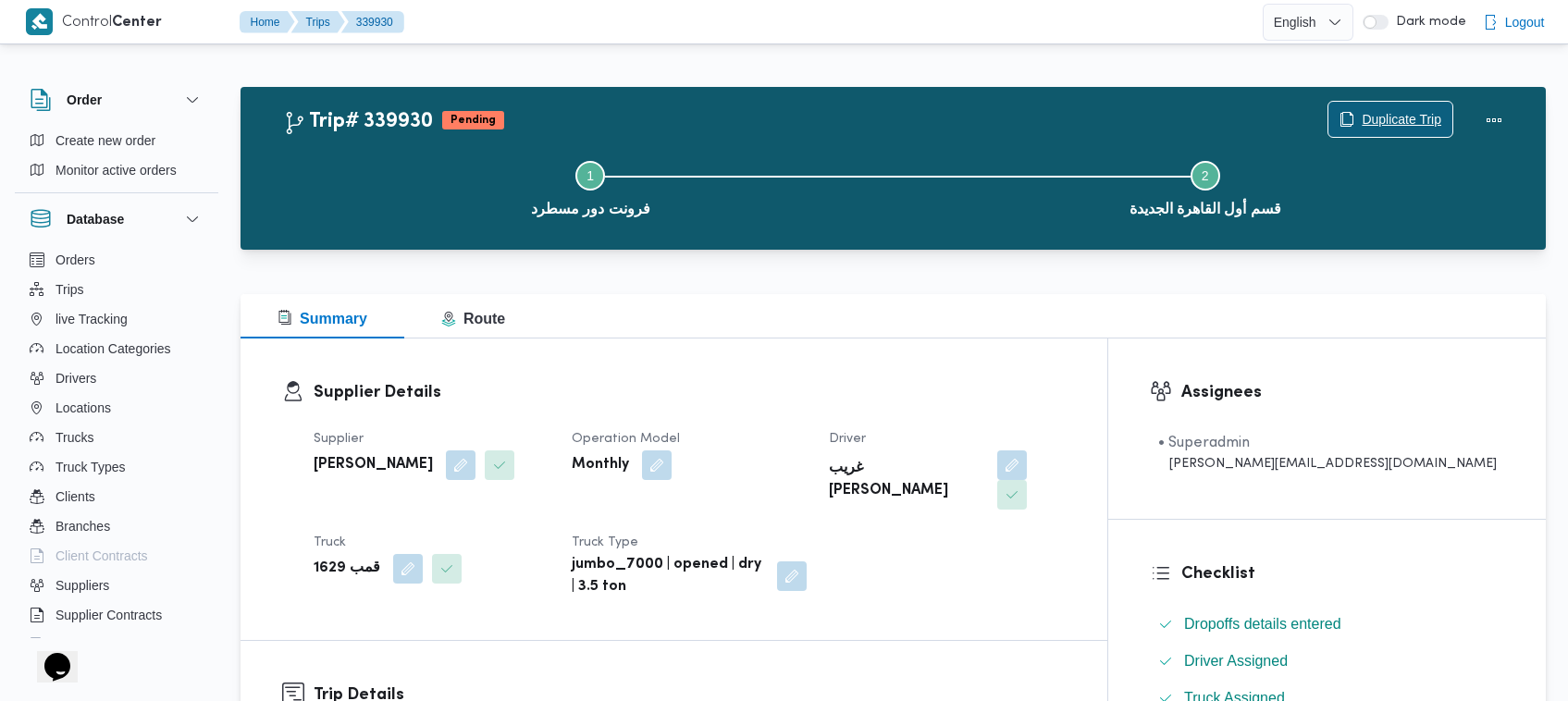
click at [1407, 118] on span "Duplicate Trip" at bounding box center [1401, 119] width 79 height 22
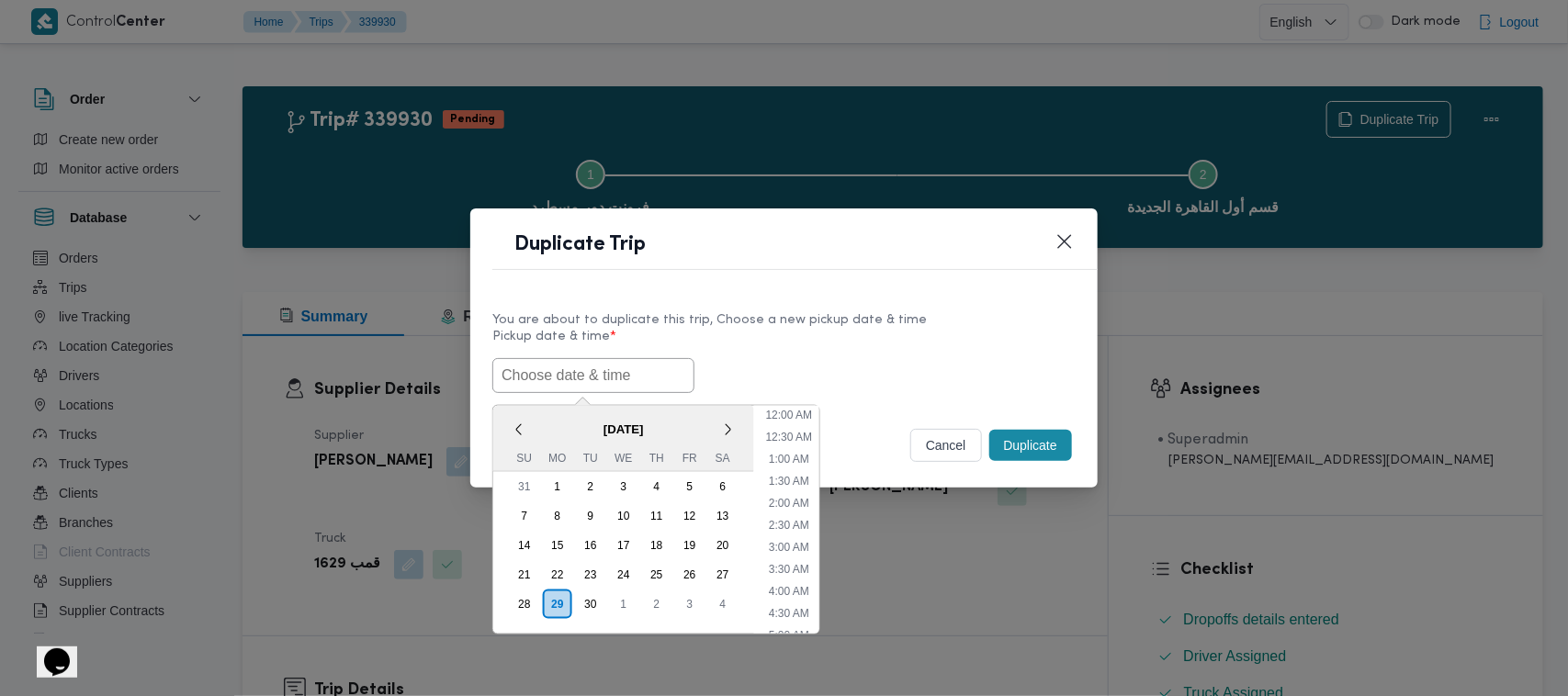
drag, startPoint x: 561, startPoint y: 392, endPoint x: 594, endPoint y: 388, distance: 33.2
click at [561, 393] on div "< September 2025 > Su Mo Tu We Th Fr Sa 31 1 2 3 4 5 6 7 8 9 10 11 12 13 14 15 …" at bounding box center [784, 375] width 583 height 34
paste input "01/10/2025 7:00AM"
type input "01/10/2025 7:00AM"
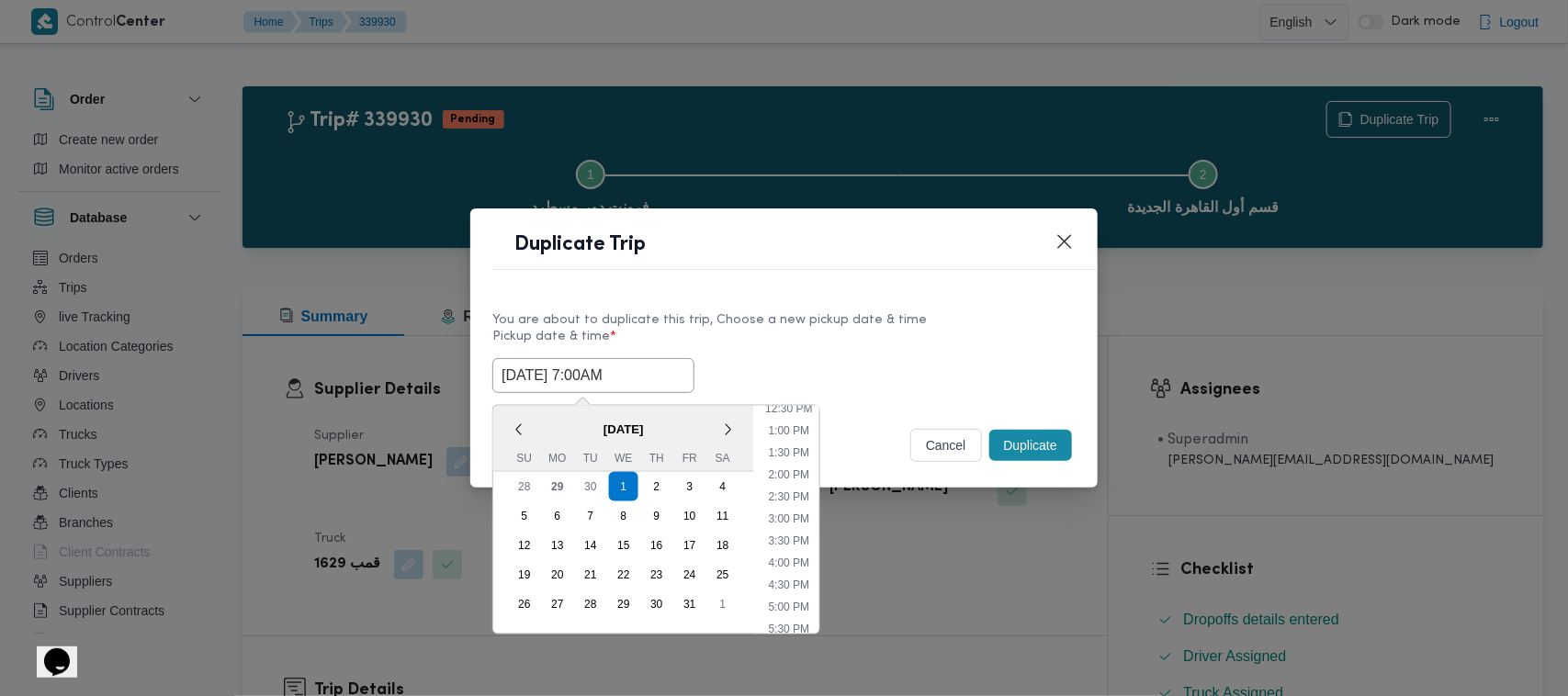
click at [888, 333] on label "Pickup date & time *" at bounding box center [784, 344] width 583 height 29
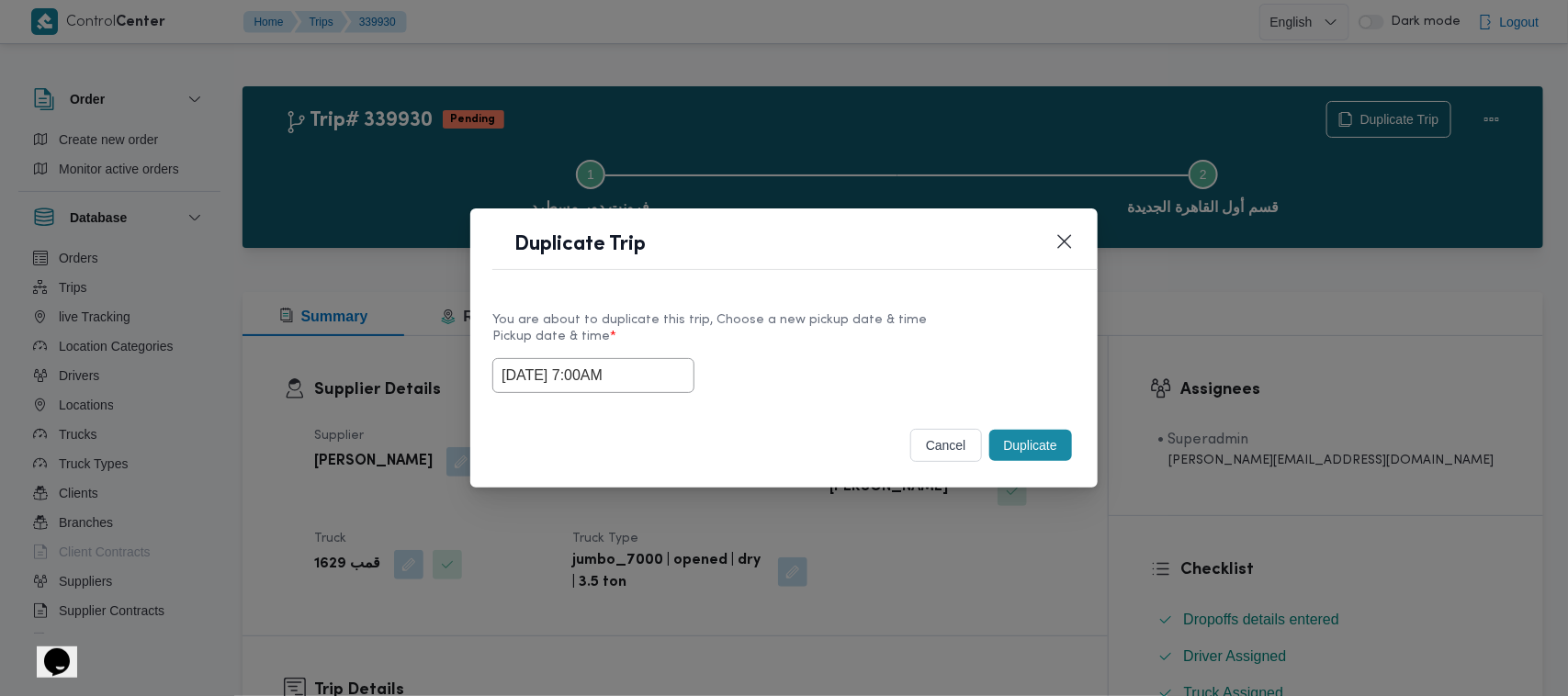
drag, startPoint x: 1067, startPoint y: 464, endPoint x: 1063, endPoint y: 450, distance: 14.6
click at [1066, 456] on div "Duplicate" at bounding box center [1030, 445] width 90 height 38
click at [1061, 442] on button "Duplicate" at bounding box center [1030, 445] width 83 height 32
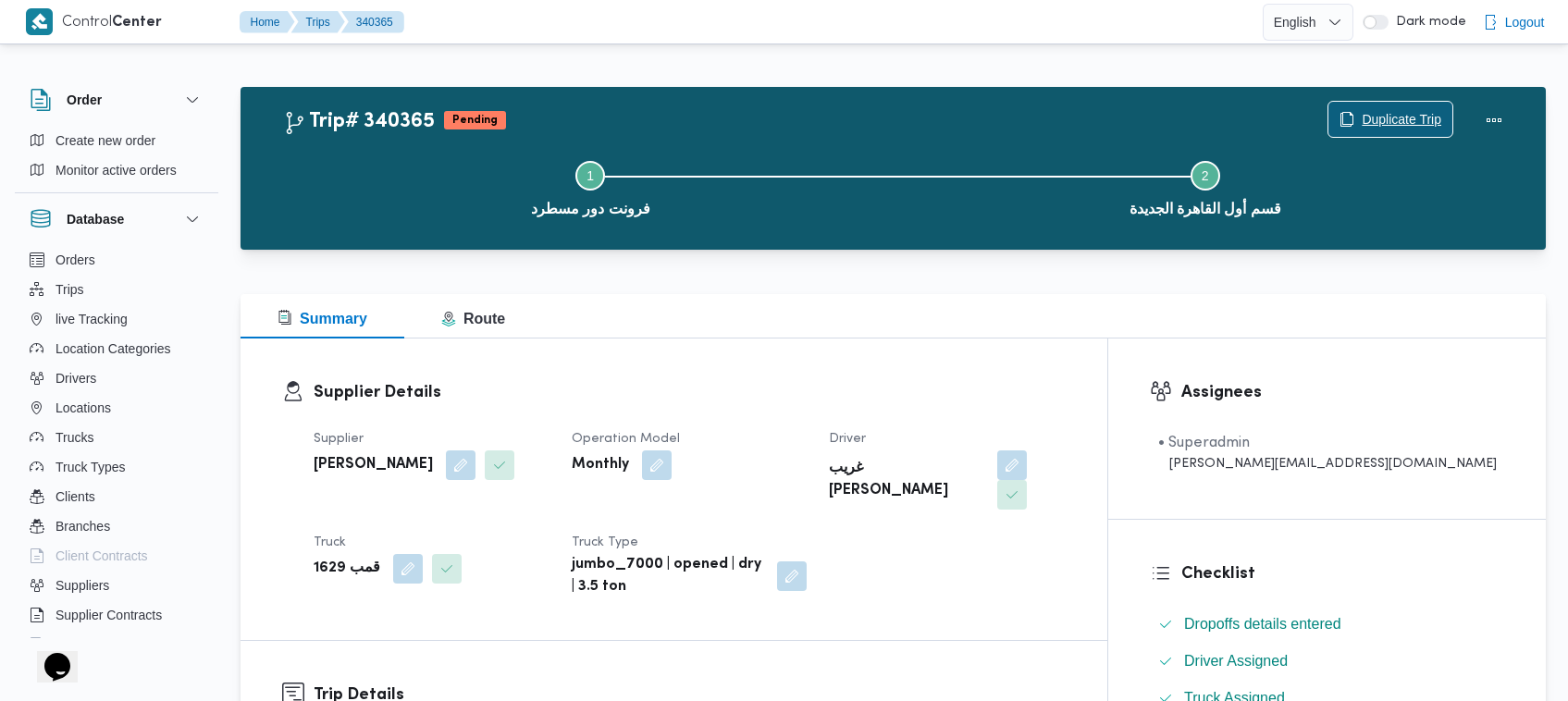
click at [1430, 117] on span "Duplicate Trip" at bounding box center [1401, 119] width 79 height 22
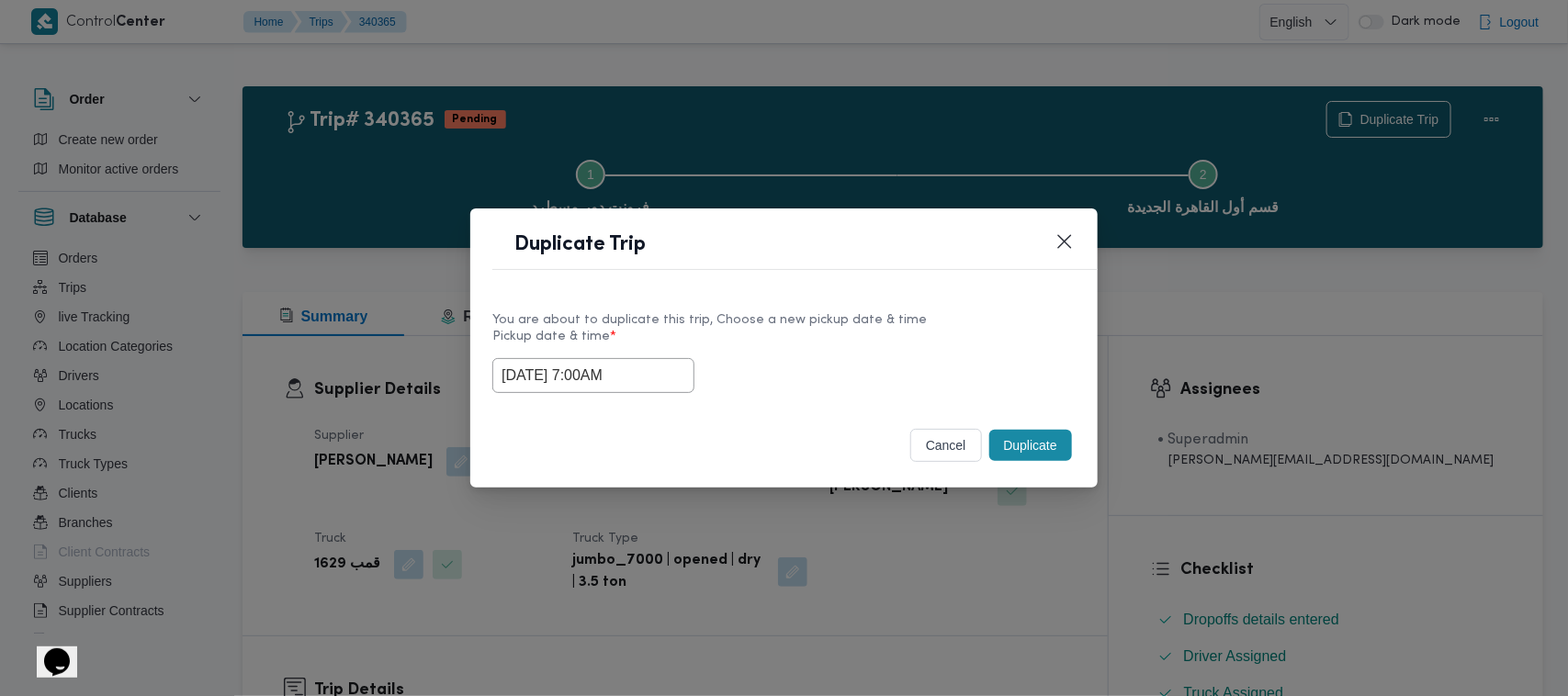
click at [644, 369] on input "01/10/2025 7:00AM" at bounding box center [593, 375] width 202 height 34
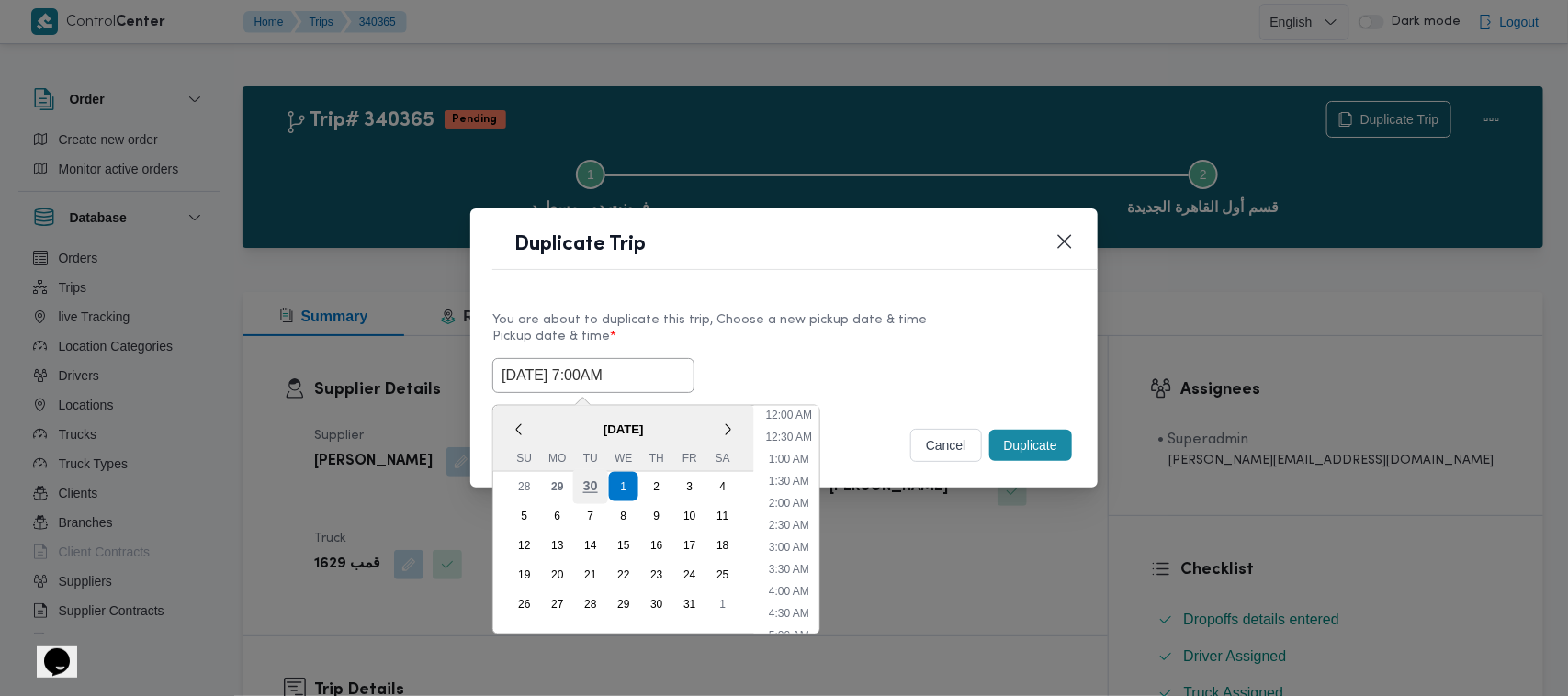
scroll to position [205, 0]
click at [659, 488] on div "2" at bounding box center [656, 486] width 34 height 34
type input "02/10/2025 7:00AM"
click at [823, 285] on div "Duplicate Trip" at bounding box center [783, 250] width 627 height 84
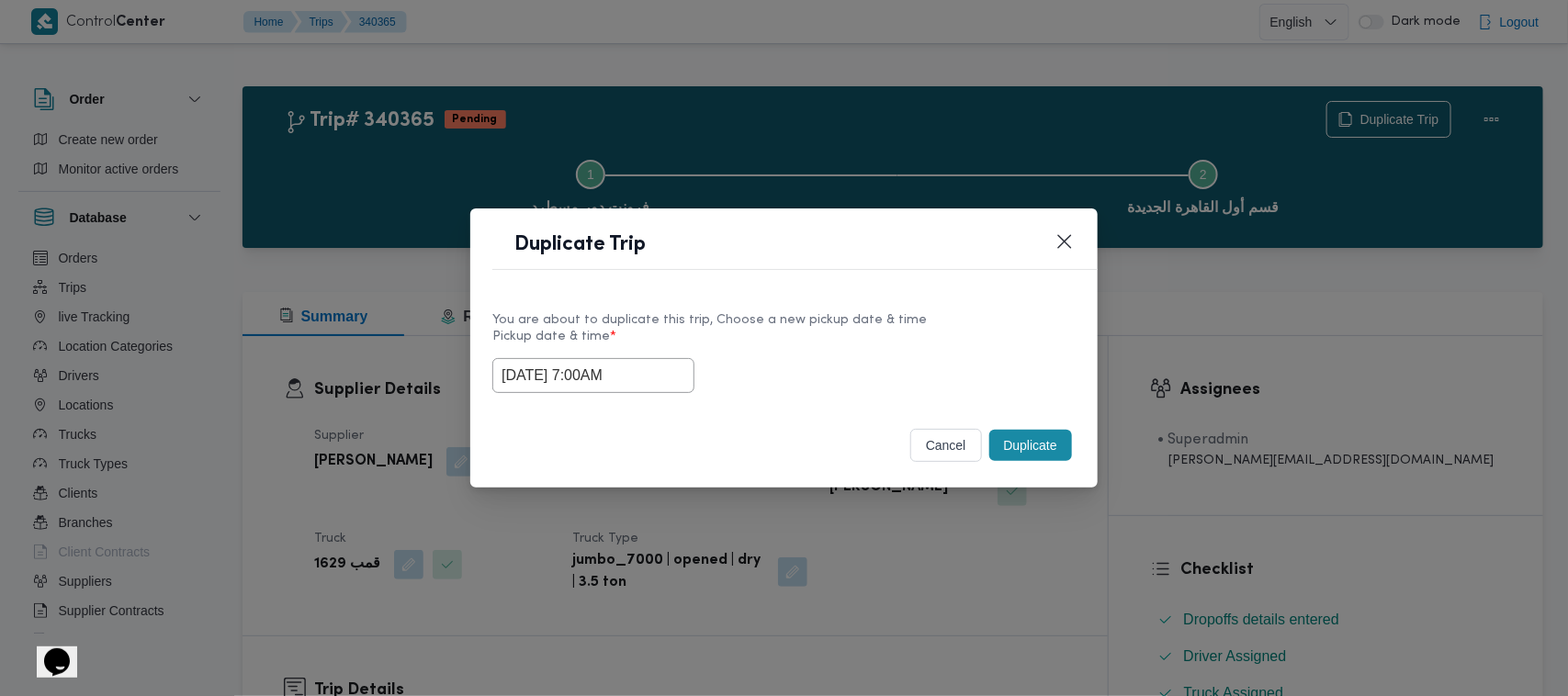
click at [1035, 452] on button "Duplicate" at bounding box center [1030, 445] width 83 height 32
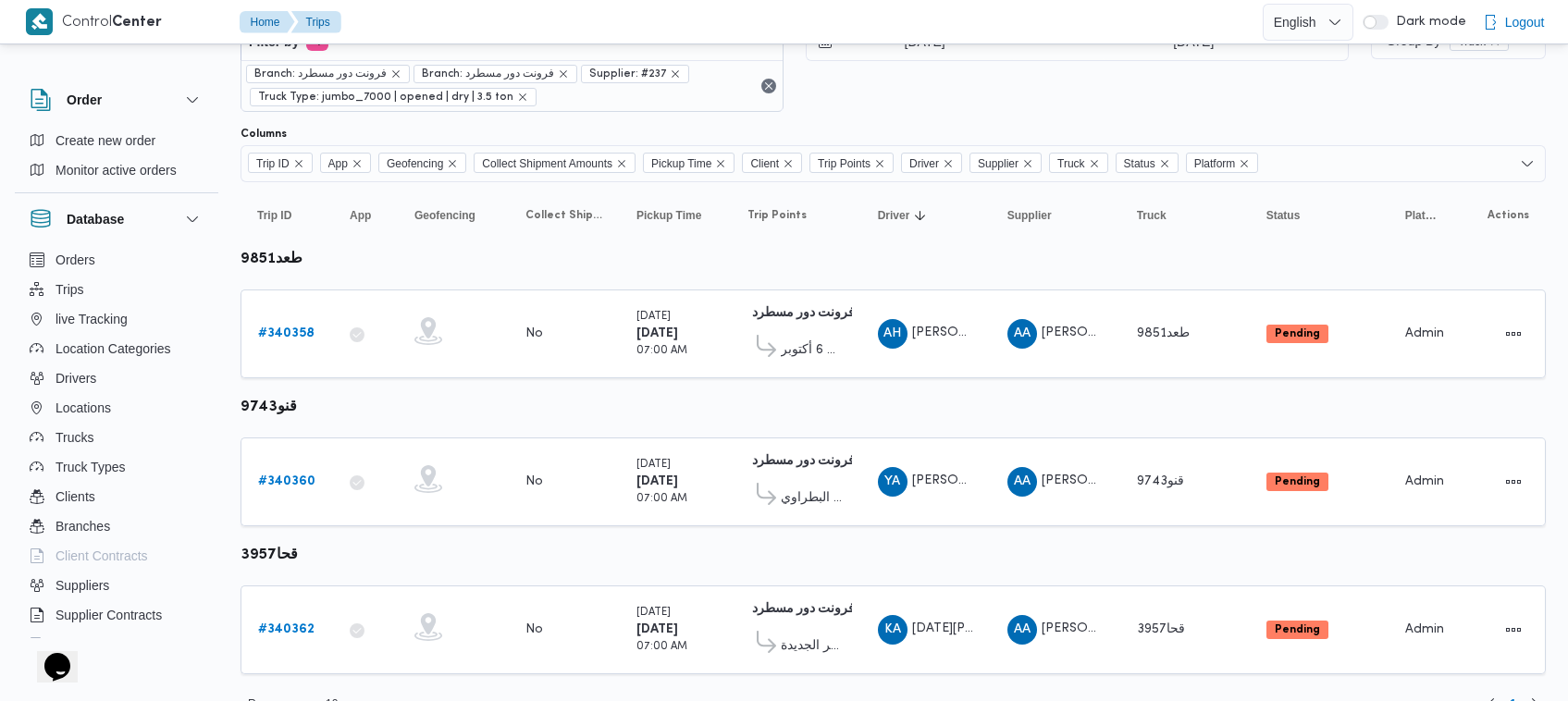
scroll to position [99, 0]
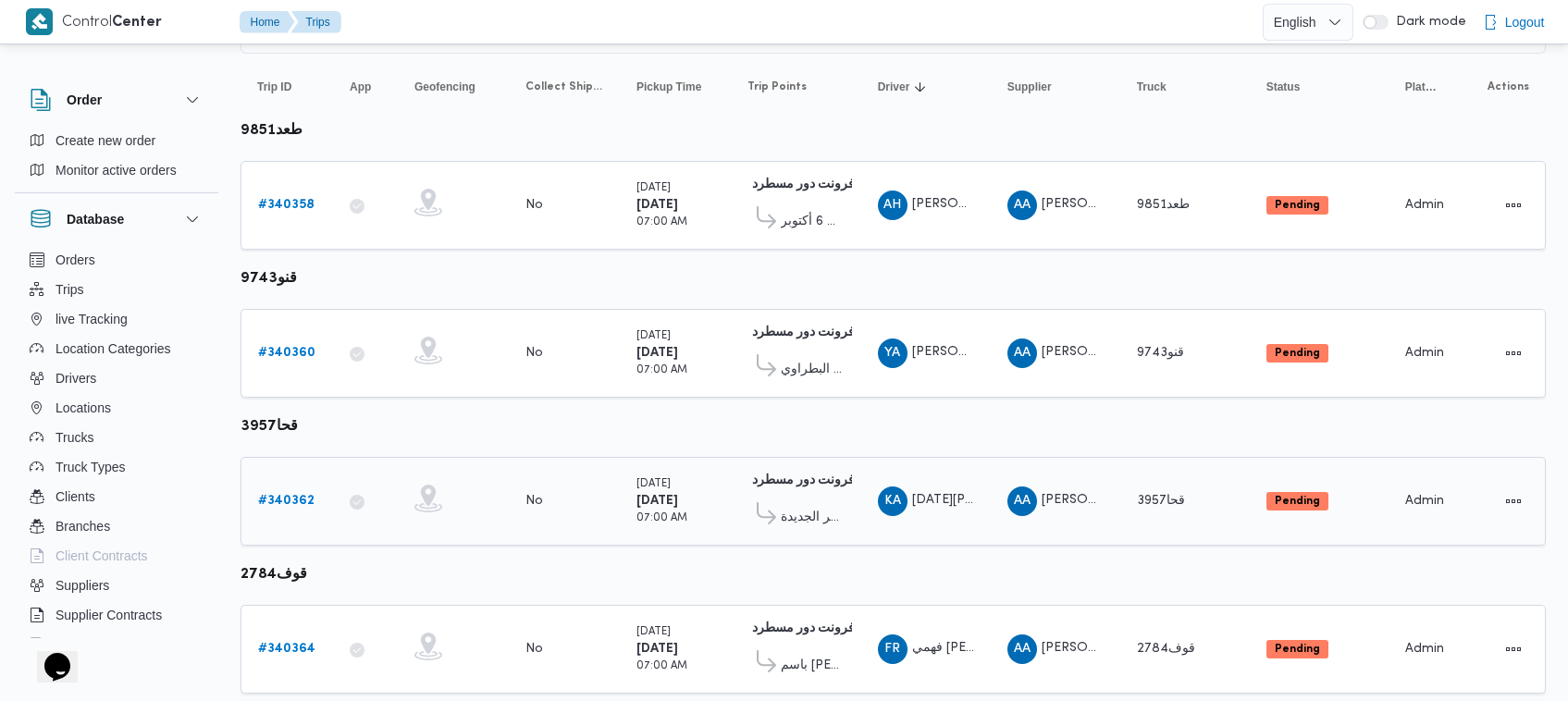
scroll to position [245, 0]
